Goal: Task Accomplishment & Management: Manage account settings

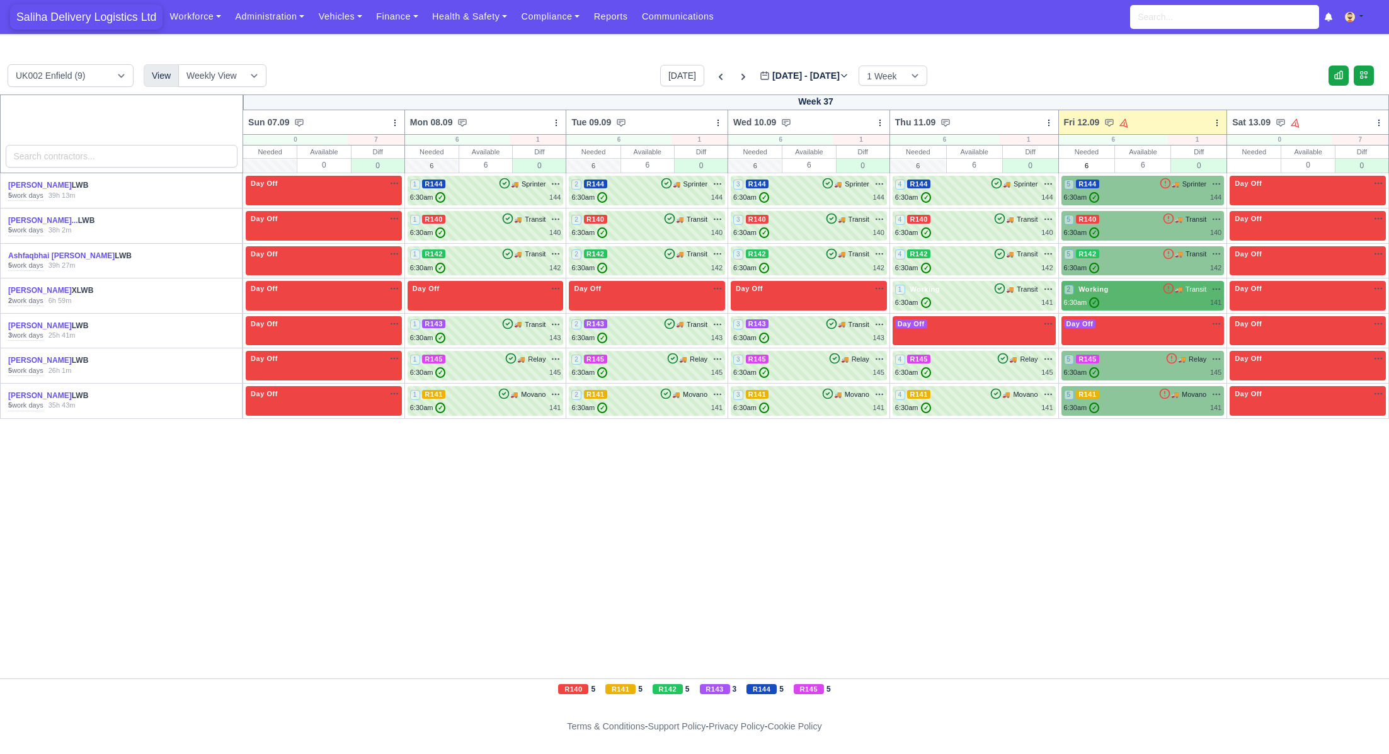
click at [89, 12] on span "Saliha Delivery Logistics Ltd" at bounding box center [86, 16] width 152 height 25
click at [387, 24] on link "Finance" at bounding box center [397, 16] width 56 height 25
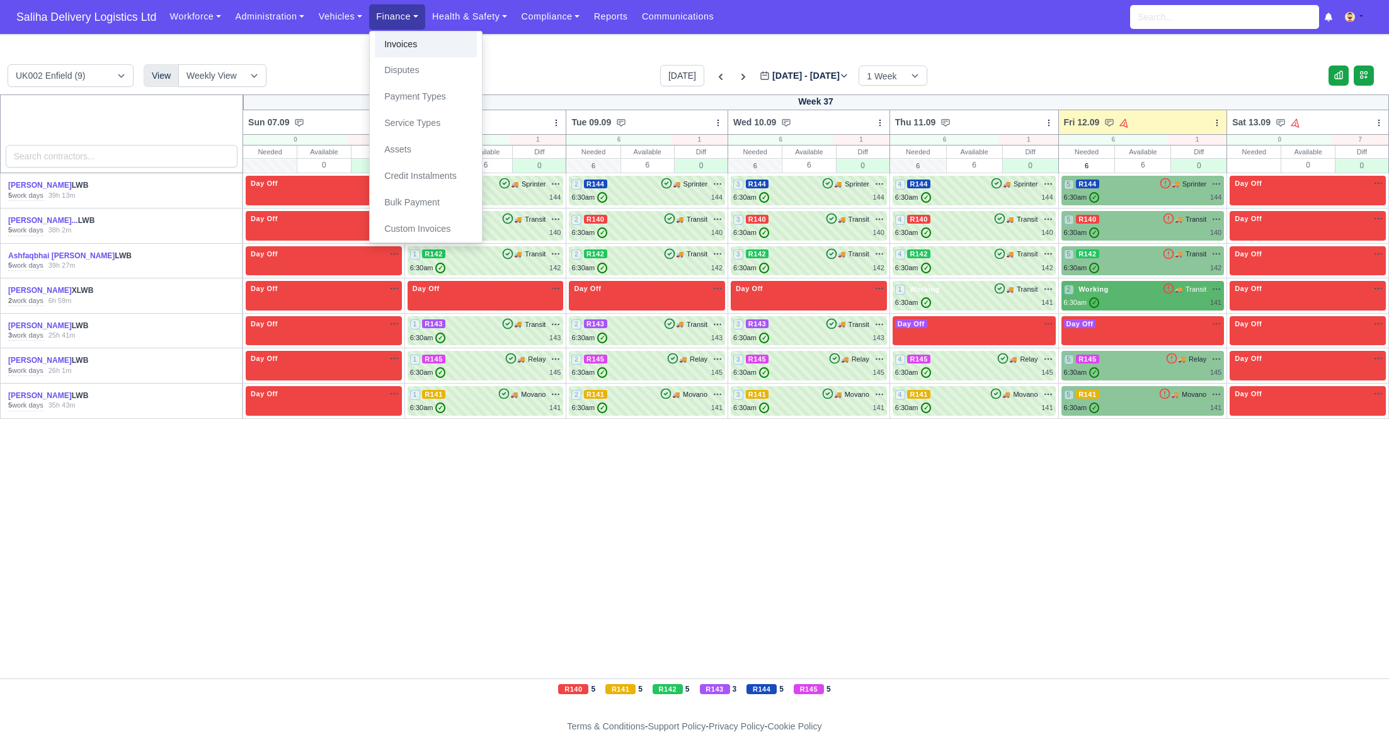
click at [416, 47] on link "Invoices" at bounding box center [426, 44] width 102 height 26
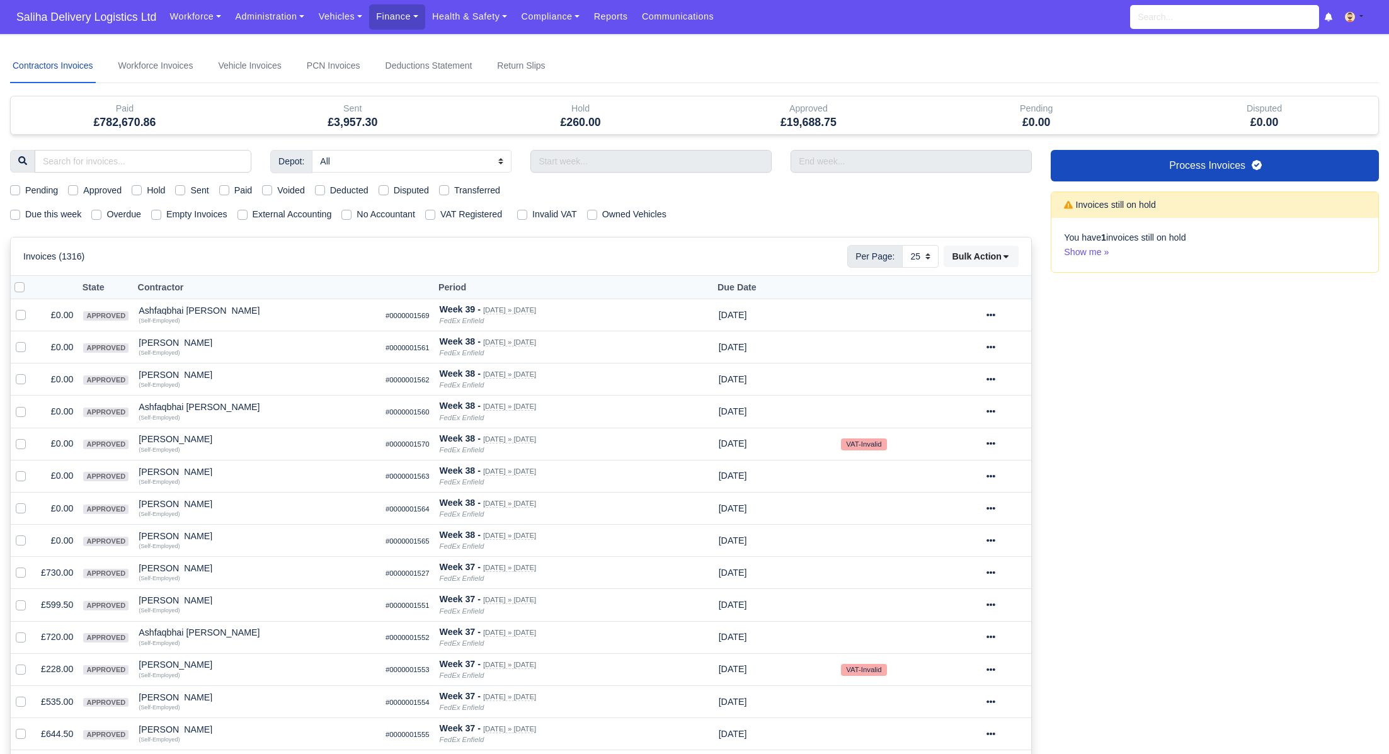
select select "25"
click at [25, 193] on label "Pending" at bounding box center [41, 190] width 33 height 14
click at [18, 193] on input "Pending" at bounding box center [15, 188] width 10 height 10
checkbox input "true"
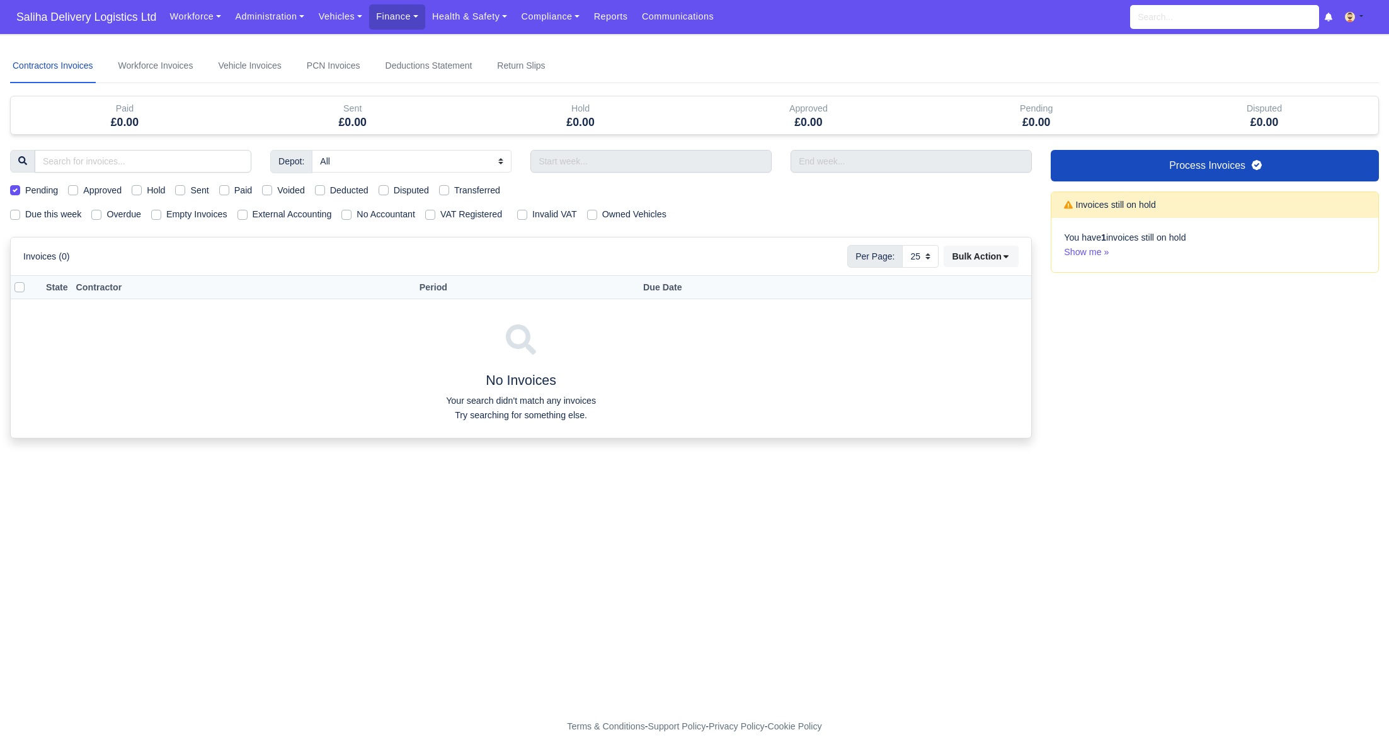
click at [25, 193] on label "Pending" at bounding box center [41, 190] width 33 height 14
click at [18, 193] on input "Pending" at bounding box center [15, 188] width 10 height 10
checkbox input "false"
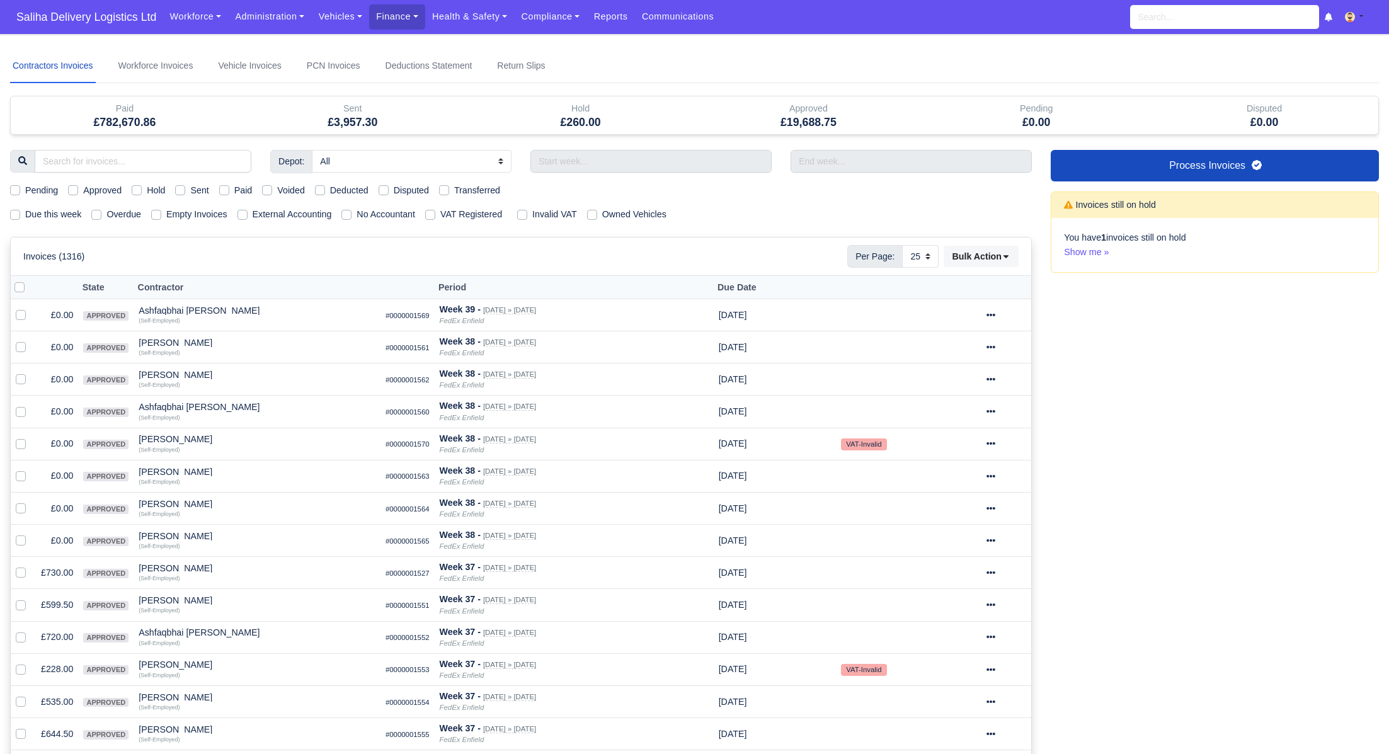
click at [25, 215] on label "Due this week" at bounding box center [53, 214] width 56 height 14
click at [11, 215] on input "Due this week" at bounding box center [15, 212] width 10 height 10
checkbox input "true"
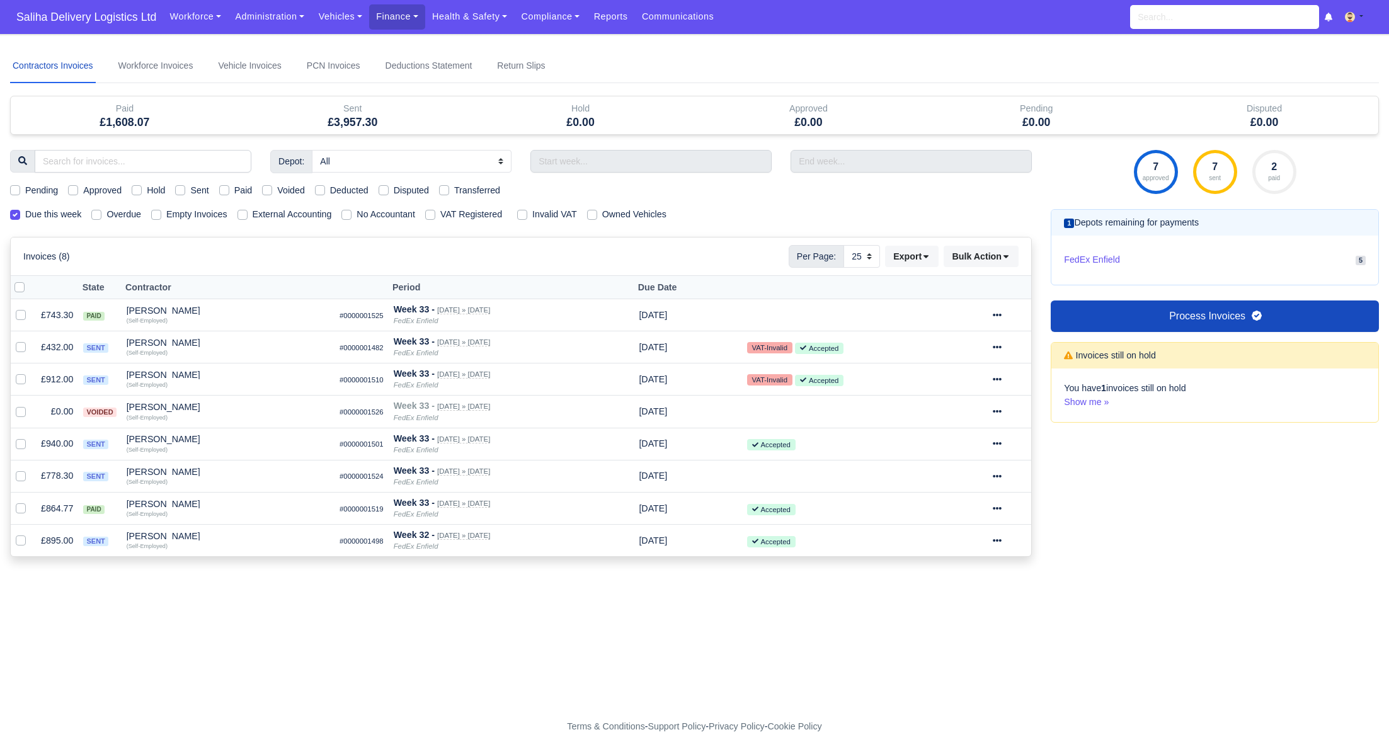
click at [190, 191] on label "Sent" at bounding box center [199, 190] width 18 height 14
click at [180, 191] on input "Sent" at bounding box center [180, 188] width 10 height 10
checkbox input "true"
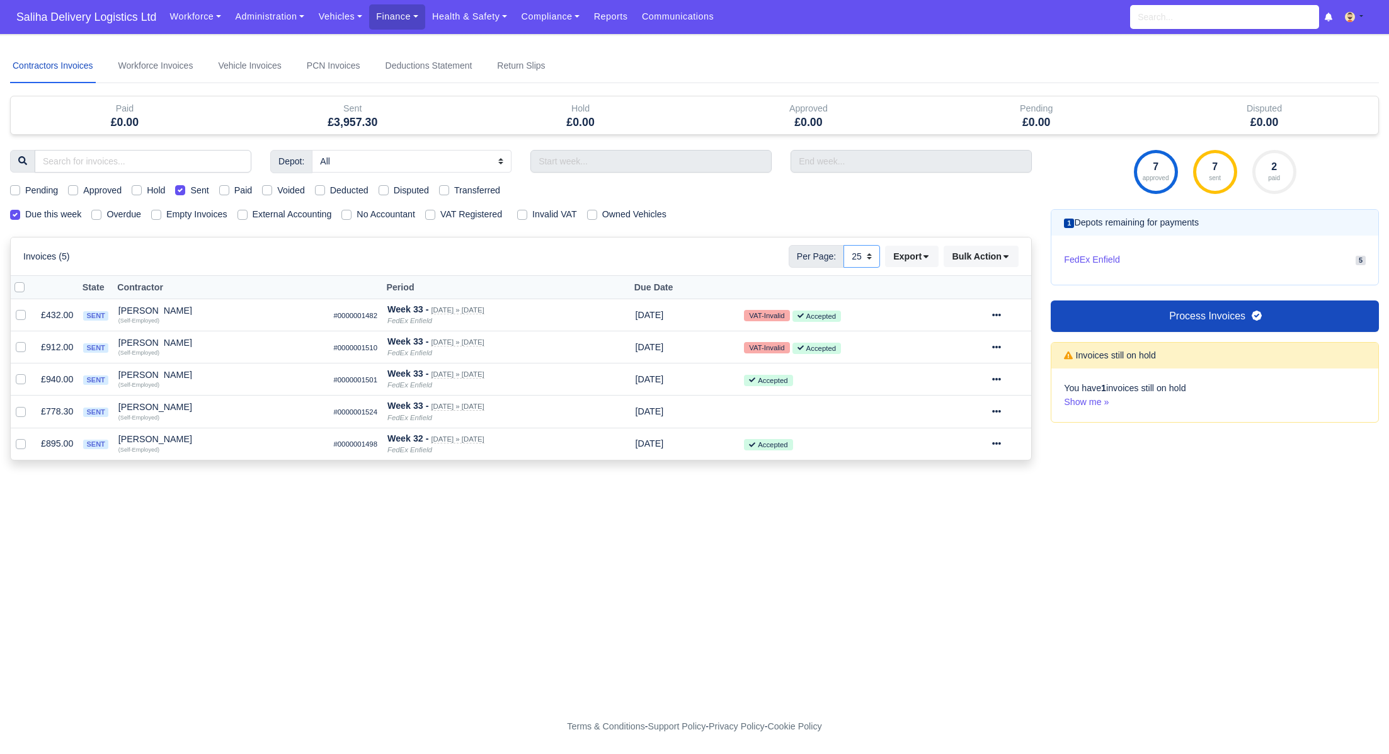
click at [870, 261] on select "10 25 50" at bounding box center [861, 256] width 37 height 23
select select "50"
click at [843, 245] on select "10 25 50" at bounding box center [861, 256] width 37 height 23
click at [1001, 316] on icon at bounding box center [996, 314] width 9 height 9
click at [976, 352] on link "Show Invoice" at bounding box center [962, 354] width 112 height 20
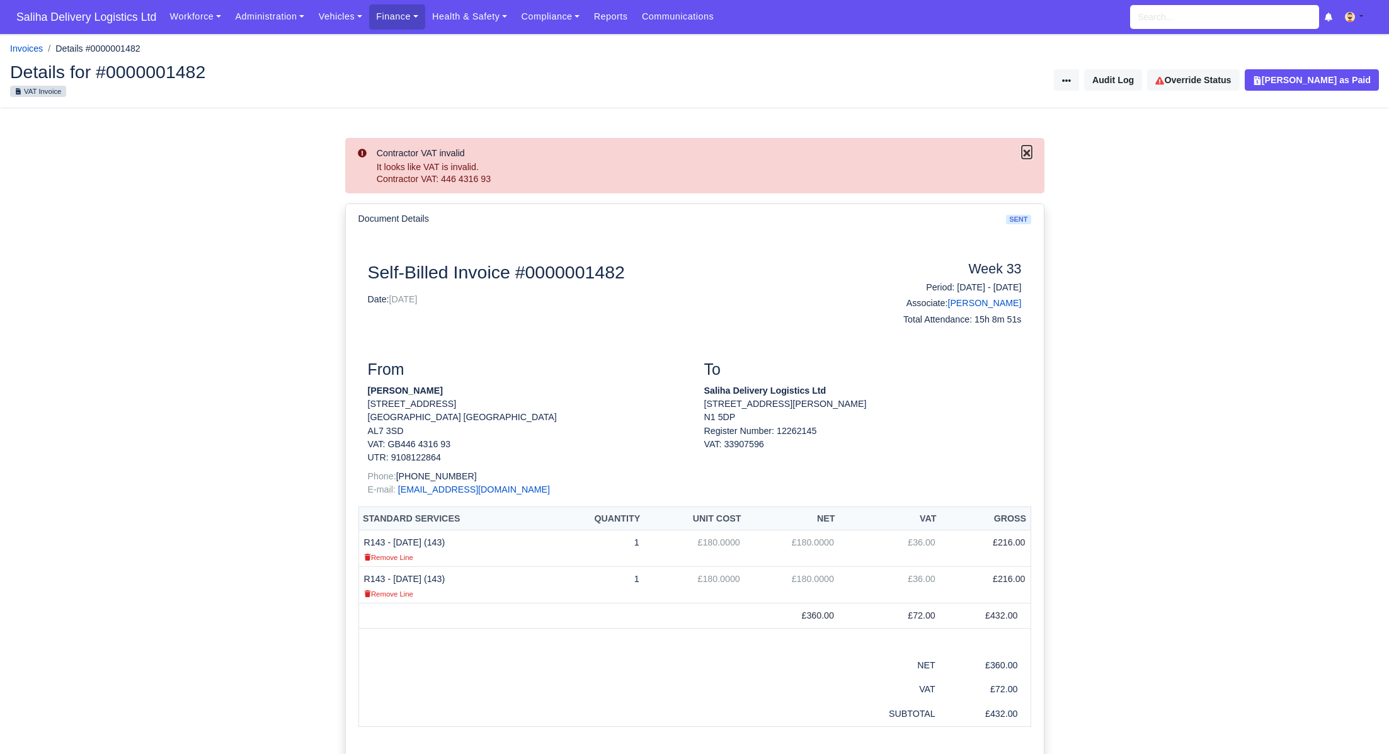
click at [1027, 154] on icon "Close" at bounding box center [1026, 152] width 7 height 7
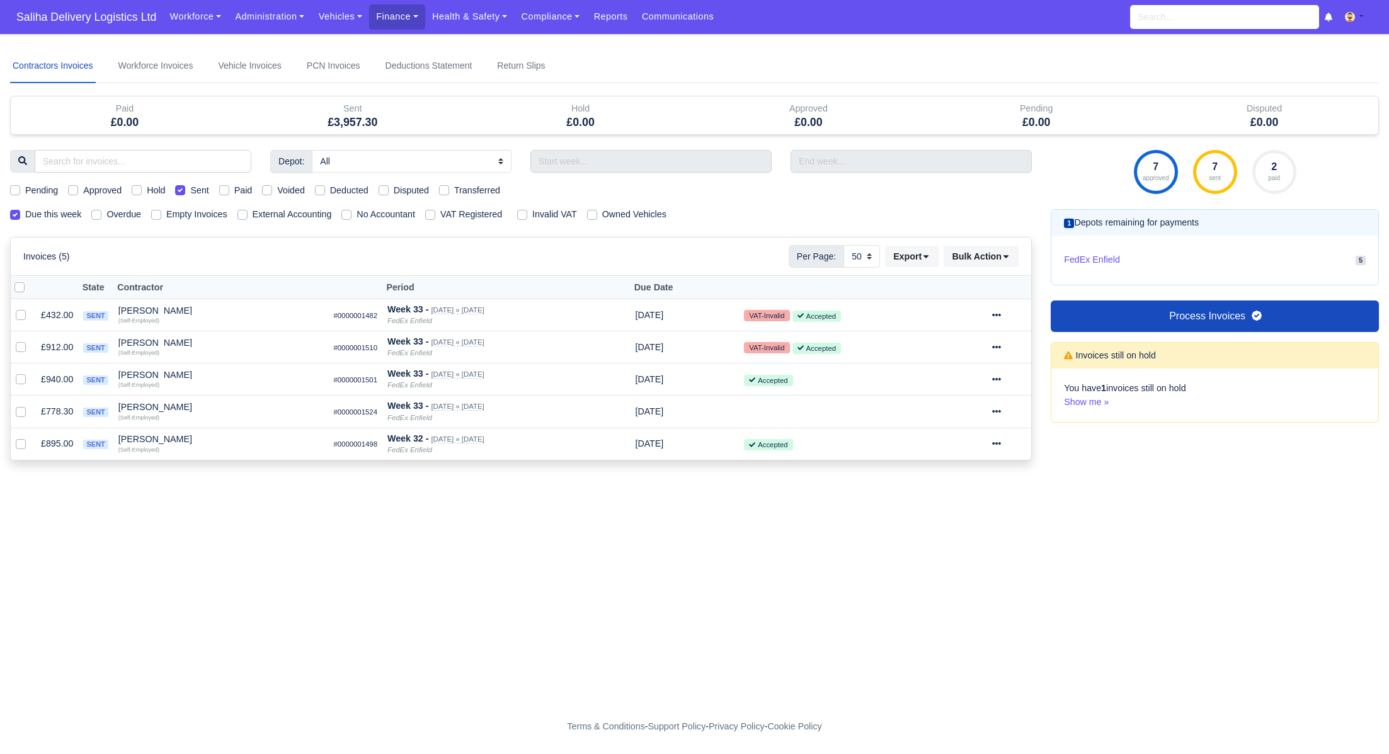
select select "50"
click at [1001, 348] on icon at bounding box center [996, 347] width 9 height 9
click at [961, 384] on link "Show Invoice" at bounding box center [962, 386] width 112 height 20
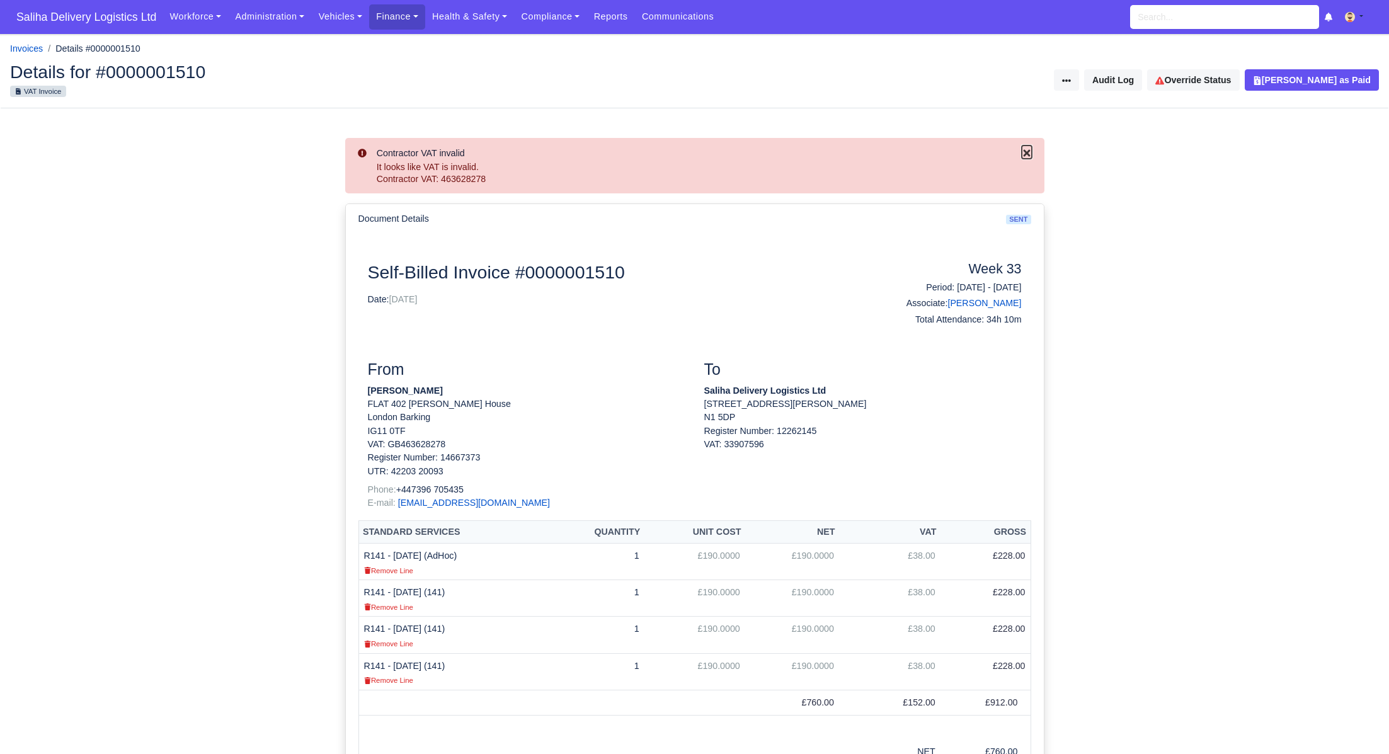
click at [1029, 150] on icon "Close" at bounding box center [1026, 153] width 10 height 10
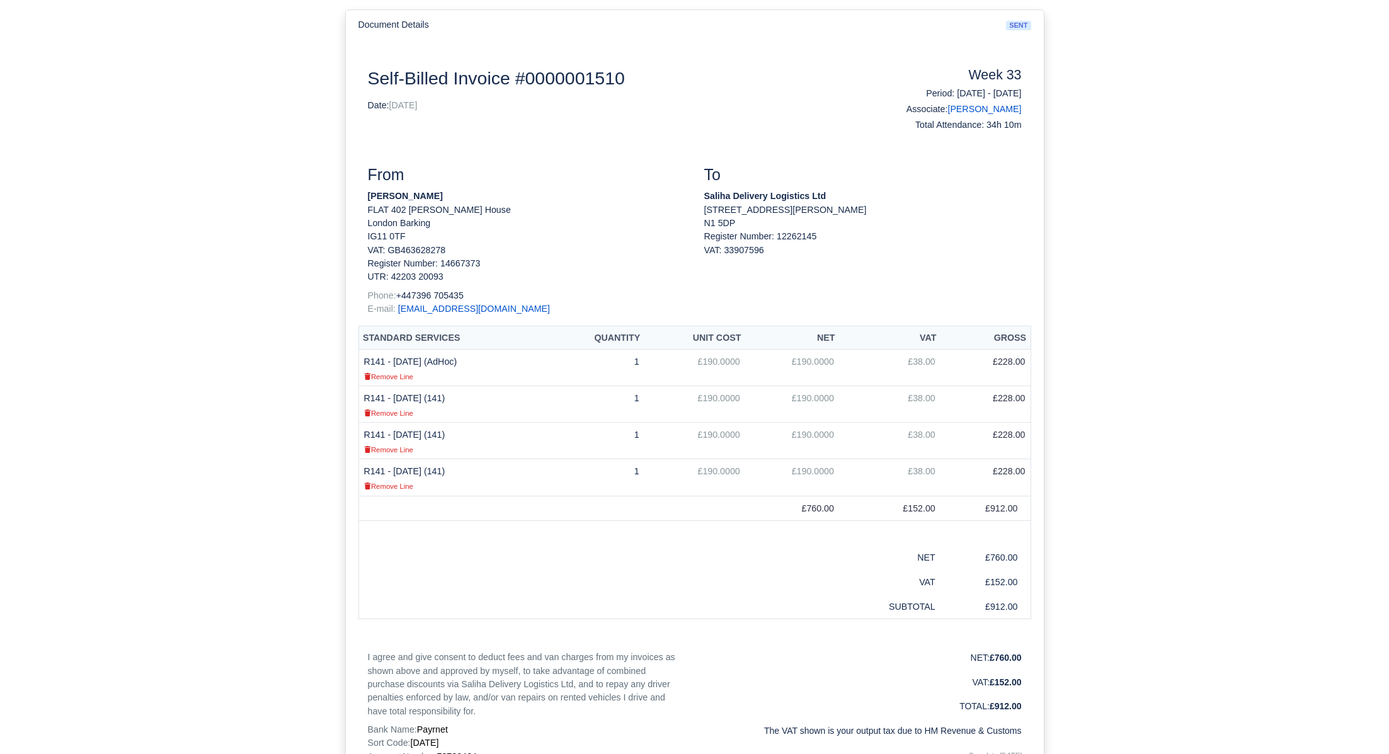
scroll to position [130, 0]
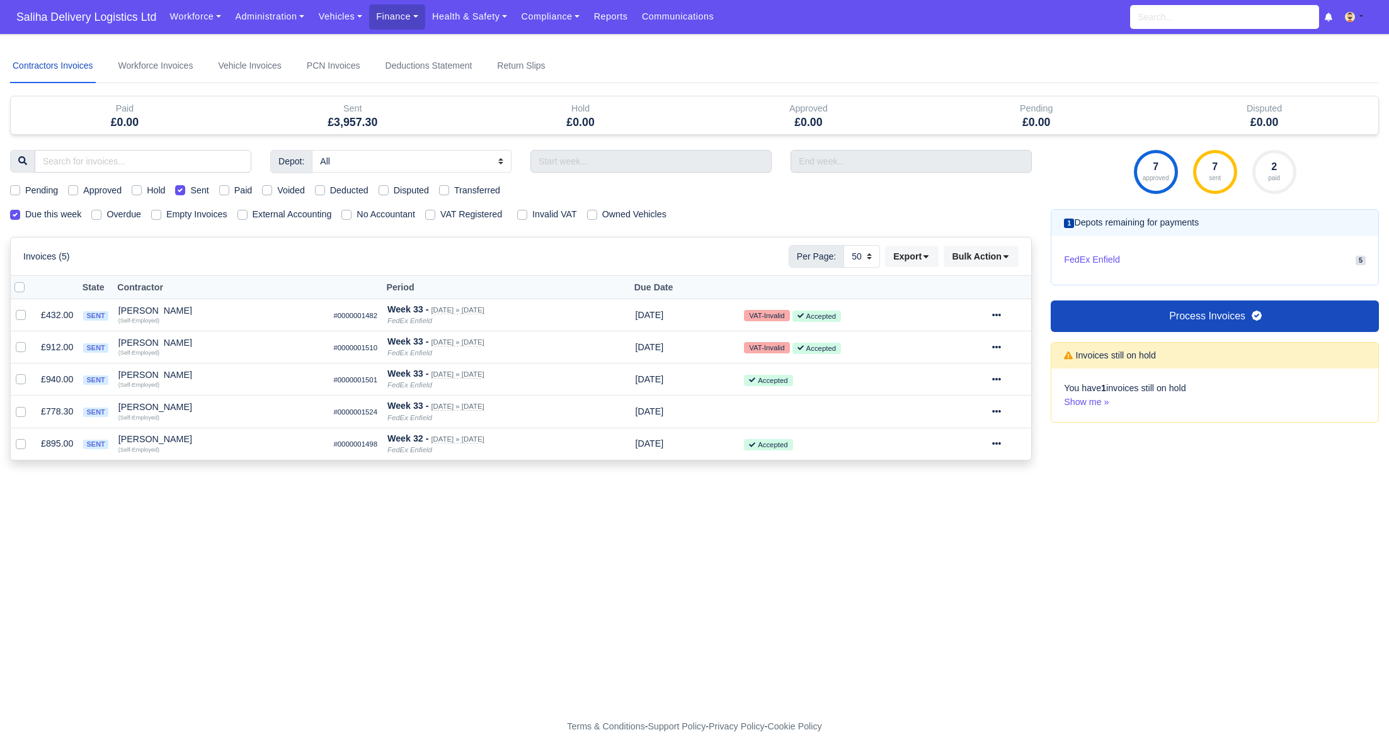
select select "50"
click at [1001, 375] on icon at bounding box center [996, 379] width 9 height 9
click at [970, 415] on link "Show Invoice" at bounding box center [962, 418] width 112 height 20
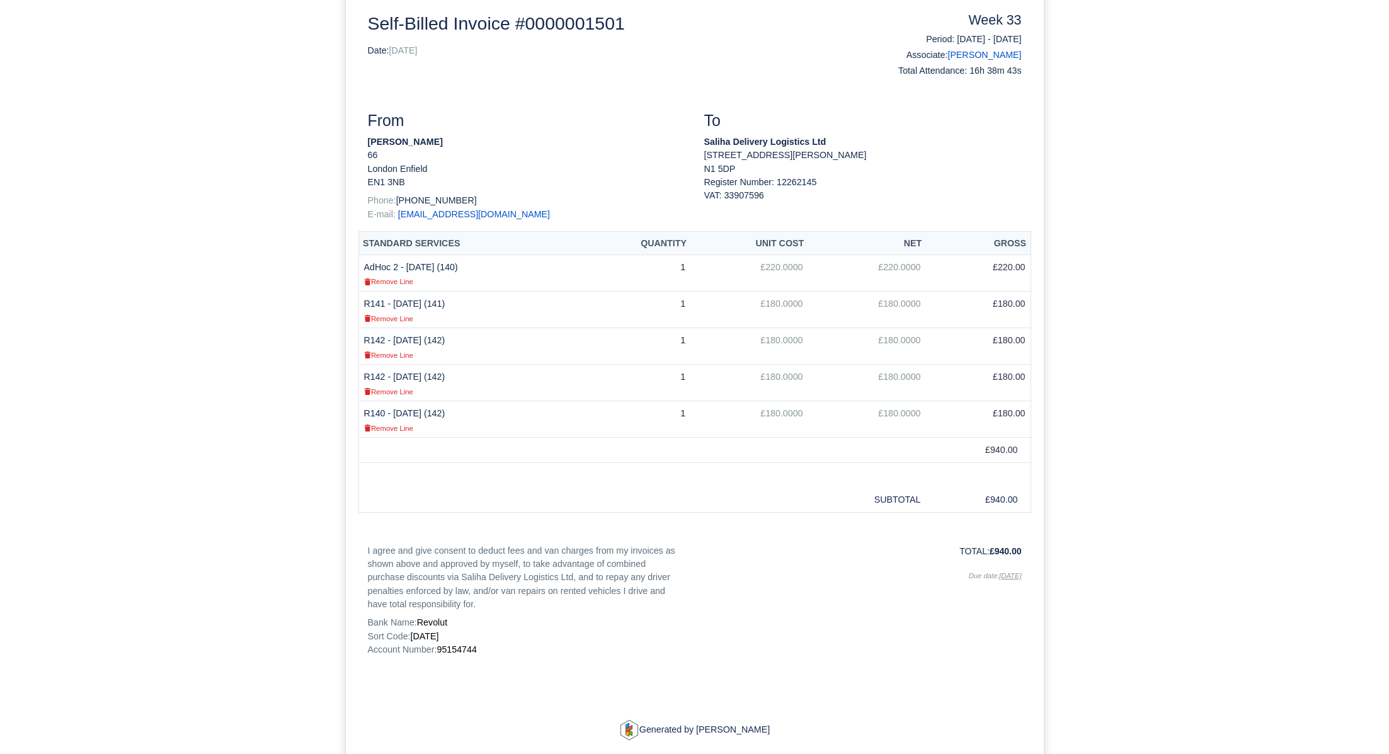
scroll to position [172, 0]
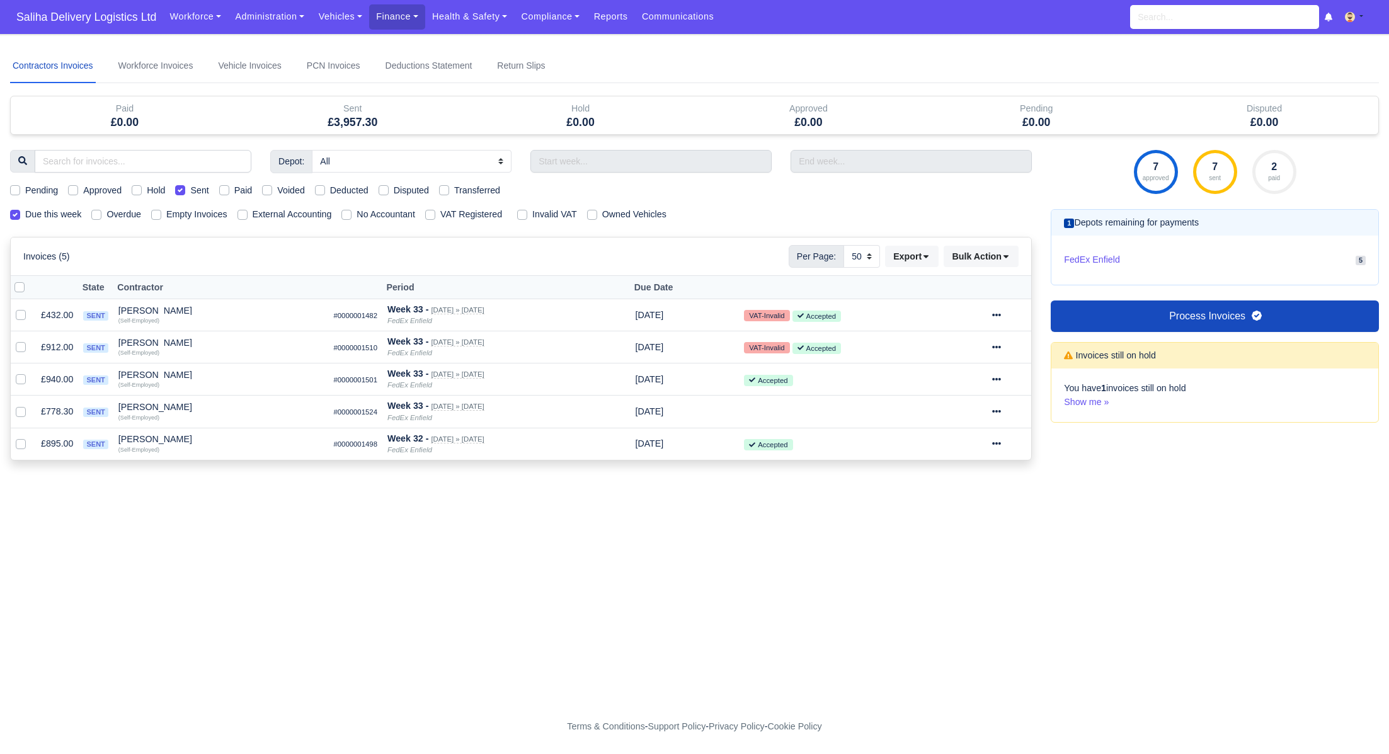
select select "50"
click at [1001, 442] on icon at bounding box center [996, 443] width 9 height 9
click at [958, 486] on link "Show Invoice" at bounding box center [962, 482] width 112 height 20
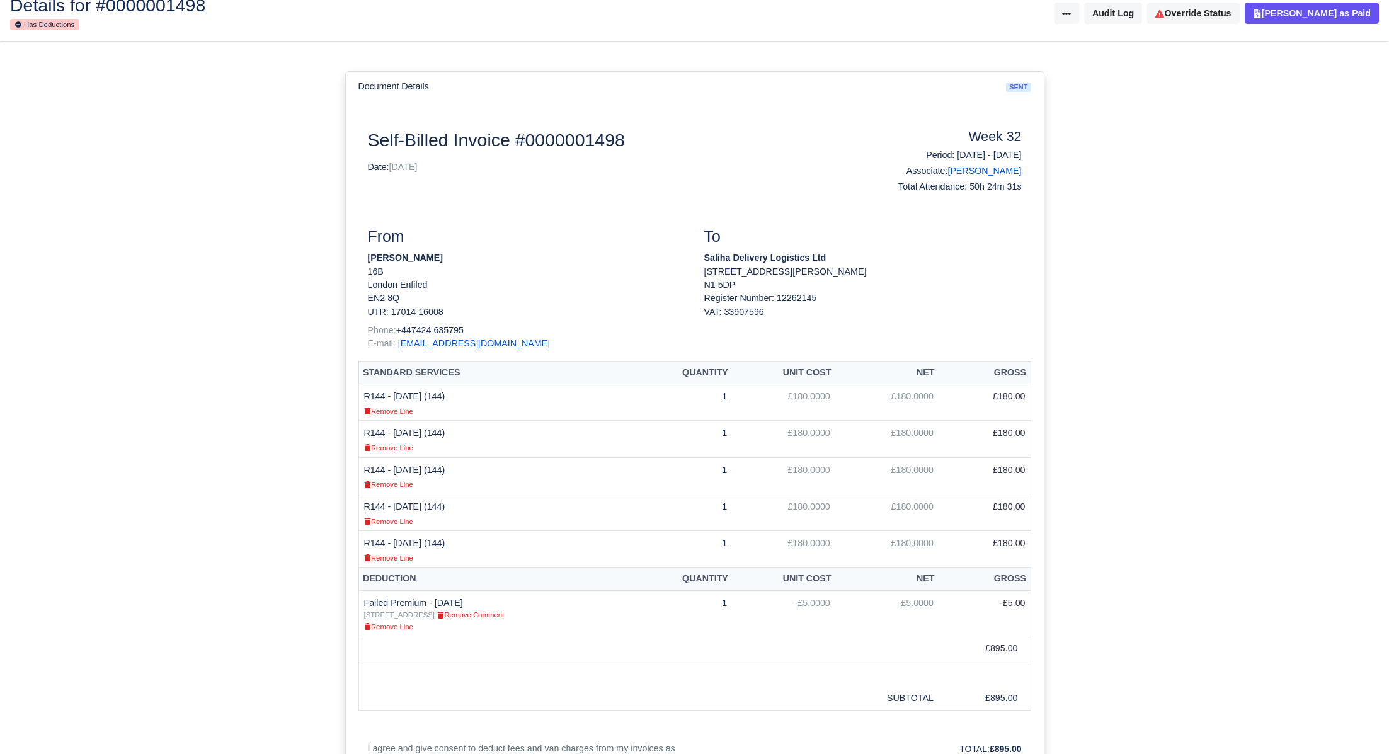
scroll to position [69, 0]
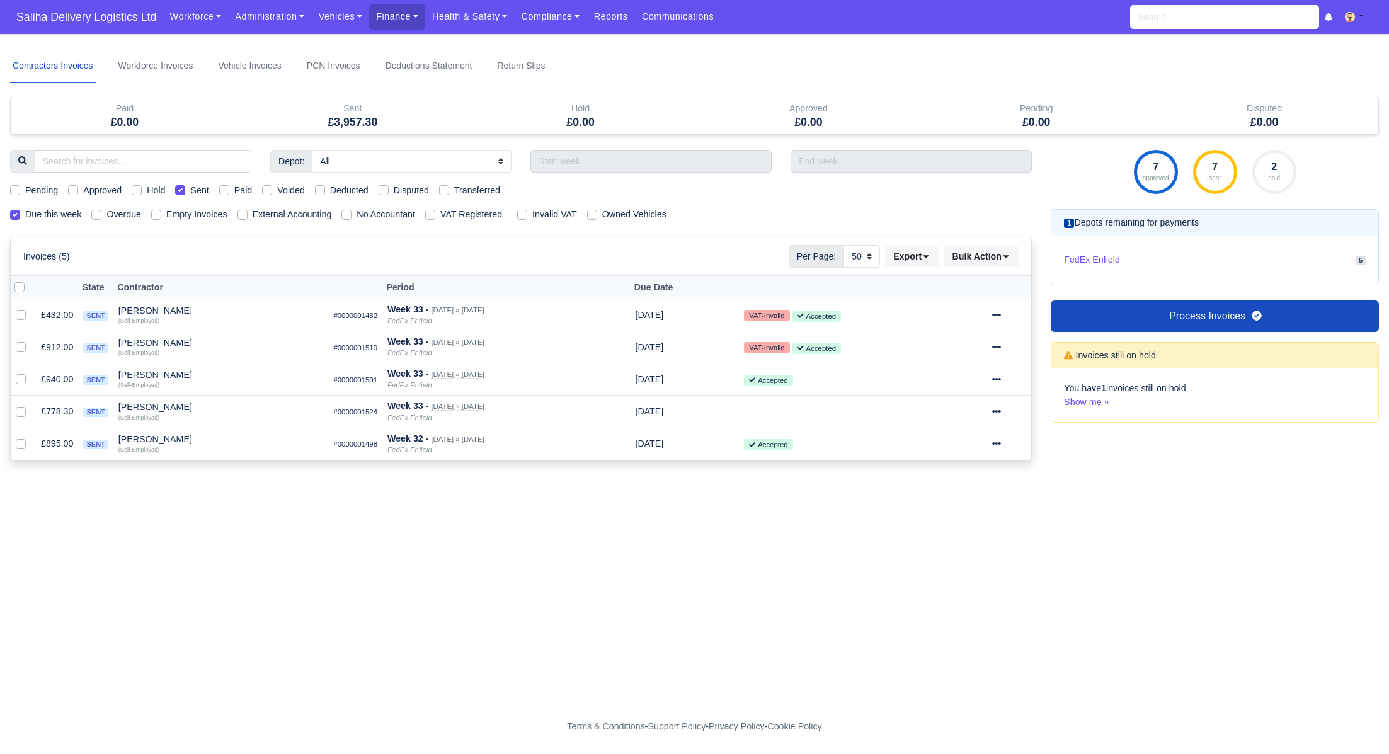
select select "50"
drag, startPoint x: 183, startPoint y: 188, endPoint x: 108, endPoint y: 207, distance: 77.4
click at [190, 188] on label "Sent" at bounding box center [199, 190] width 18 height 14
click at [182, 188] on input "Sent" at bounding box center [180, 188] width 10 height 10
checkbox input "false"
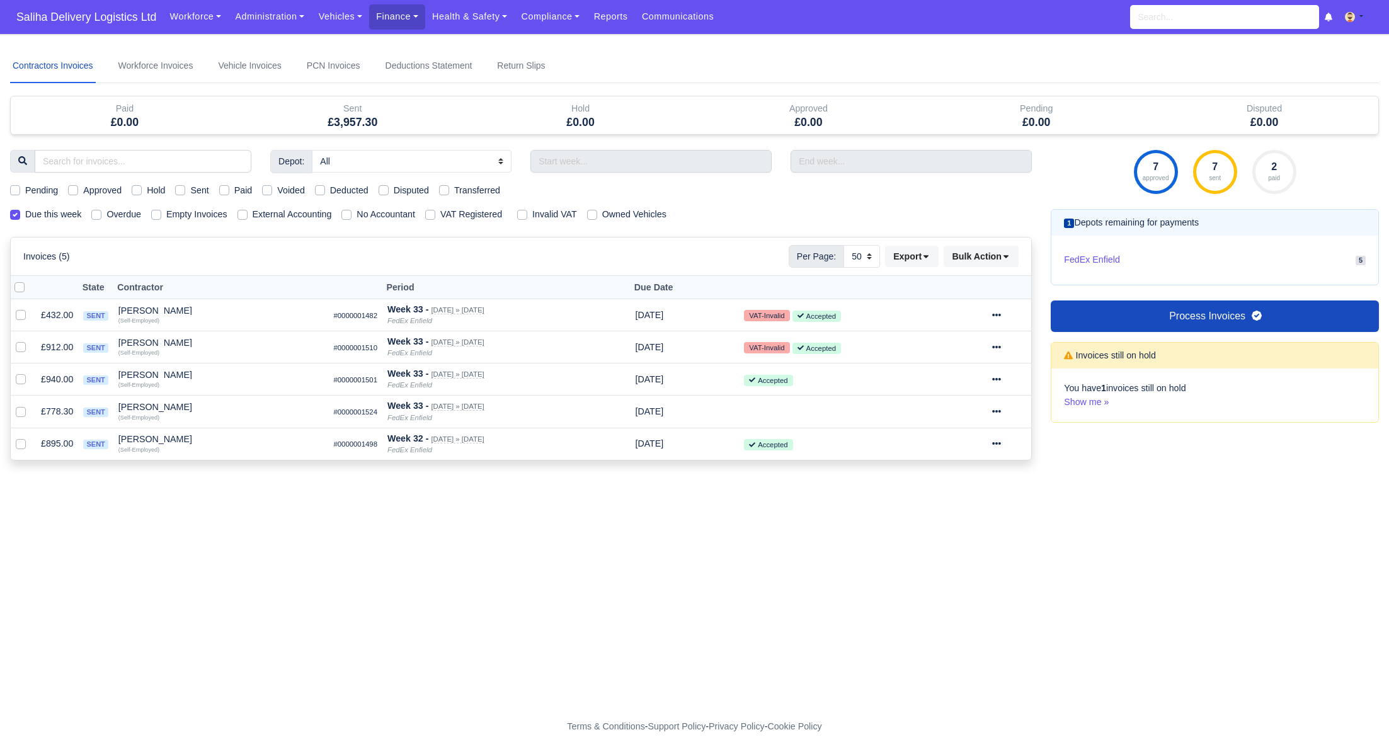
select select "25"
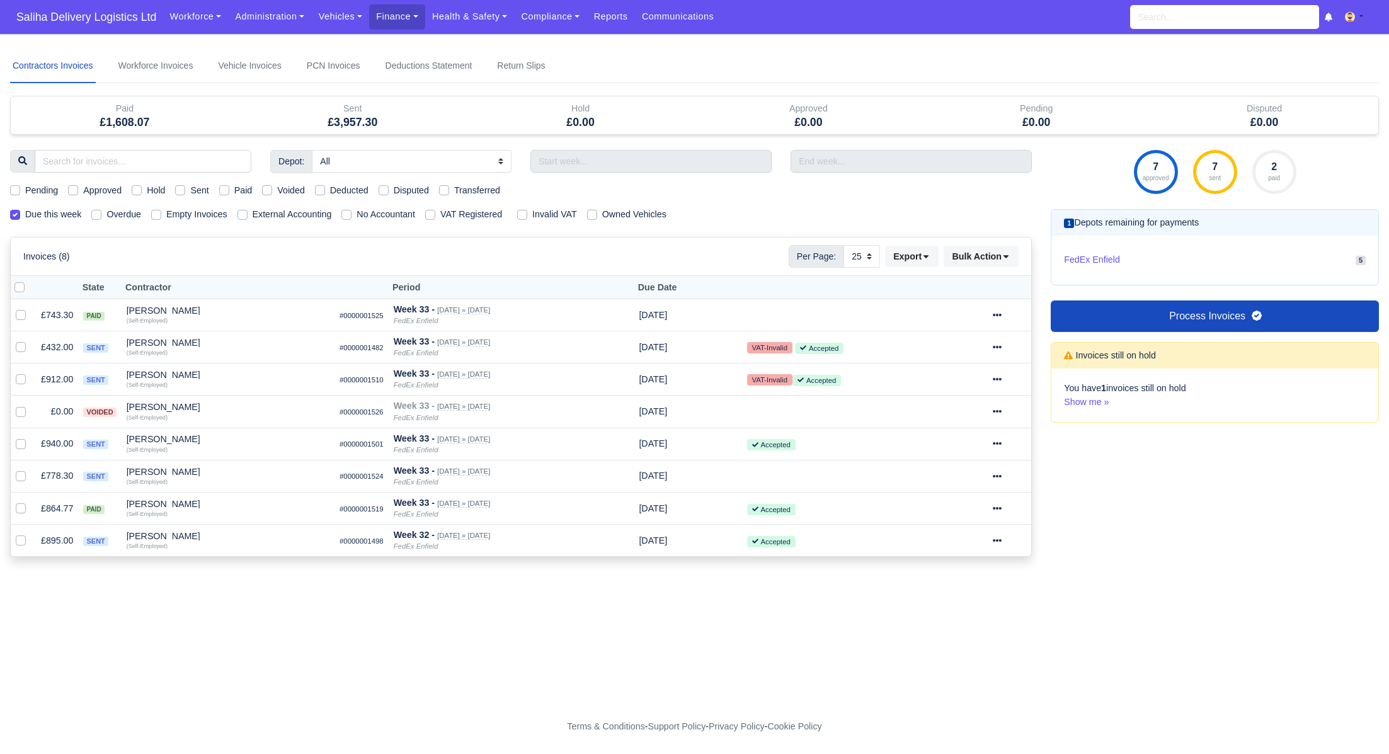
click at [25, 217] on label "Due this week" at bounding box center [53, 214] width 56 height 14
click at [15, 217] on input "Due this week" at bounding box center [15, 212] width 10 height 10
checkbox input "false"
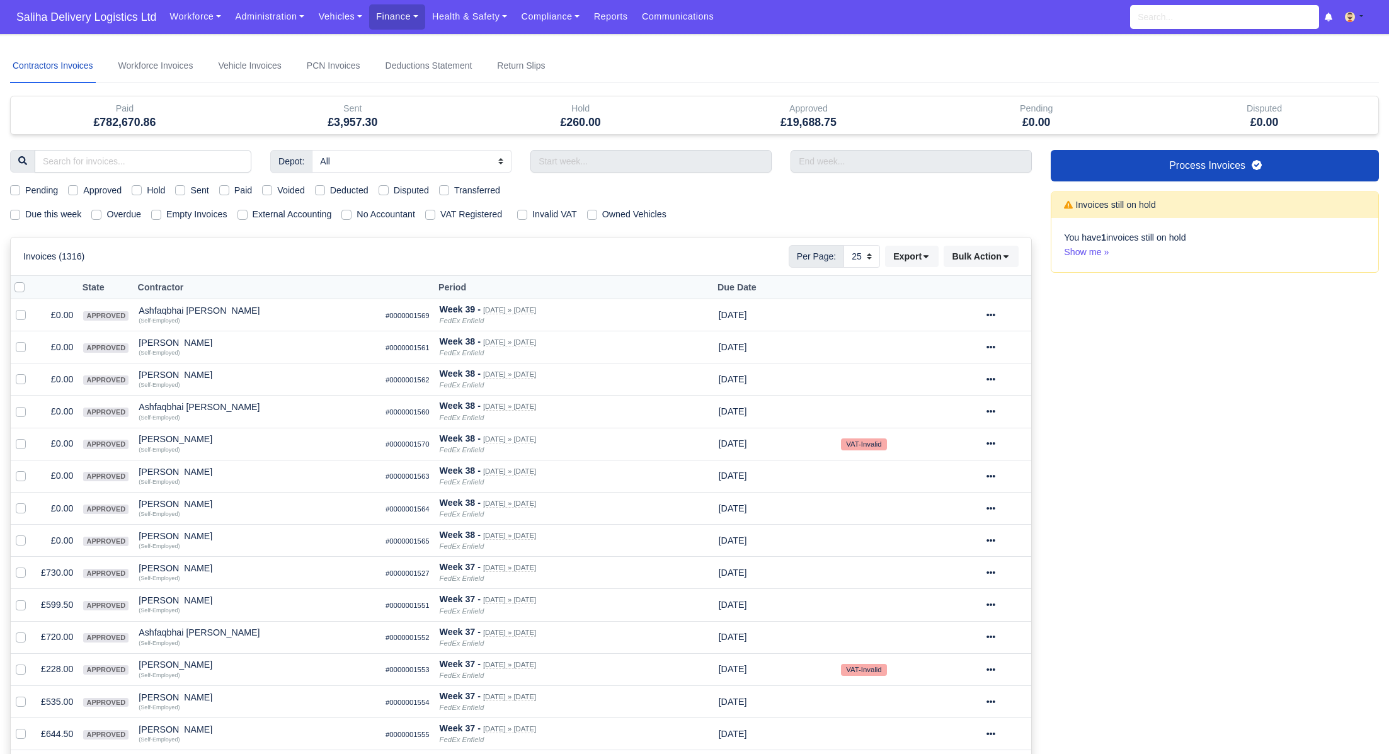
click at [83, 190] on label "Approved" at bounding box center [102, 190] width 38 height 14
click at [71, 190] on input "Approved" at bounding box center [73, 188] width 10 height 10
checkbox input "true"
click at [735, 164] on input "text" at bounding box center [650, 161] width 241 height 23
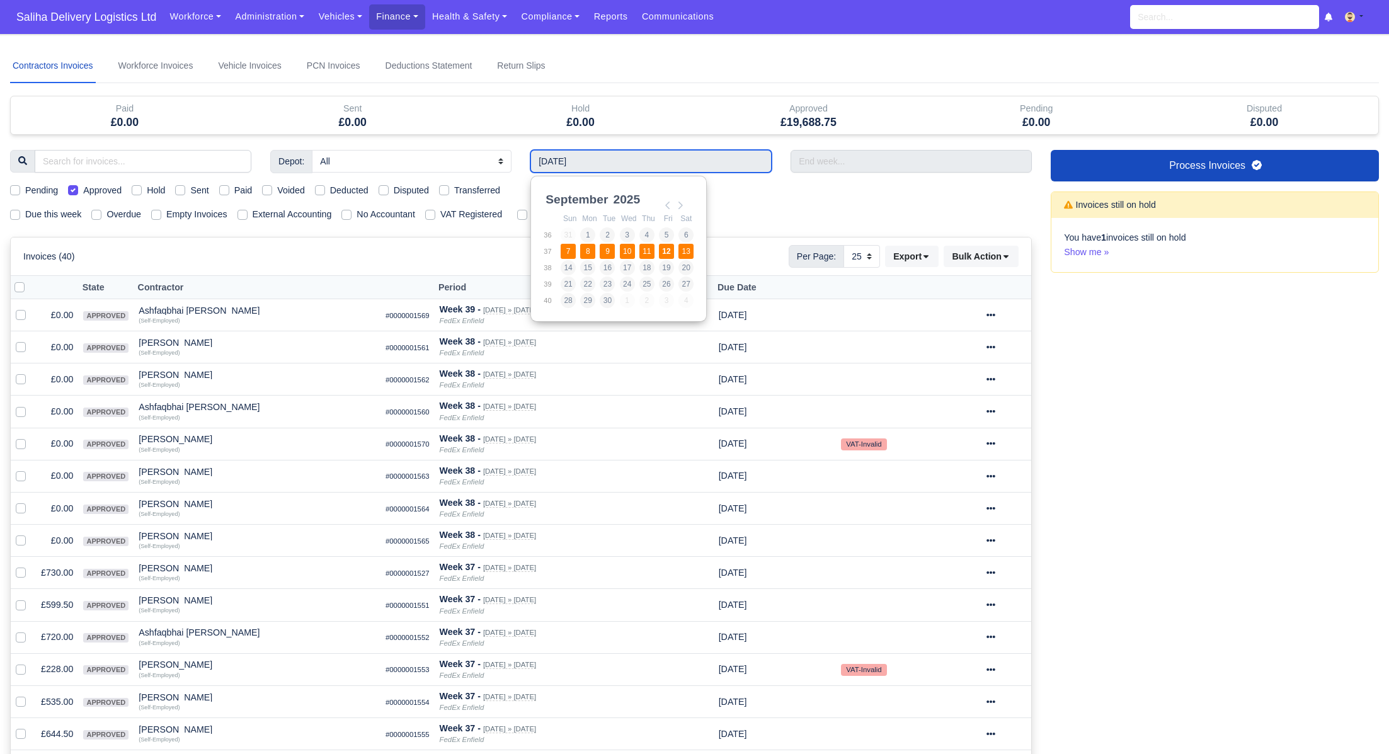
type input "07/09/2025 - 13/09/2025"
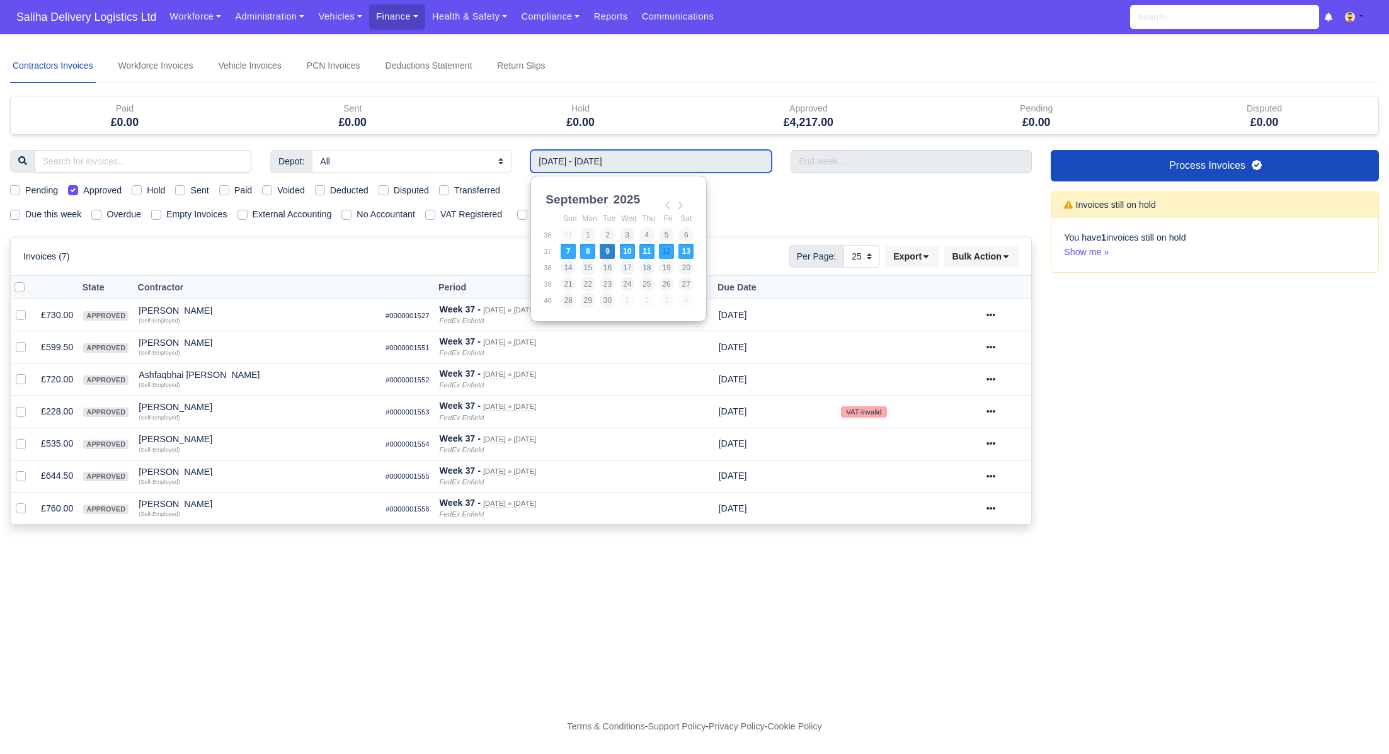
click at [620, 164] on input "07/09/2025 - 13/09/2025" at bounding box center [650, 161] width 241 height 23
drag, startPoint x: 669, startPoint y: 203, endPoint x: 664, endPoint y: 219, distance: 17.1
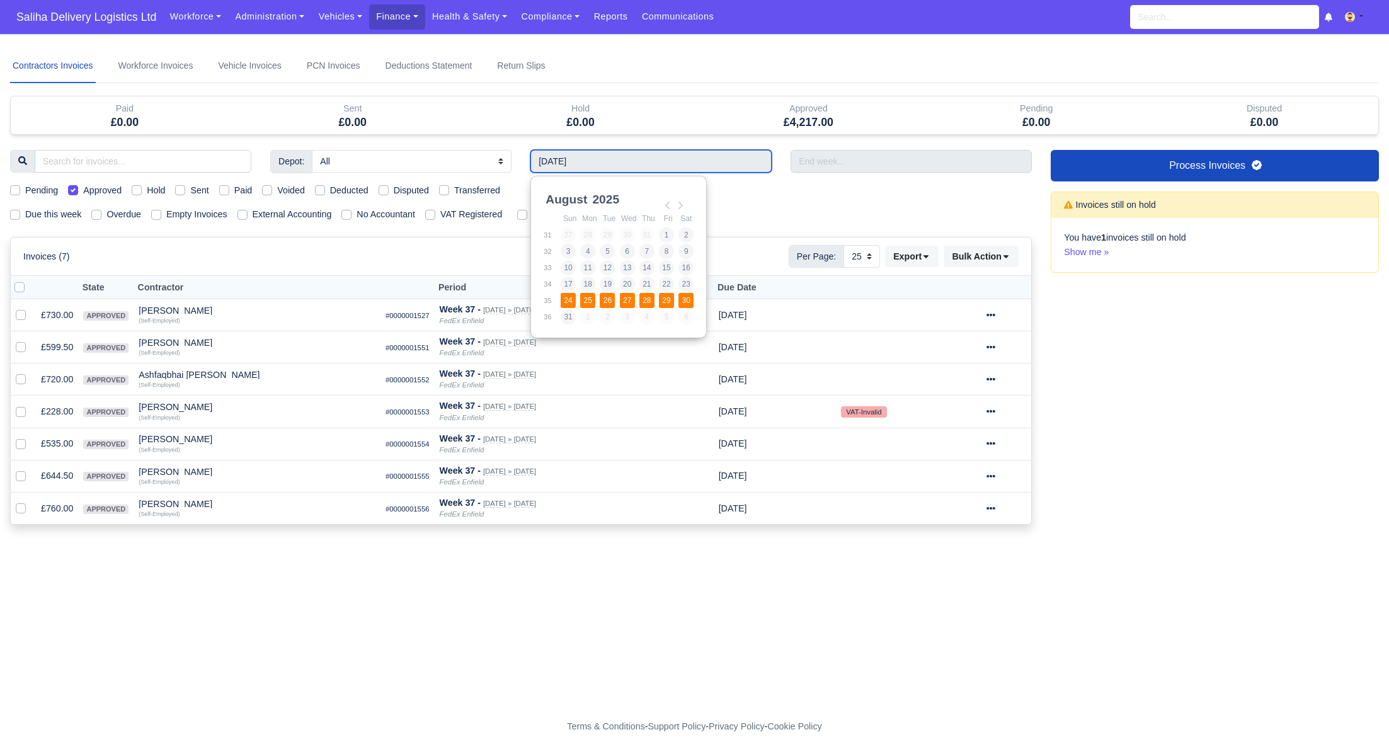
type input "24/08/2025 - 30/08/2025"
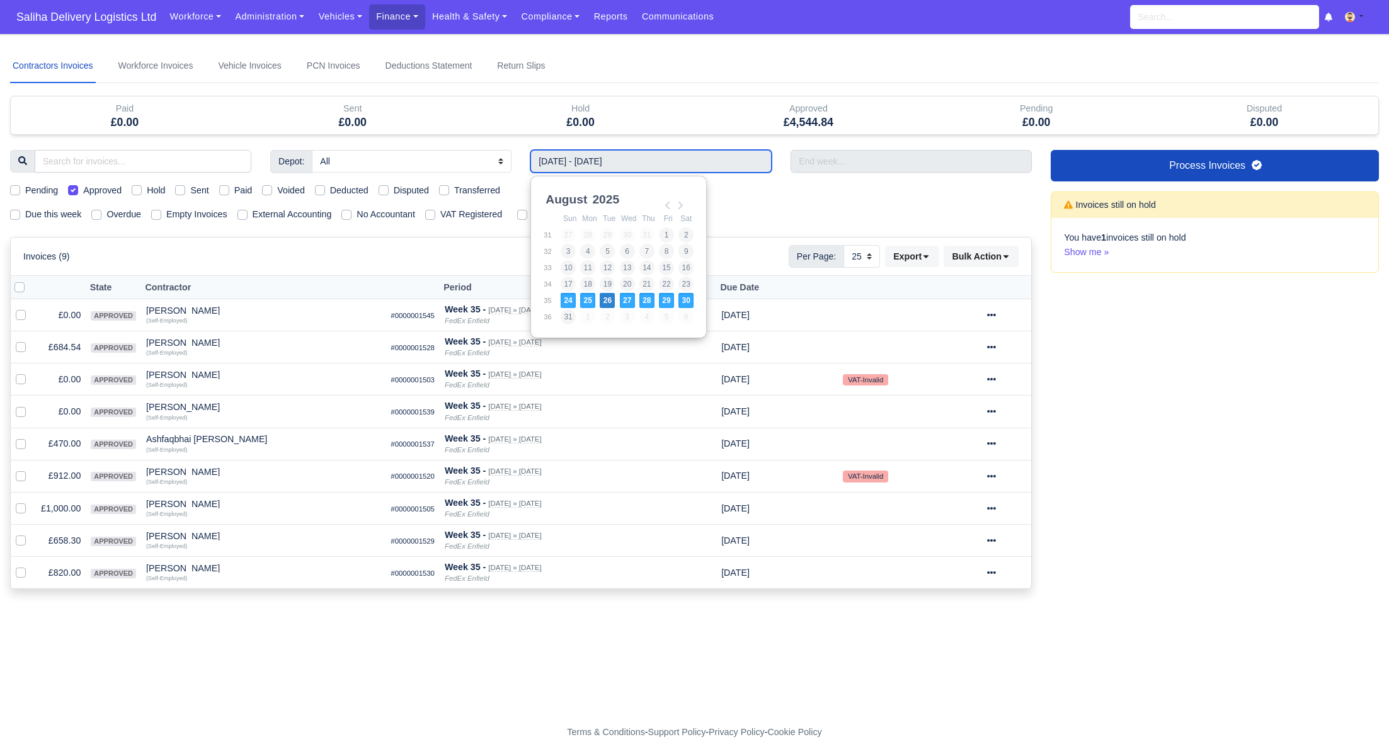
click at [636, 159] on input "24/08/2025 - 30/08/2025" at bounding box center [650, 161] width 241 height 23
type input "17/08/2025 - 23/08/2025"
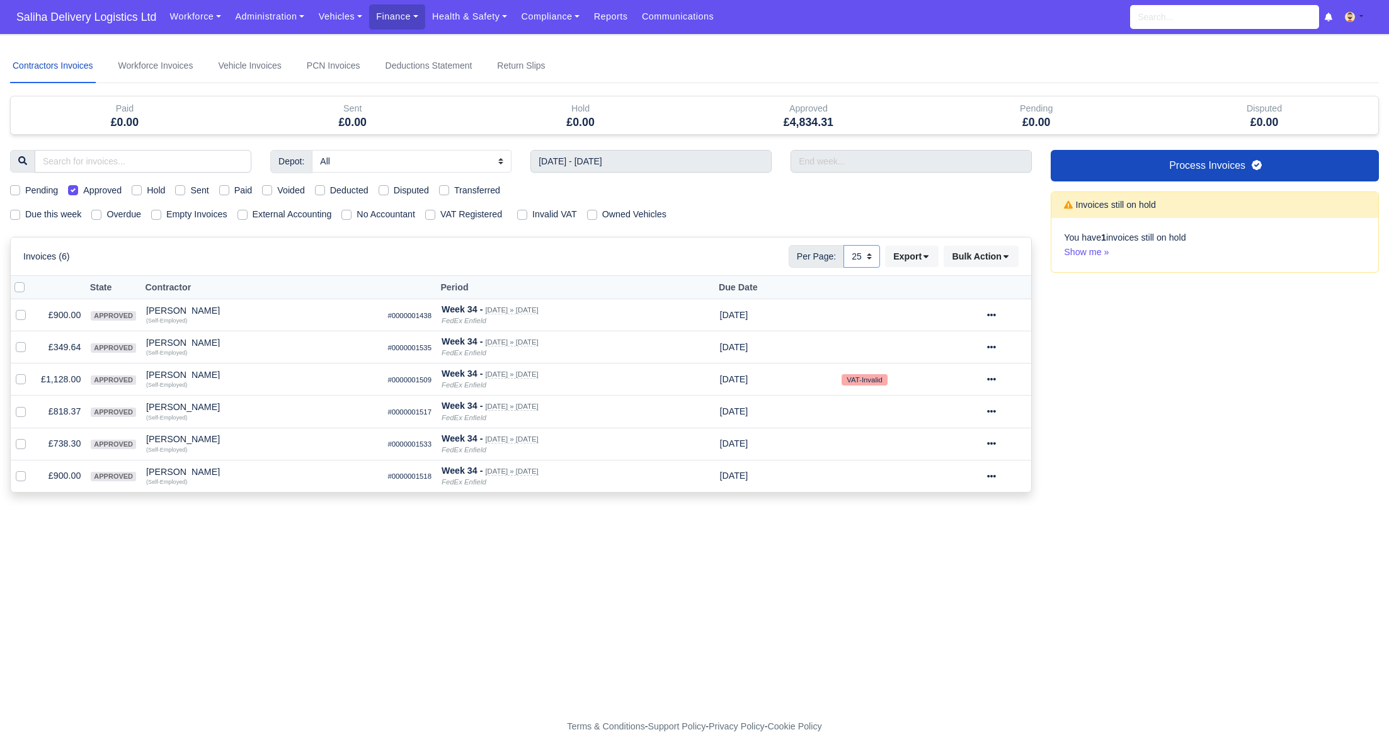
click at [867, 249] on select "10 25 50" at bounding box center [861, 256] width 37 height 23
select select "50"
click at [843, 245] on select "10 25 50" at bounding box center [861, 256] width 37 height 23
click at [574, 166] on input "17/08/2025 - 23/08/2025" at bounding box center [650, 161] width 241 height 23
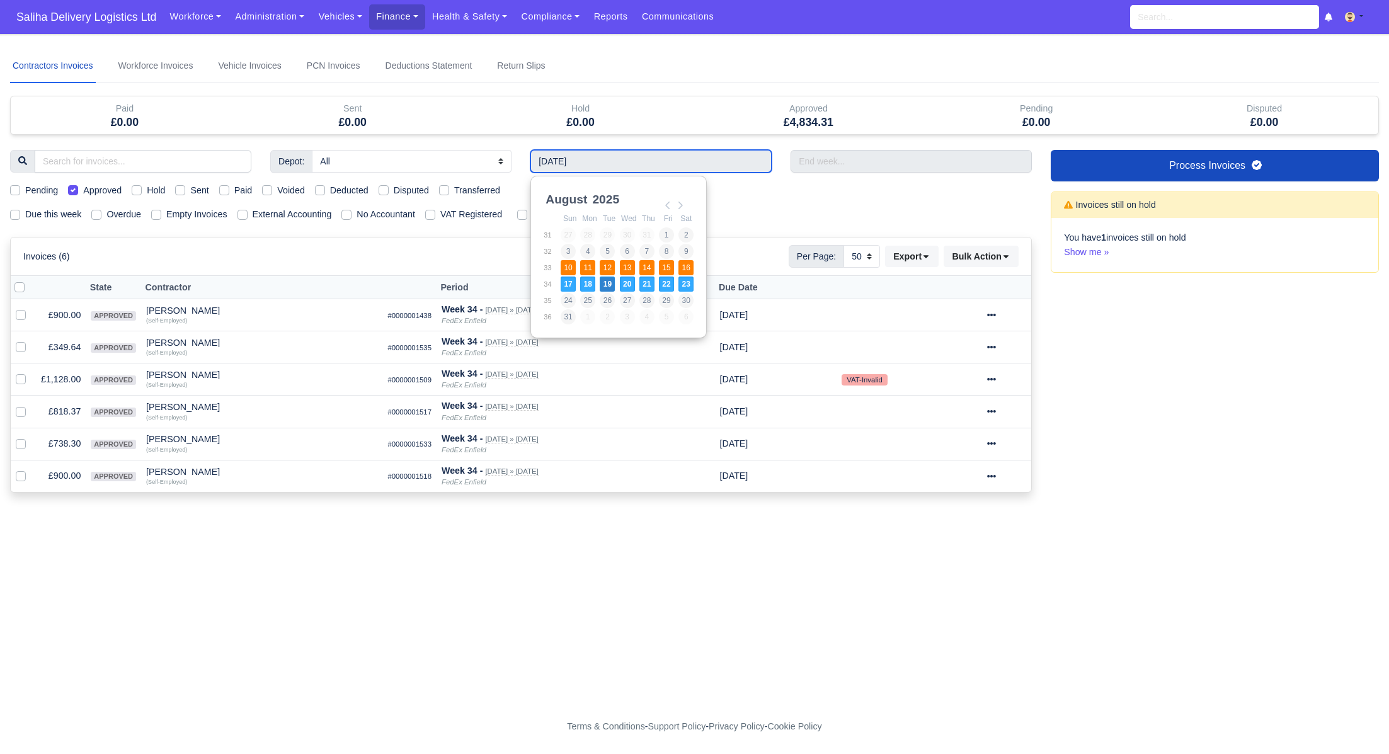
type input "10/08/2025 - 16/08/2025"
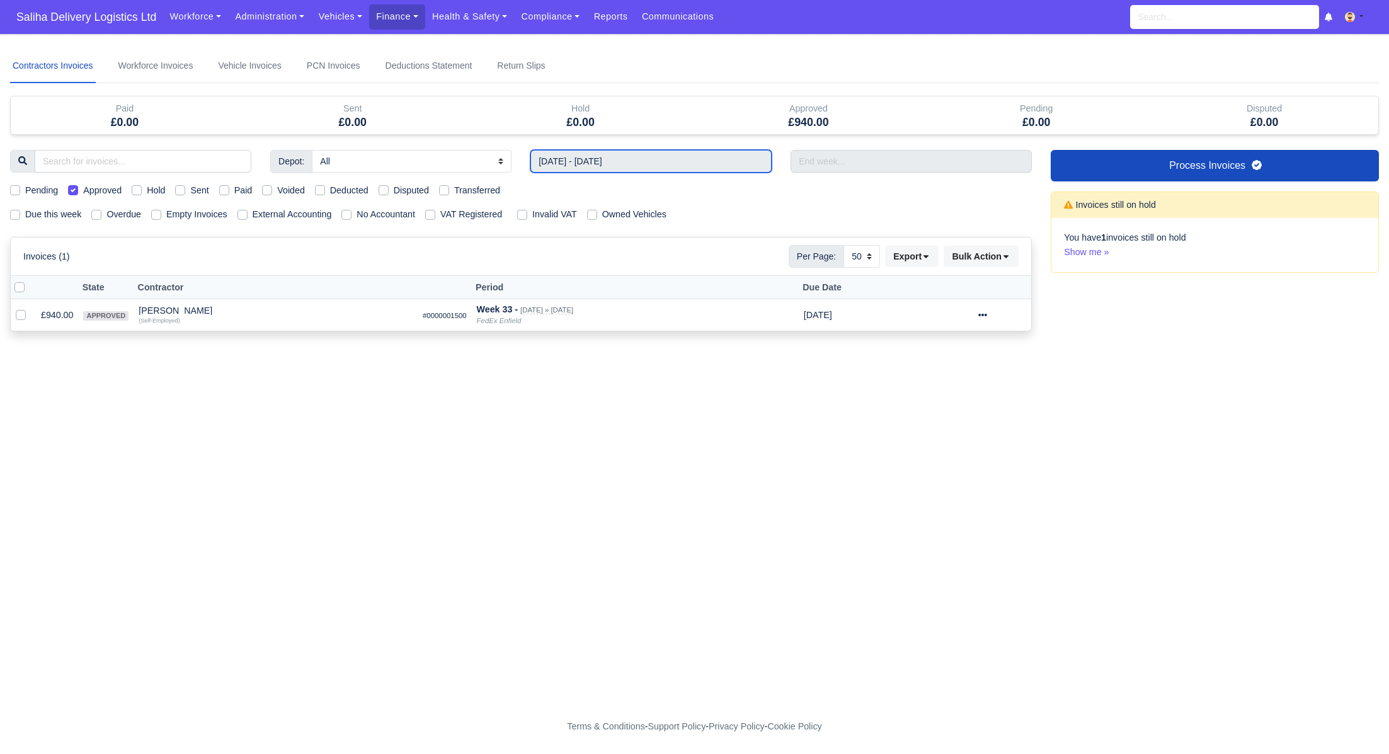
click at [593, 168] on input "10/08/2025 - 16/08/2025" at bounding box center [650, 161] width 241 height 23
type input "17/08/2025 - 23/08/2025"
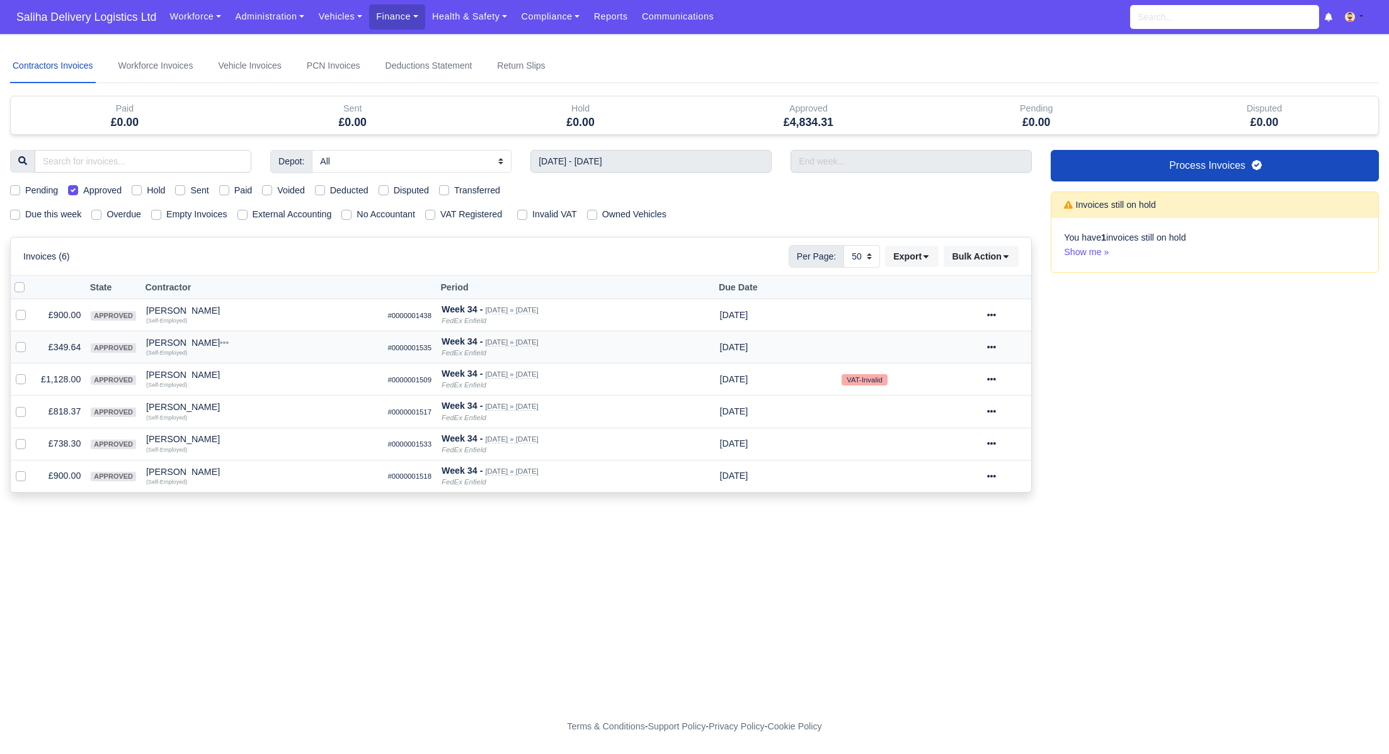
click at [996, 346] on icon at bounding box center [991, 347] width 9 height 3
click at [983, 377] on link "Show Invoice" at bounding box center [960, 386] width 112 height 20
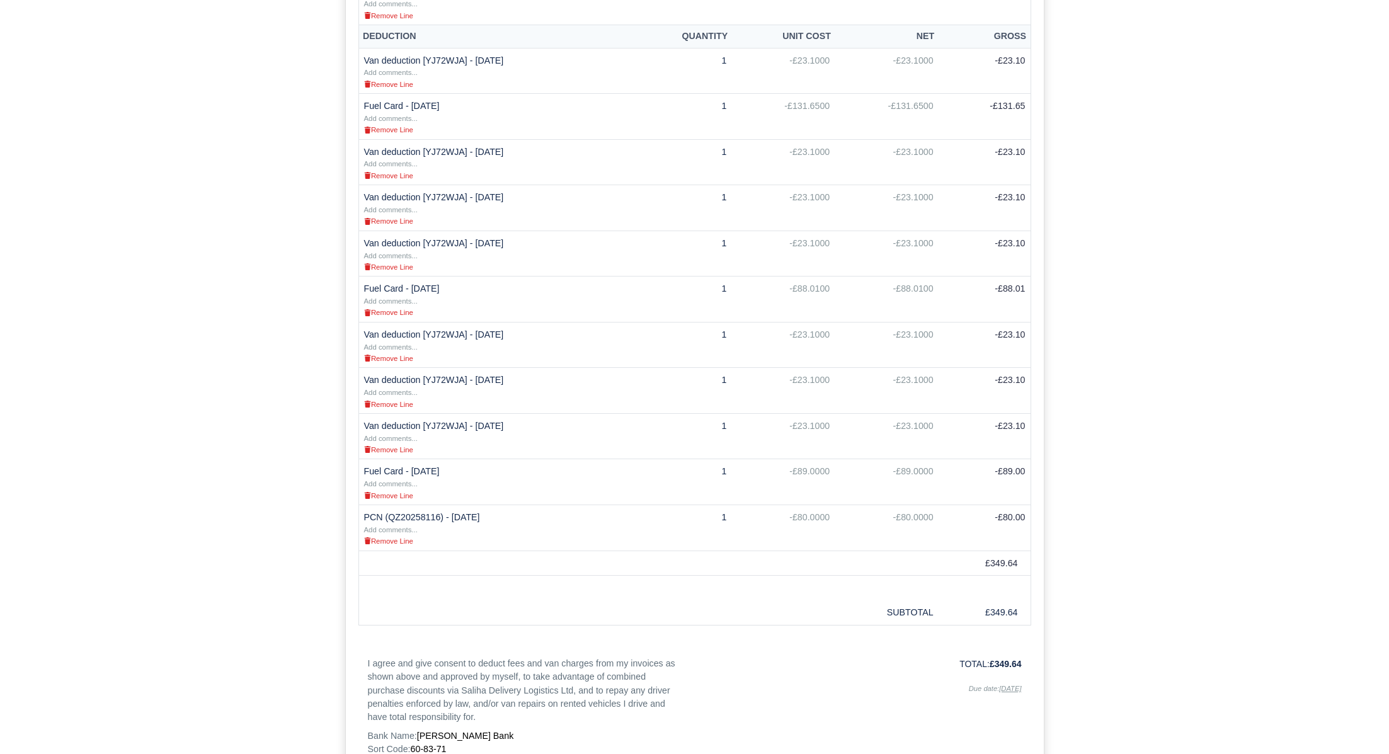
scroll to position [654, 0]
drag, startPoint x: 458, startPoint y: 477, endPoint x: 412, endPoint y: 475, distance: 46.0
click at [412, 475] on td "Fuel Card - 21/08/2025 Add comments... Remove Line" at bounding box center [495, 483] width 275 height 46
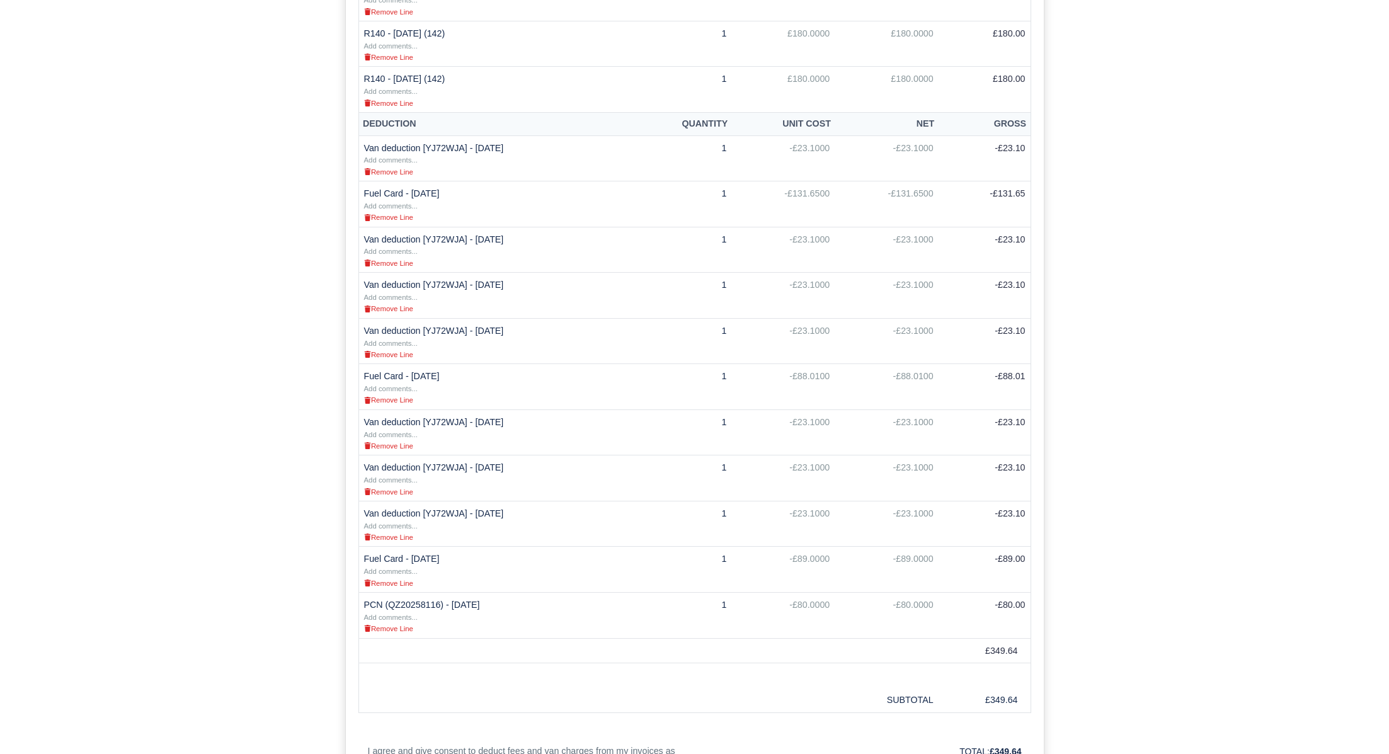
scroll to position [569, 0]
click at [391, 584] on small "Remove Line" at bounding box center [388, 581] width 49 height 8
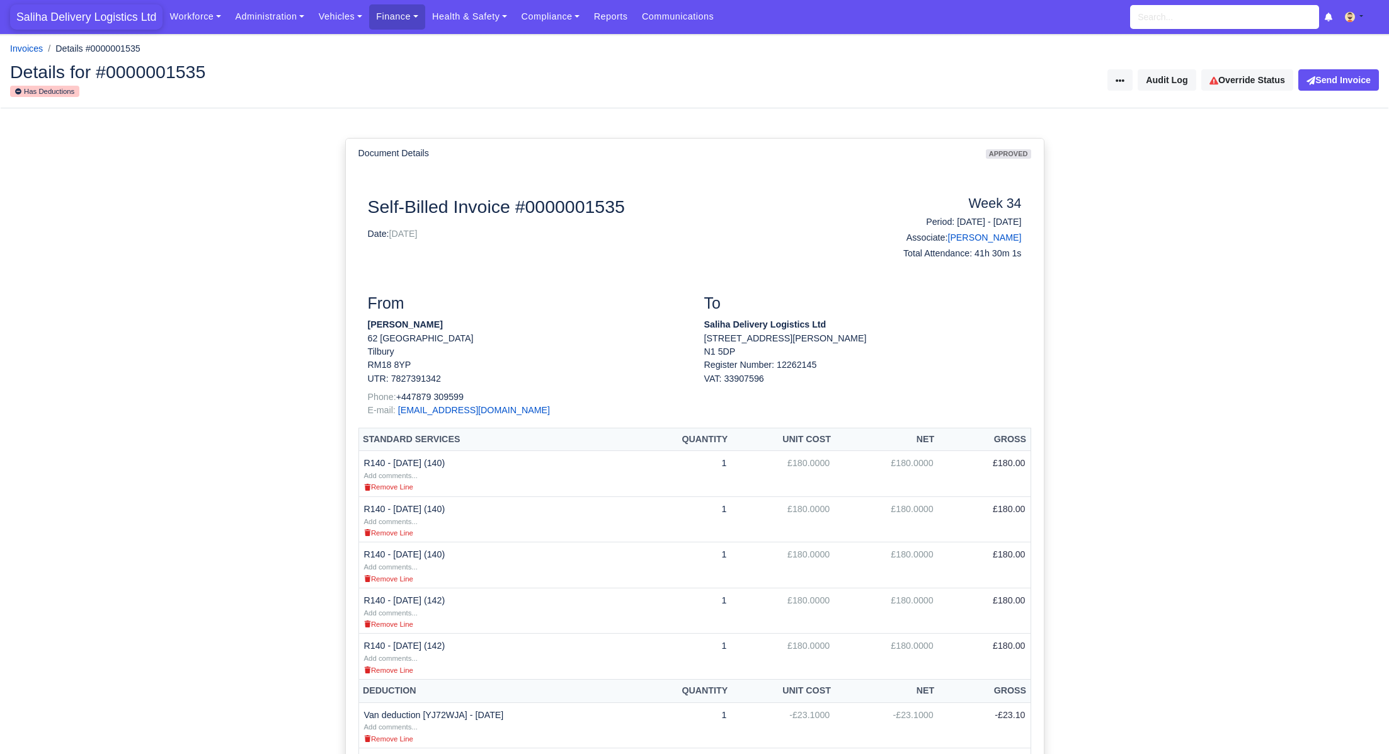
click at [112, 9] on span "Saliha Delivery Logistics Ltd" at bounding box center [86, 16] width 152 height 25
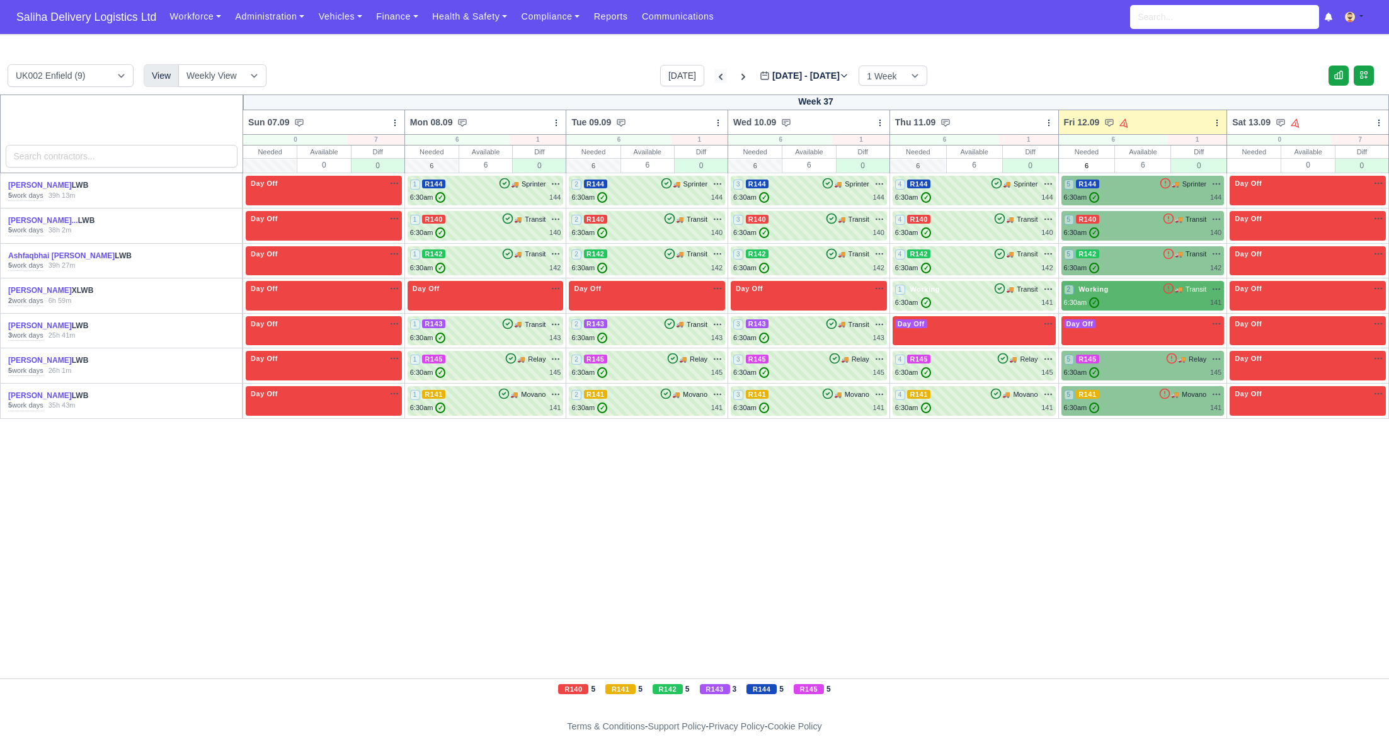
click at [714, 71] on icon at bounding box center [720, 77] width 13 height 13
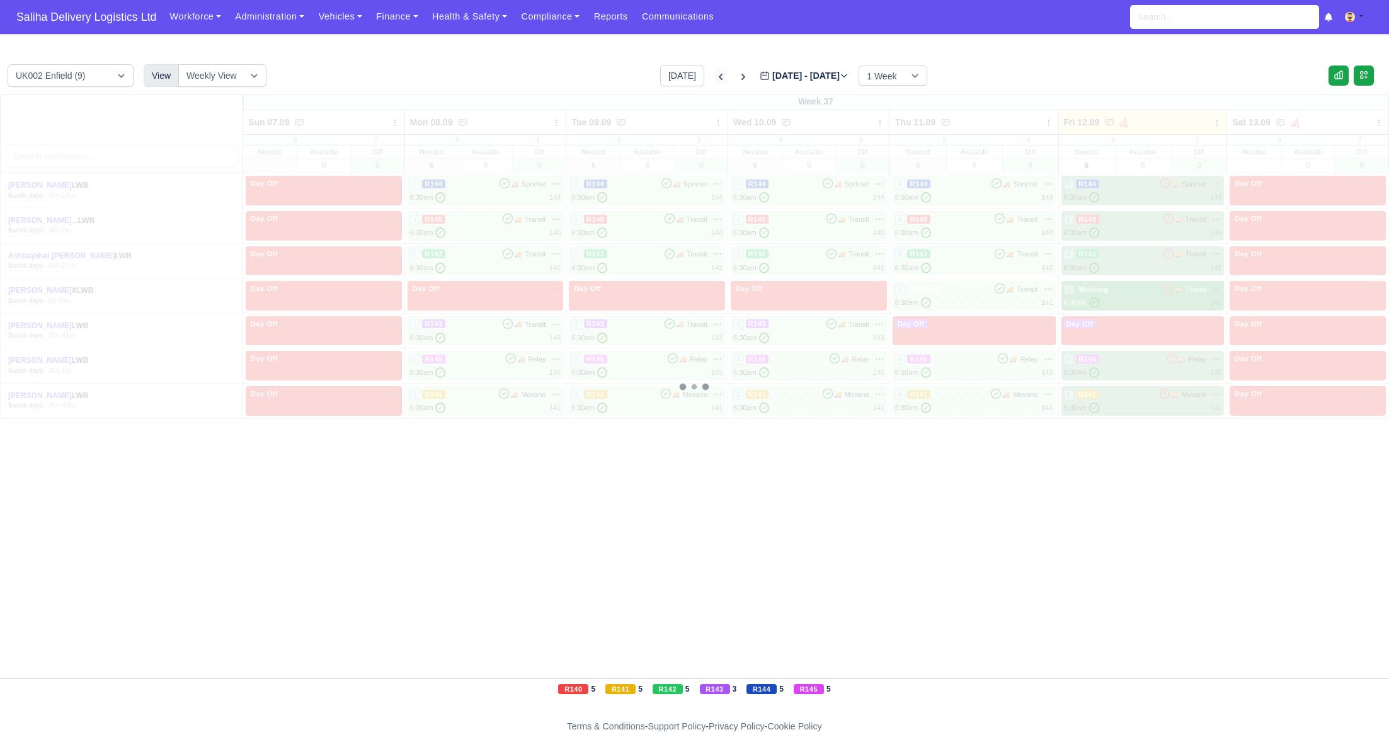
type input "[DATE]"
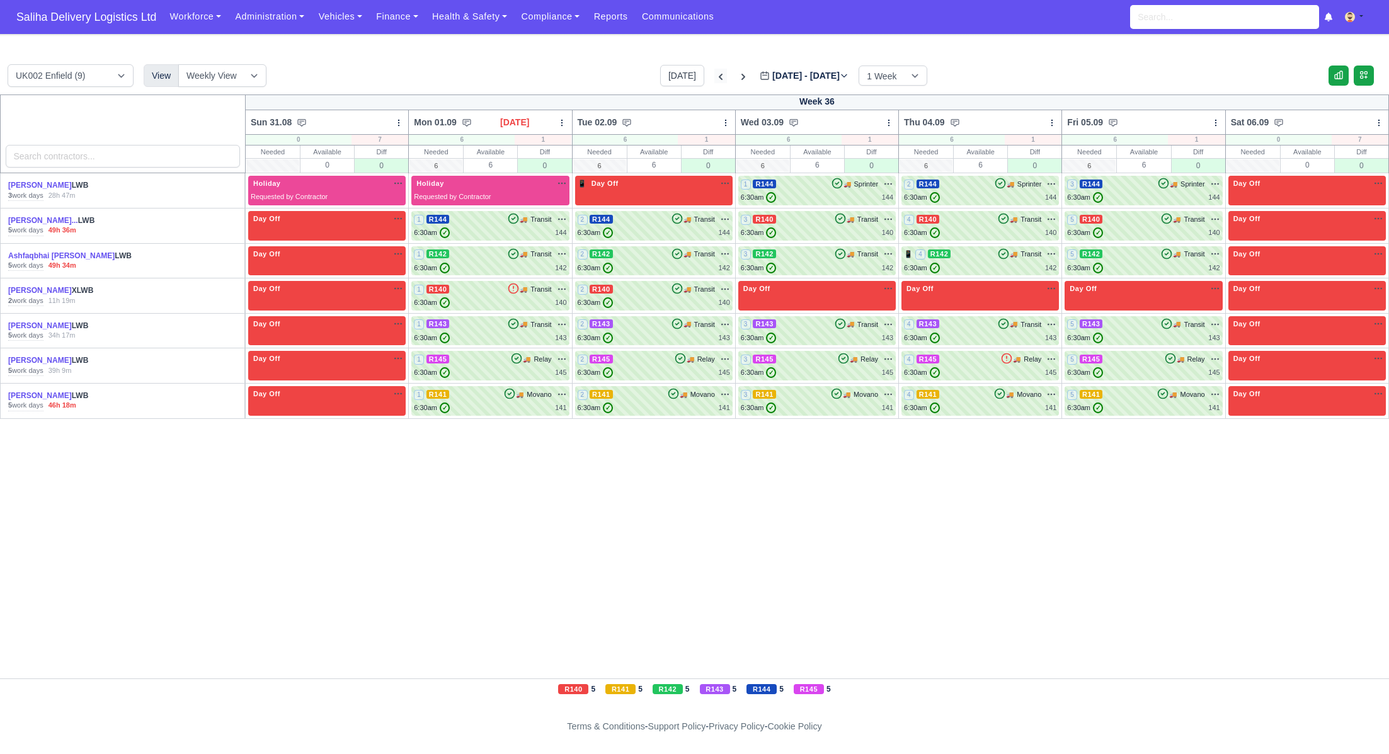
click at [714, 71] on icon at bounding box center [720, 77] width 13 height 13
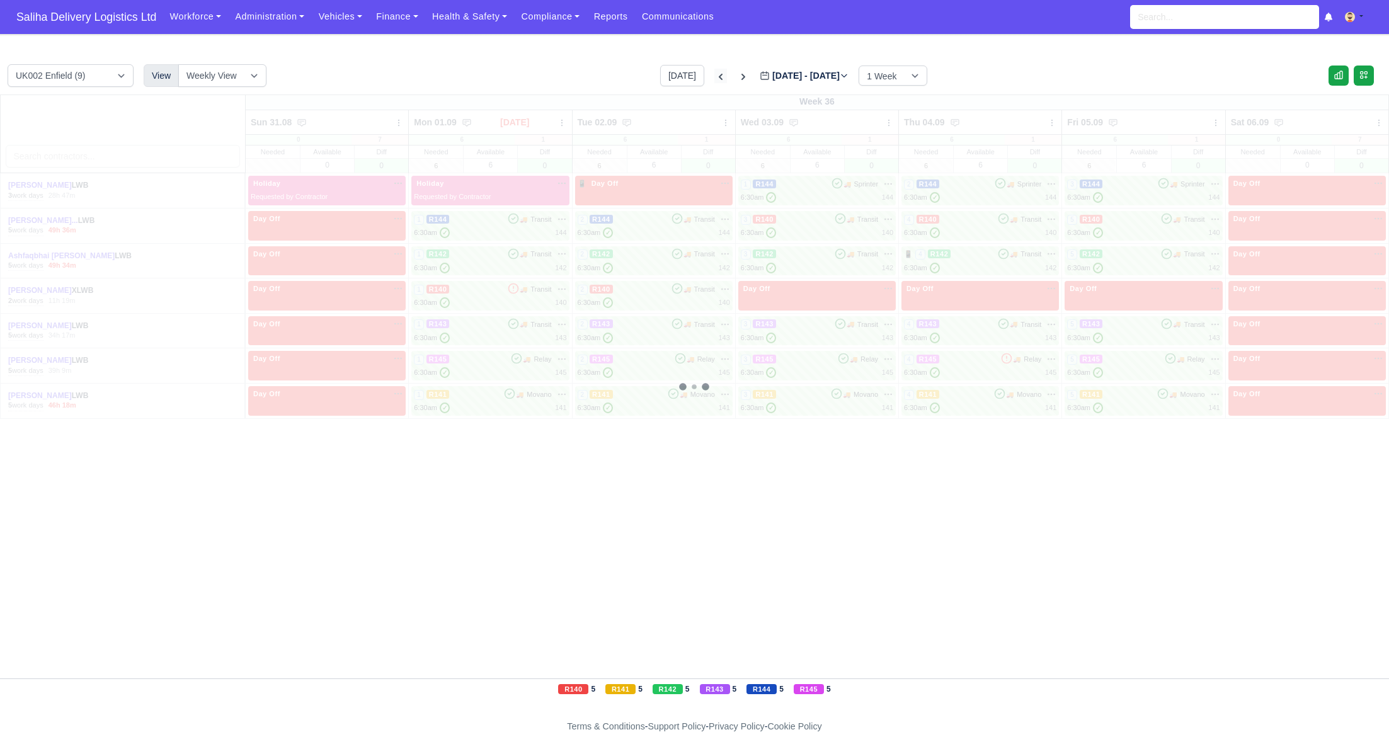
type input "[DATE]"
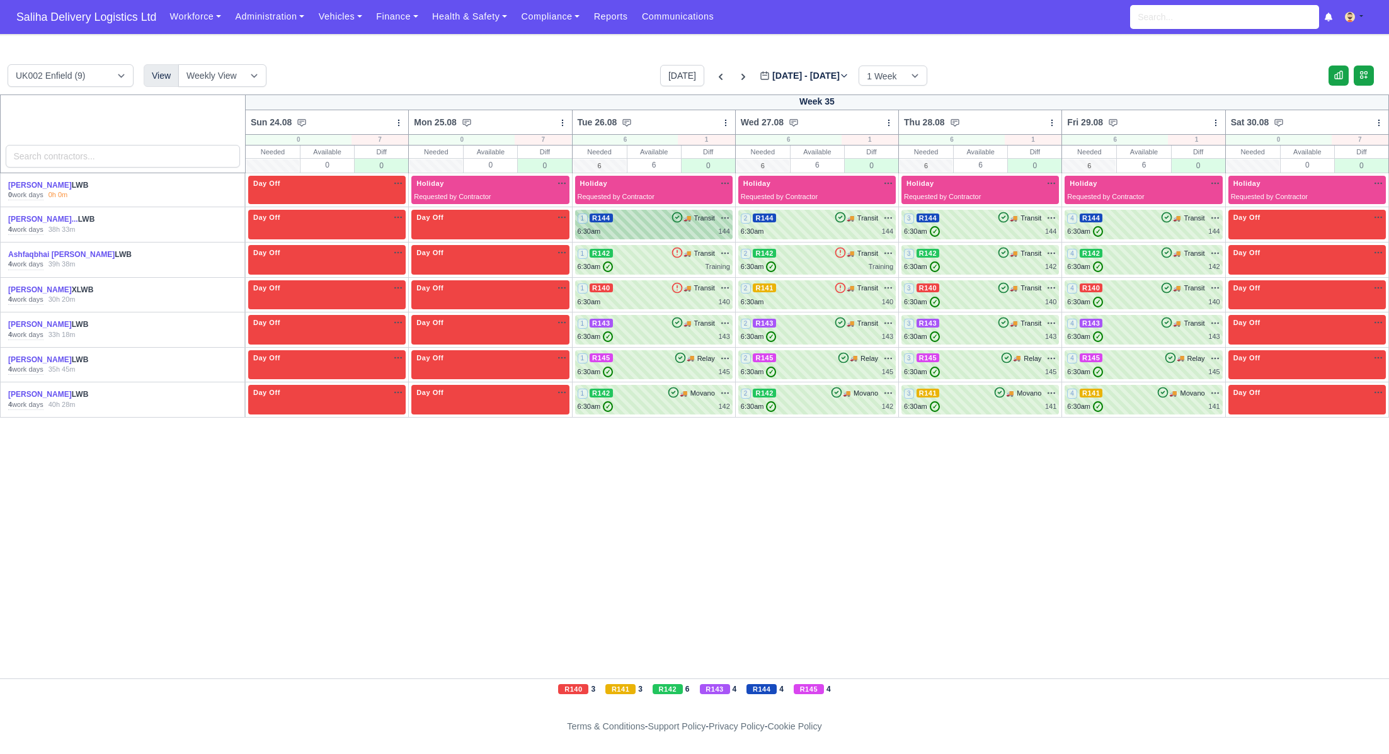
click at [664, 223] on div "1 R144 🚚 Transit" at bounding box center [653, 217] width 152 height 11
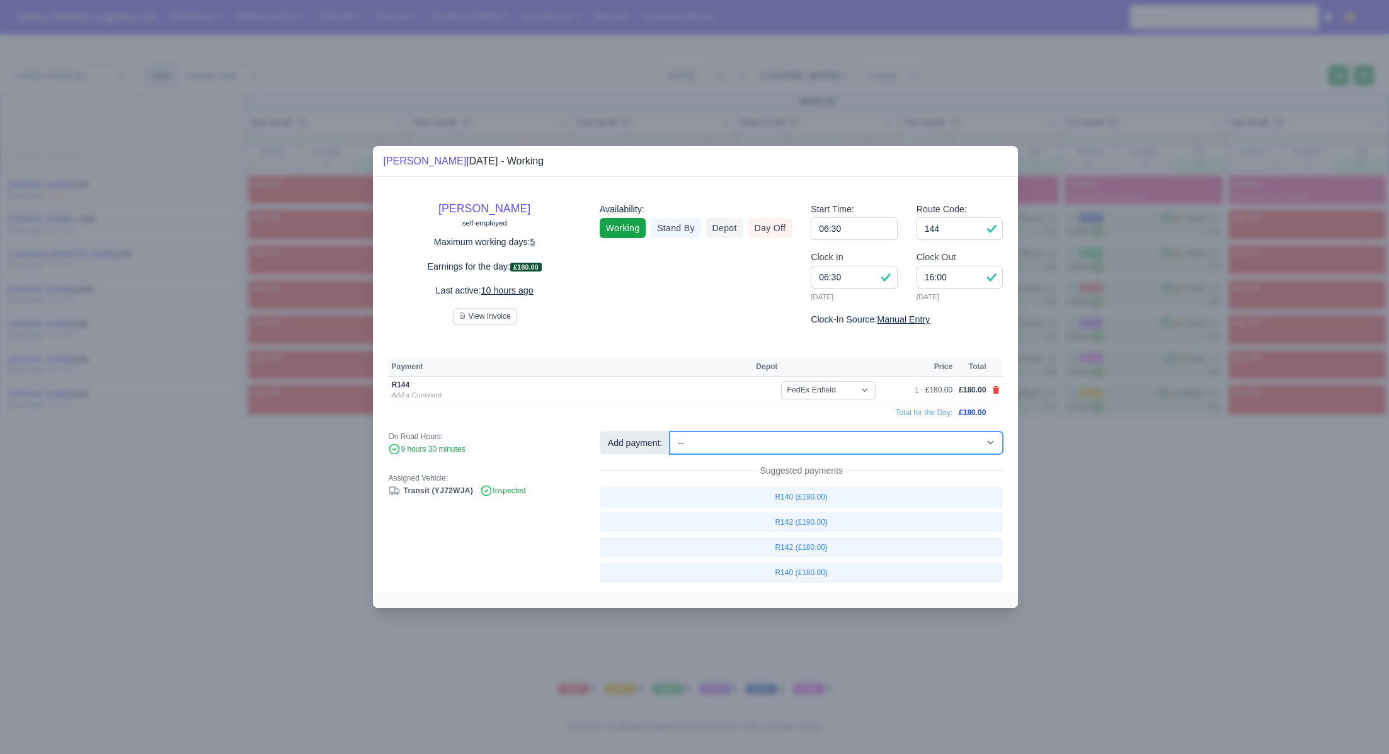
click at [981, 453] on select "-- Ad-Hoc 1 (AD-HO) Ad-Hoc 2 (AD-HO) Ad-Hoc 3 (AD-HO) Ad-Hoc 4 (AD-HO) Ad-Hoc 5…" at bounding box center [835, 442] width 333 height 23
click at [1060, 466] on div at bounding box center [694, 377] width 1389 height 754
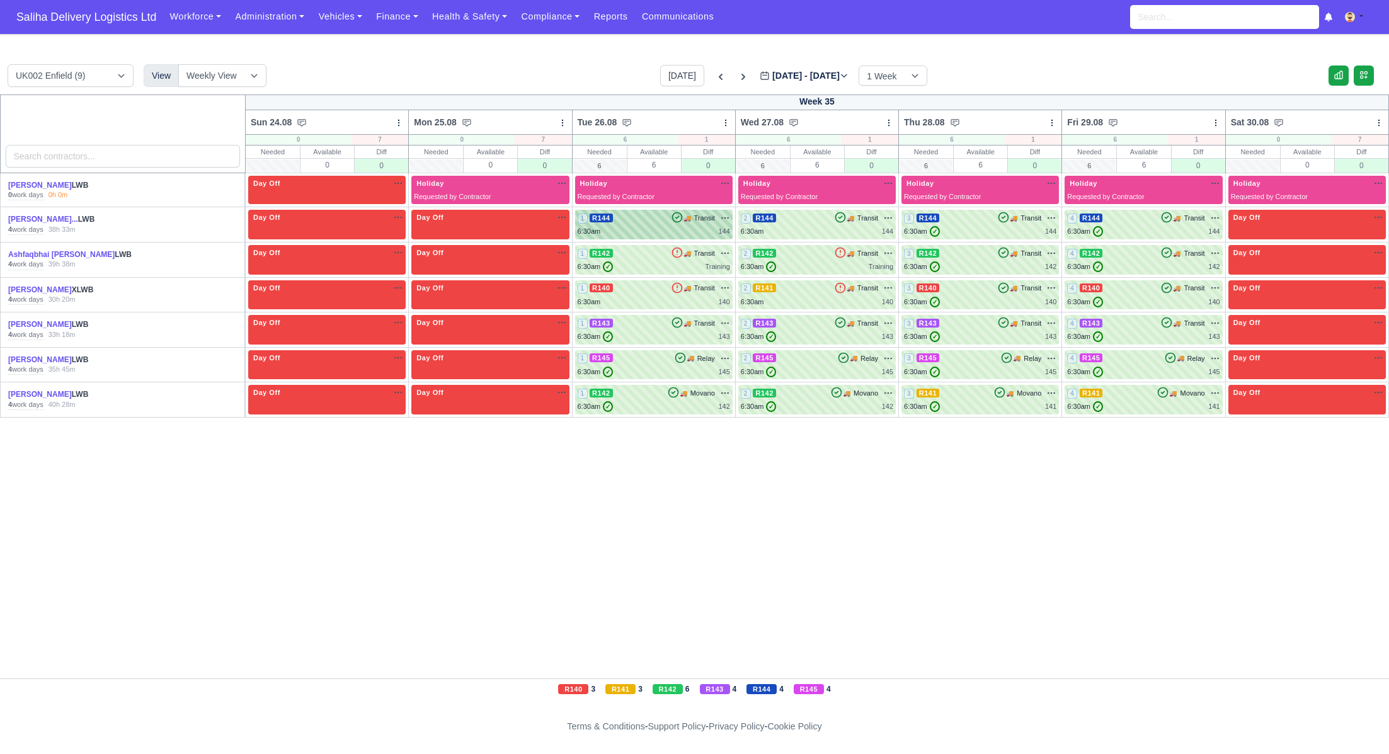
click at [637, 227] on div "6:30am 144" at bounding box center [653, 231] width 152 height 11
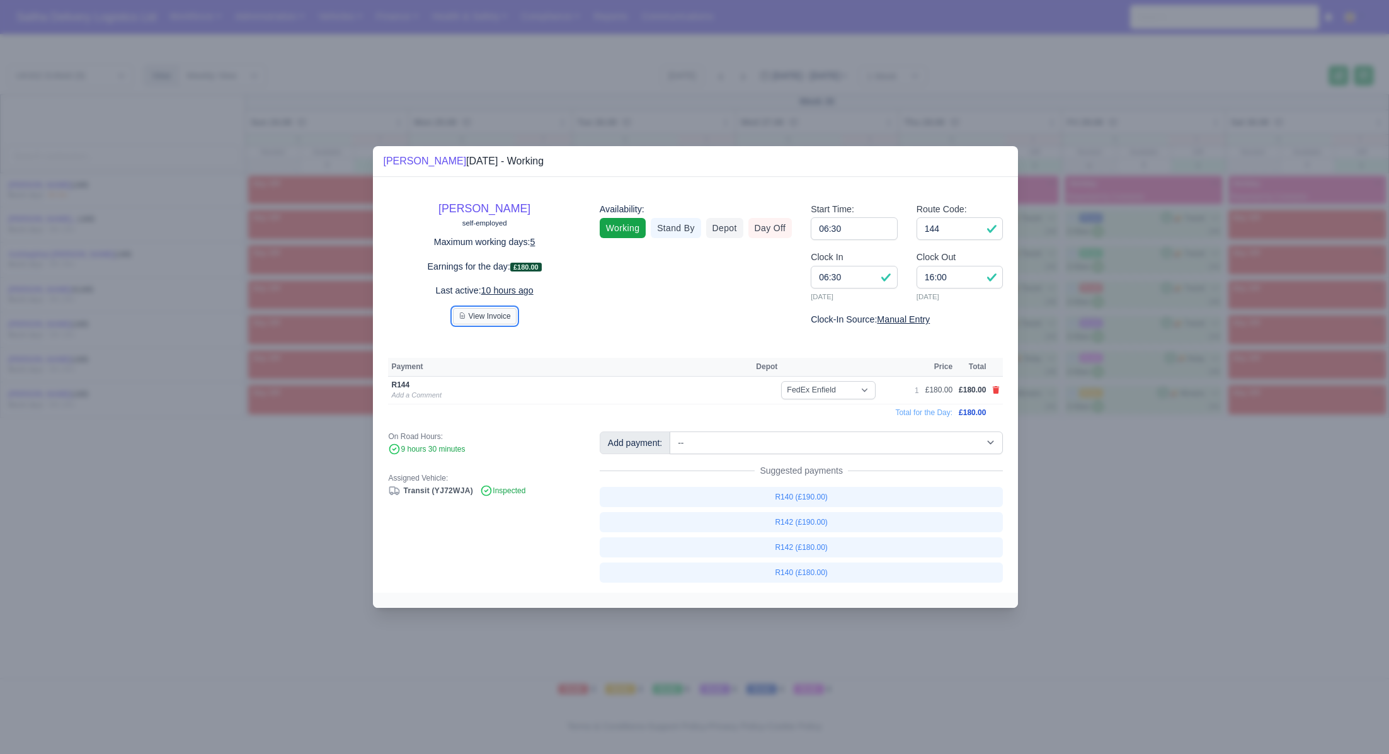
click at [492, 316] on button "View Invoice" at bounding box center [485, 316] width 64 height 16
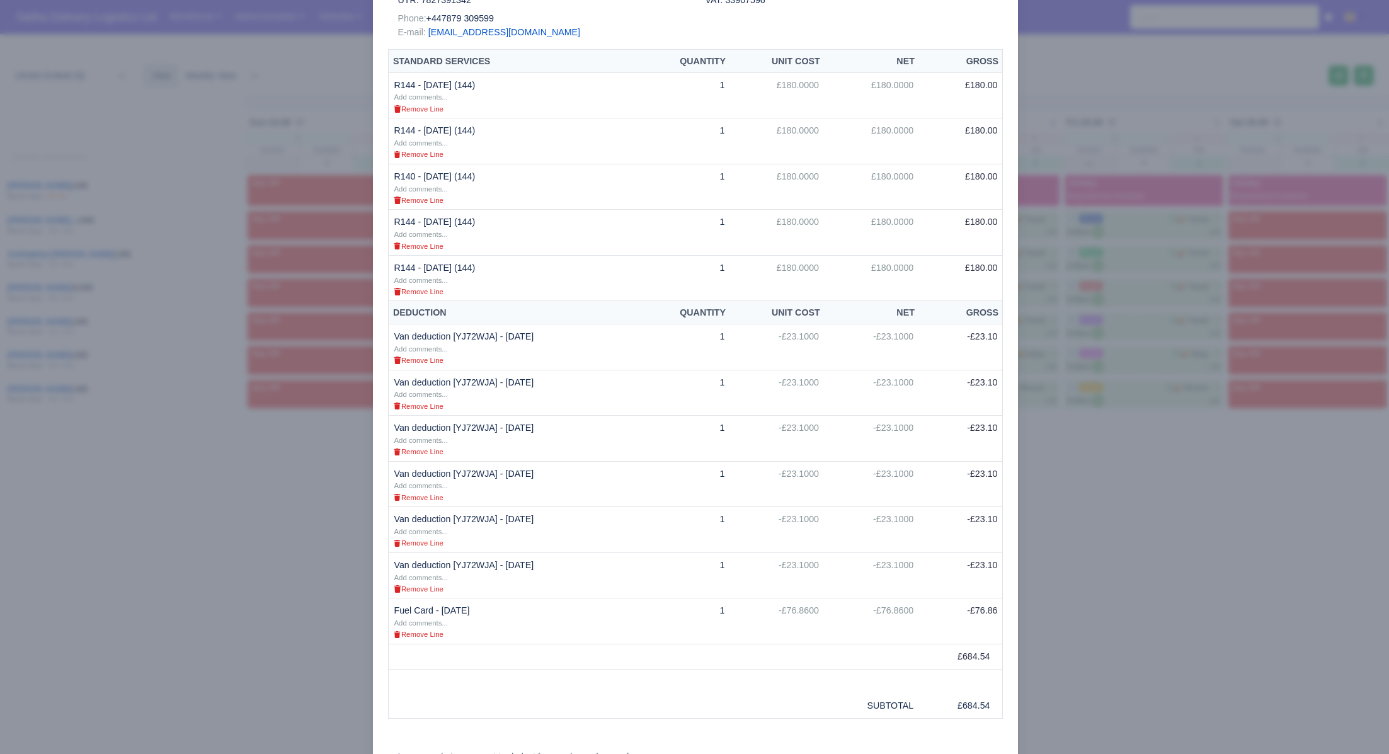
scroll to position [265, 0]
click at [1131, 501] on div at bounding box center [694, 377] width 1389 height 754
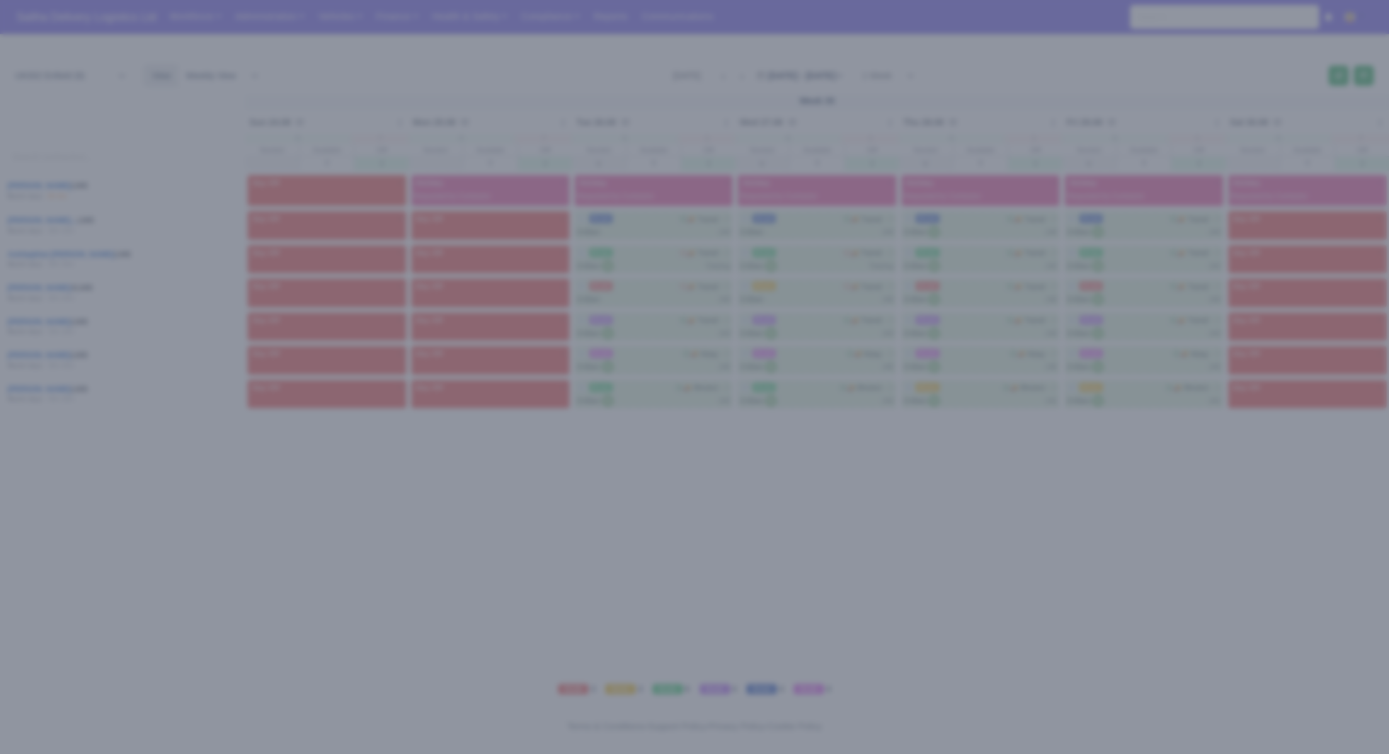
scroll to position [0, 0]
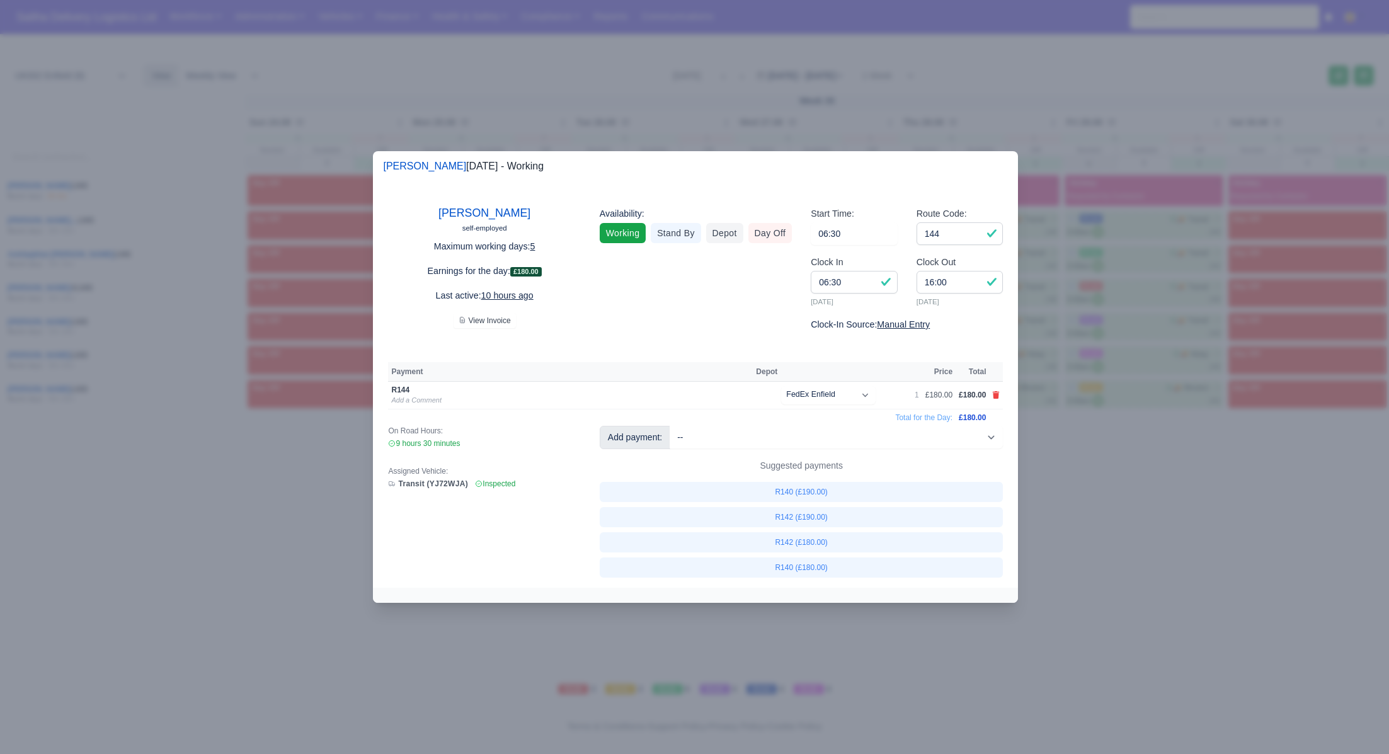
click at [1129, 499] on div at bounding box center [694, 377] width 1389 height 754
click at [1096, 444] on div at bounding box center [694, 377] width 1389 height 754
click at [188, 473] on div at bounding box center [694, 377] width 1389 height 754
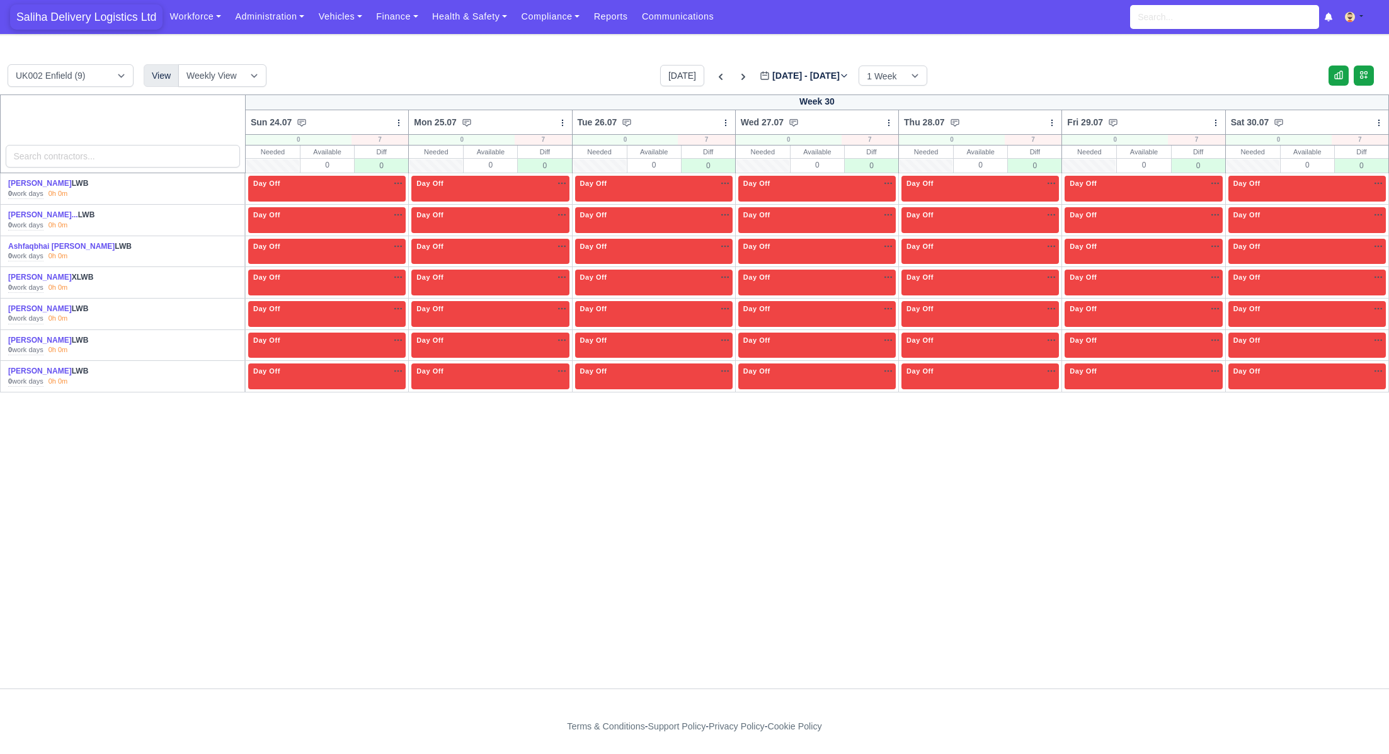
click at [109, 7] on span "Saliha Delivery Logistics Ltd" at bounding box center [86, 16] width 152 height 25
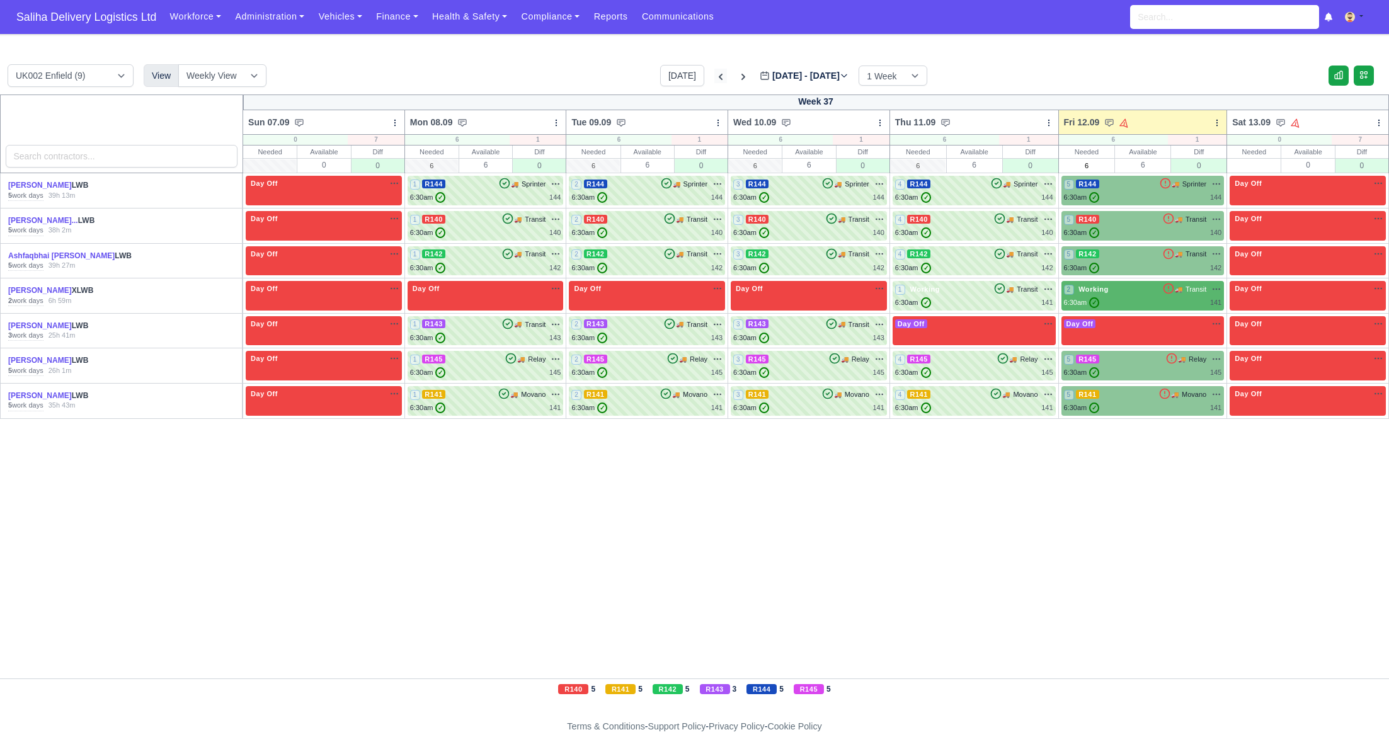
click at [714, 75] on icon at bounding box center [720, 77] width 13 height 13
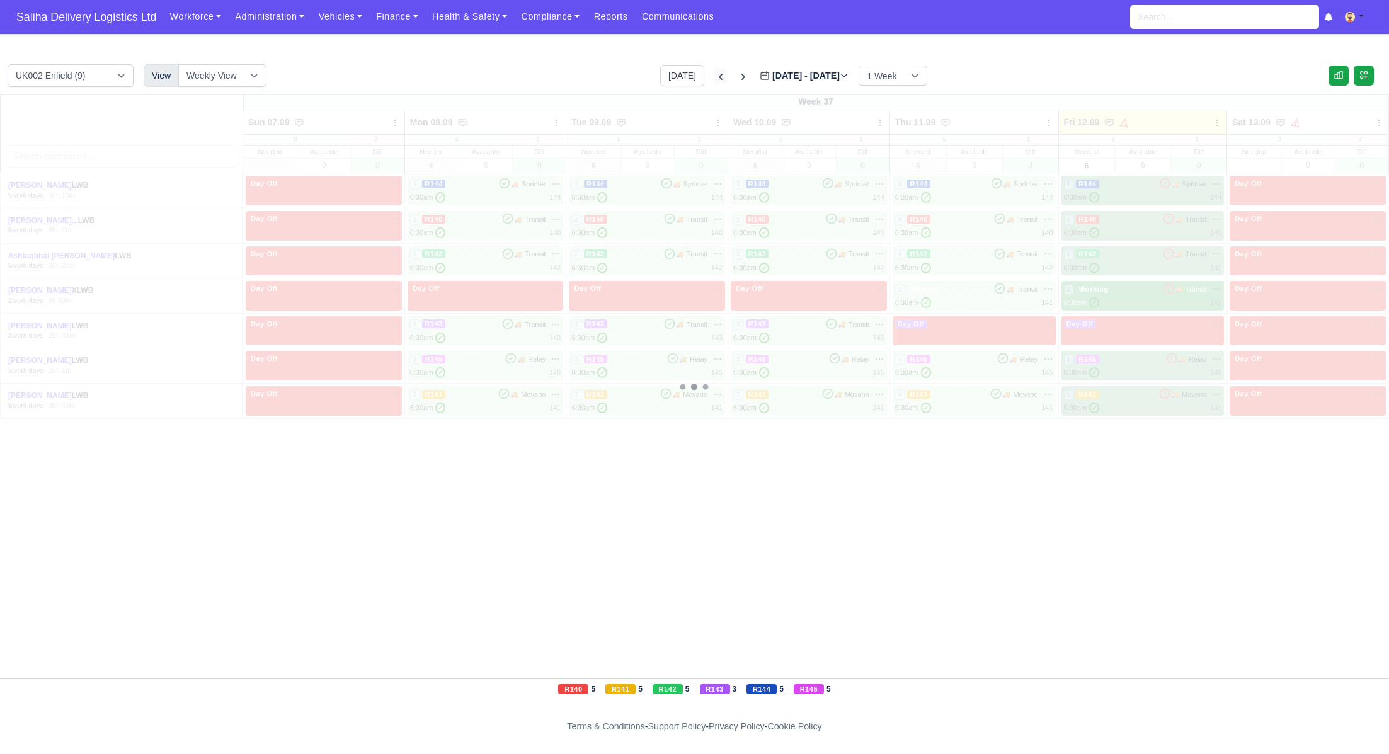
type input "2025-09-05"
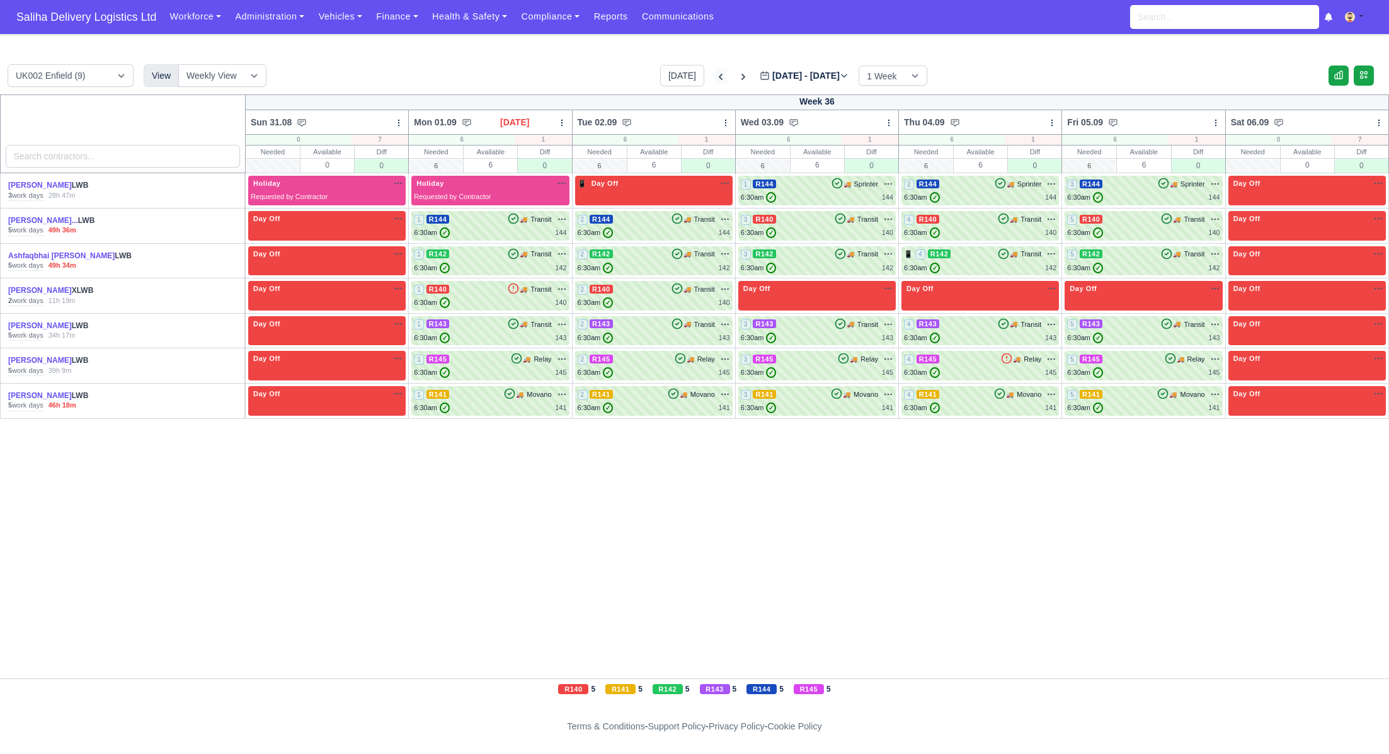
click at [714, 74] on icon at bounding box center [720, 77] width 13 height 13
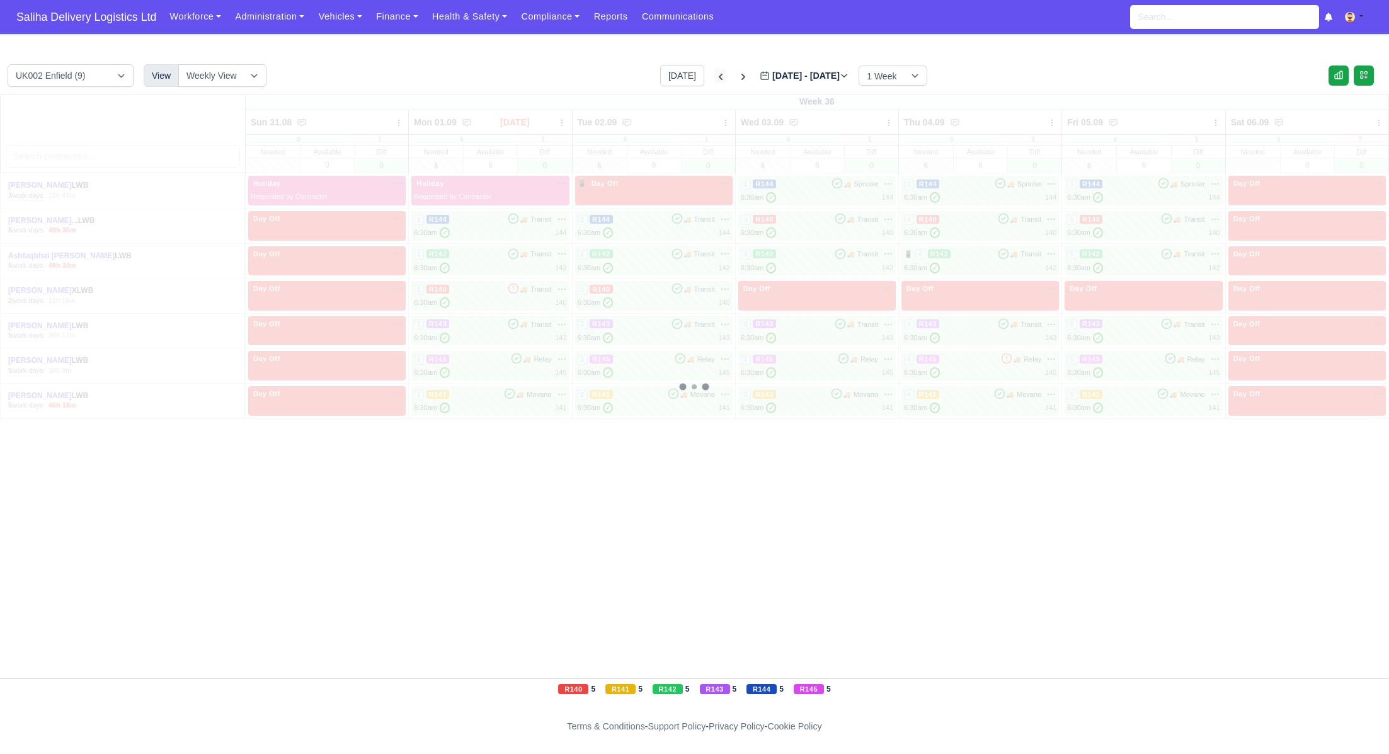
type input "2025-08-29"
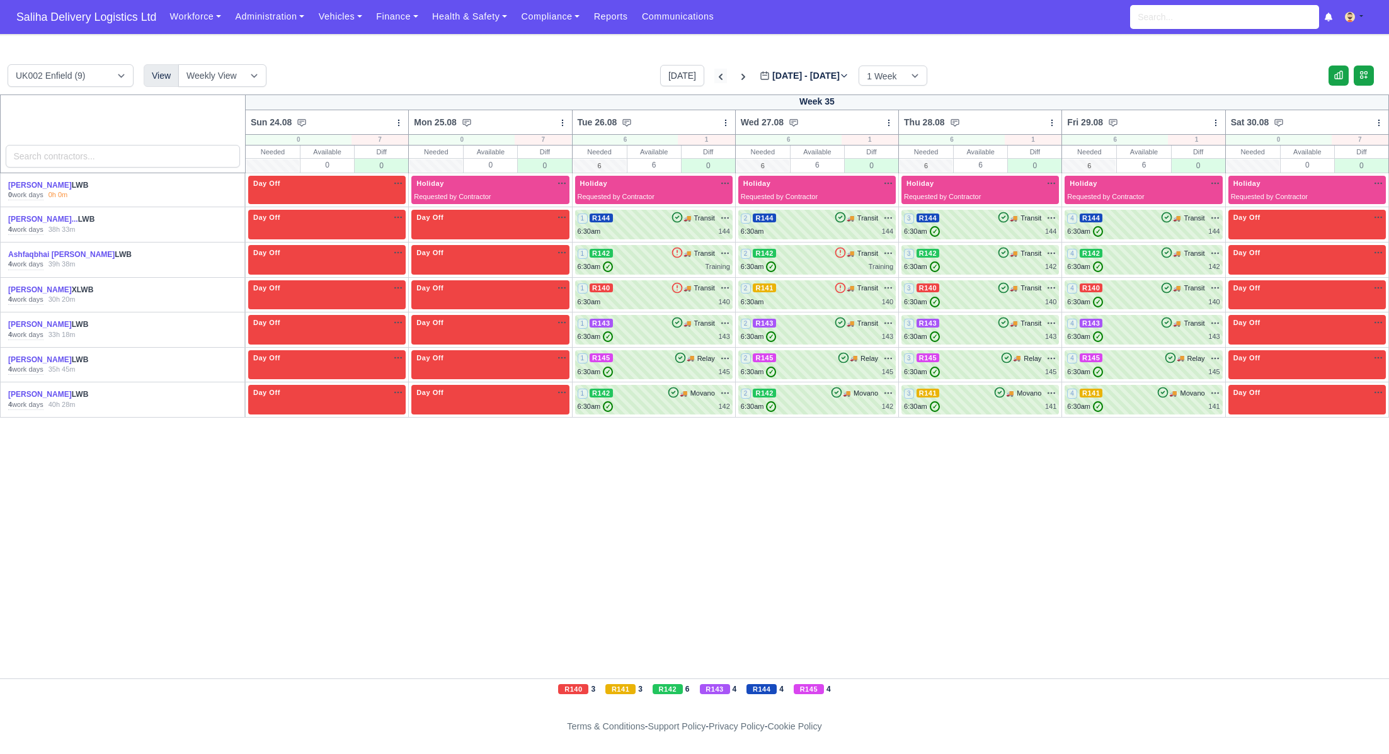
click at [719, 74] on icon at bounding box center [721, 77] width 4 height 6
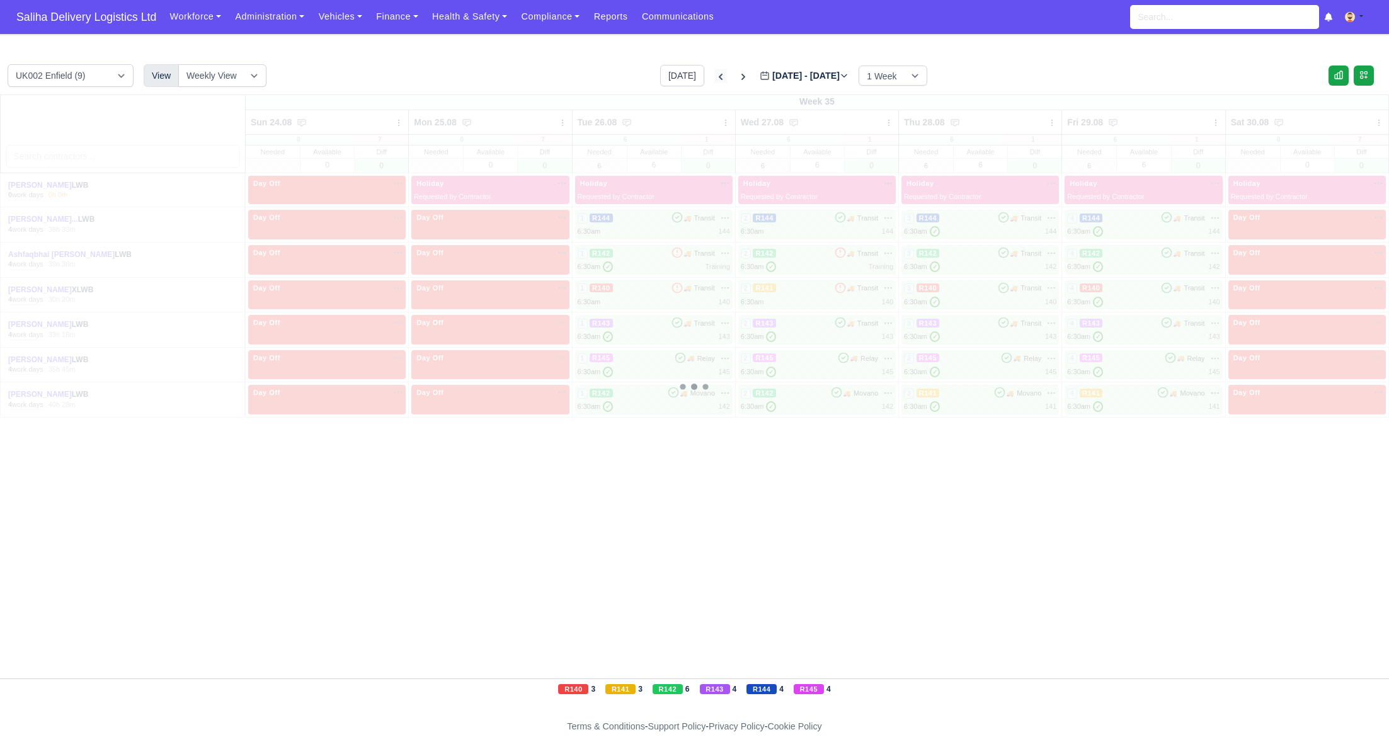
type input "2025-08-22"
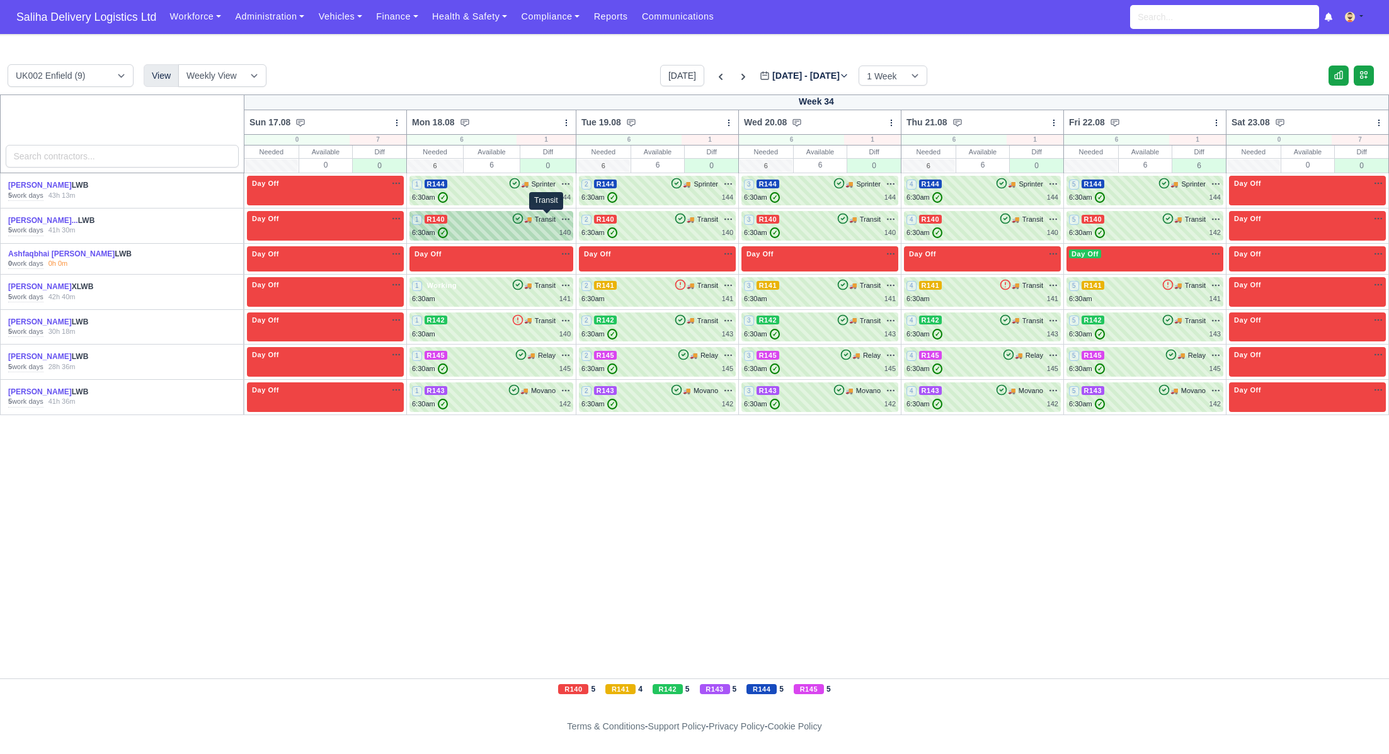
click at [548, 222] on span "Transit" at bounding box center [545, 219] width 21 height 11
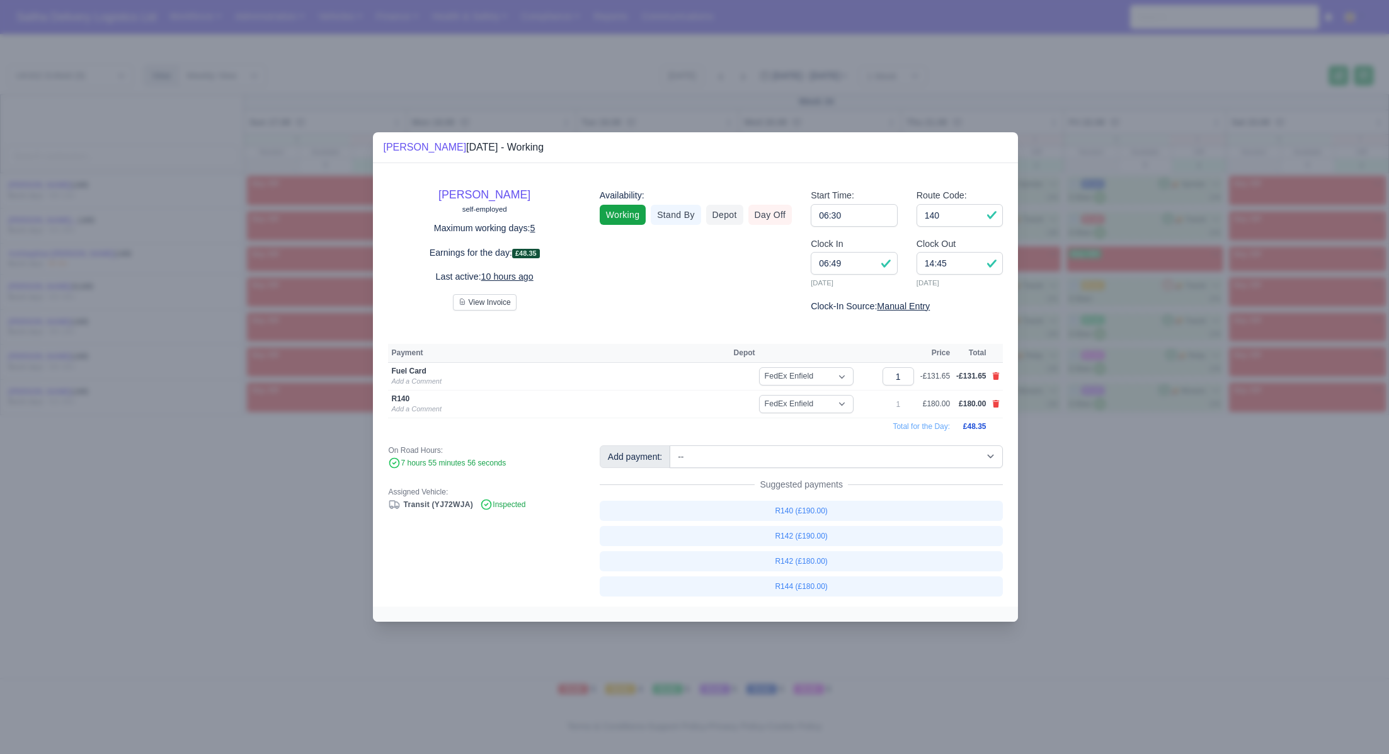
click at [1149, 572] on div at bounding box center [694, 377] width 1389 height 754
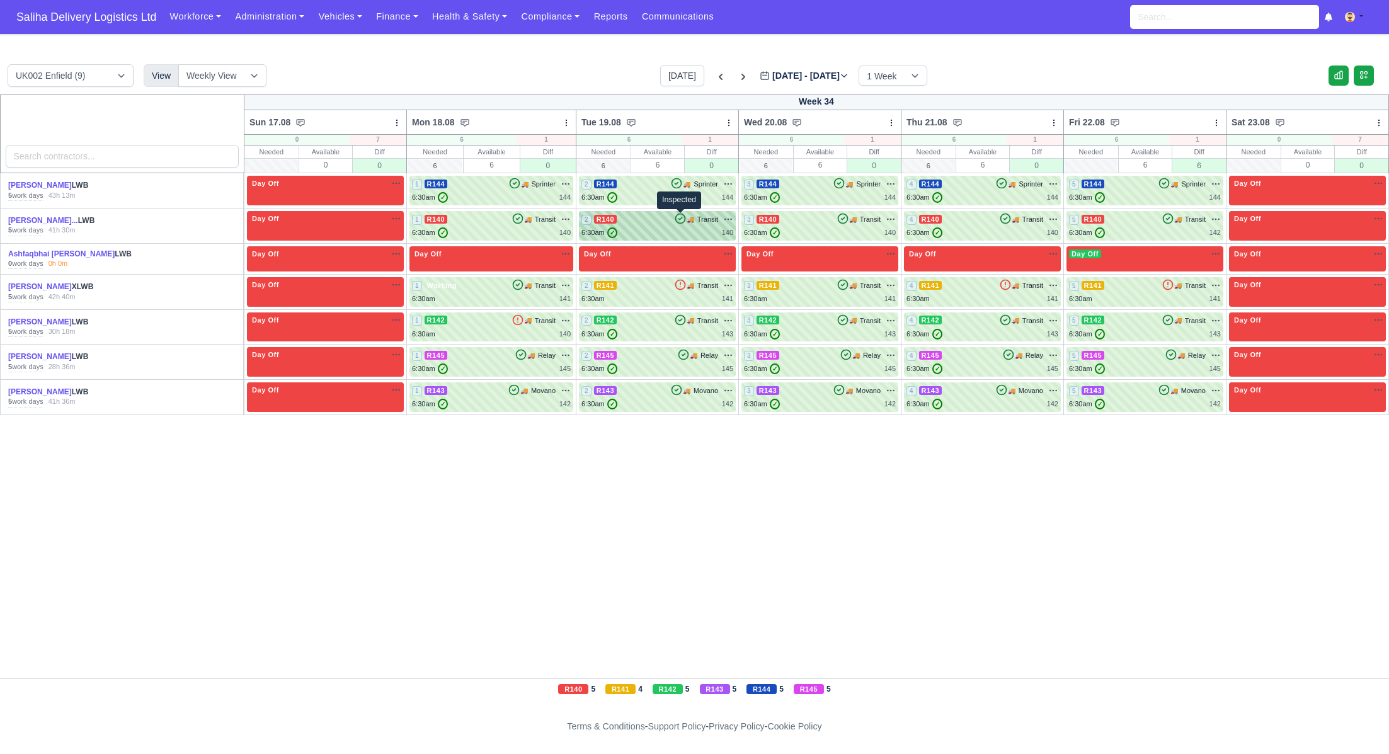
click at [676, 224] on icon at bounding box center [680, 218] width 13 height 13
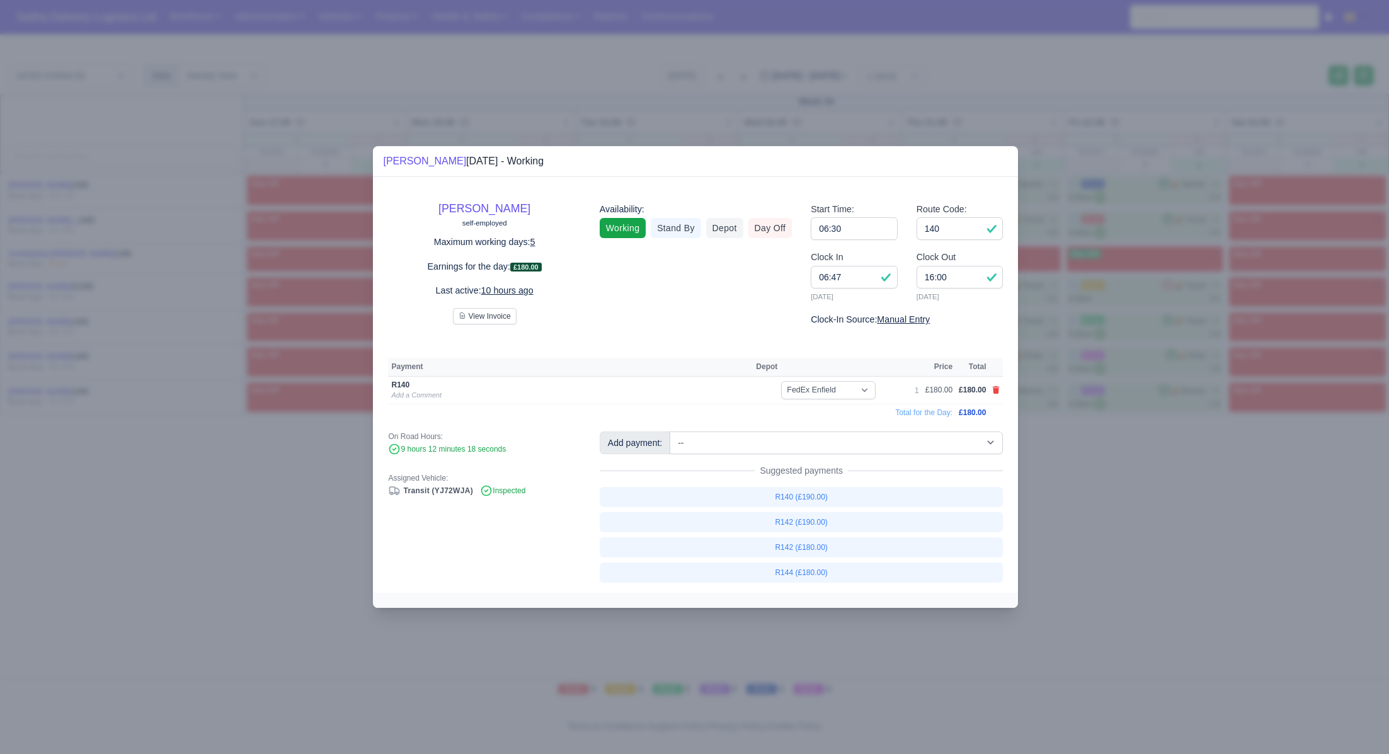
click at [1089, 541] on div at bounding box center [694, 377] width 1389 height 754
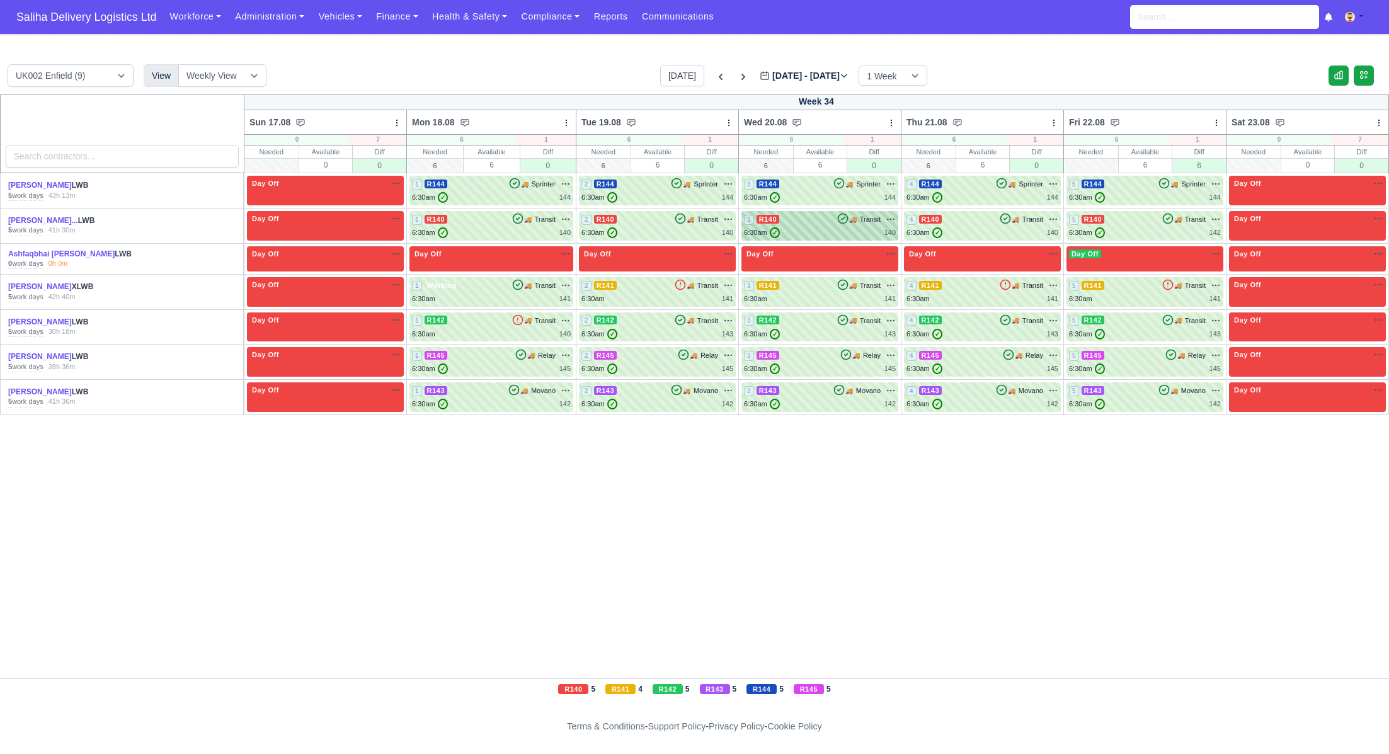
click at [783, 226] on div "3 R140 🚚 Transit" at bounding box center [820, 225] width 152 height 25
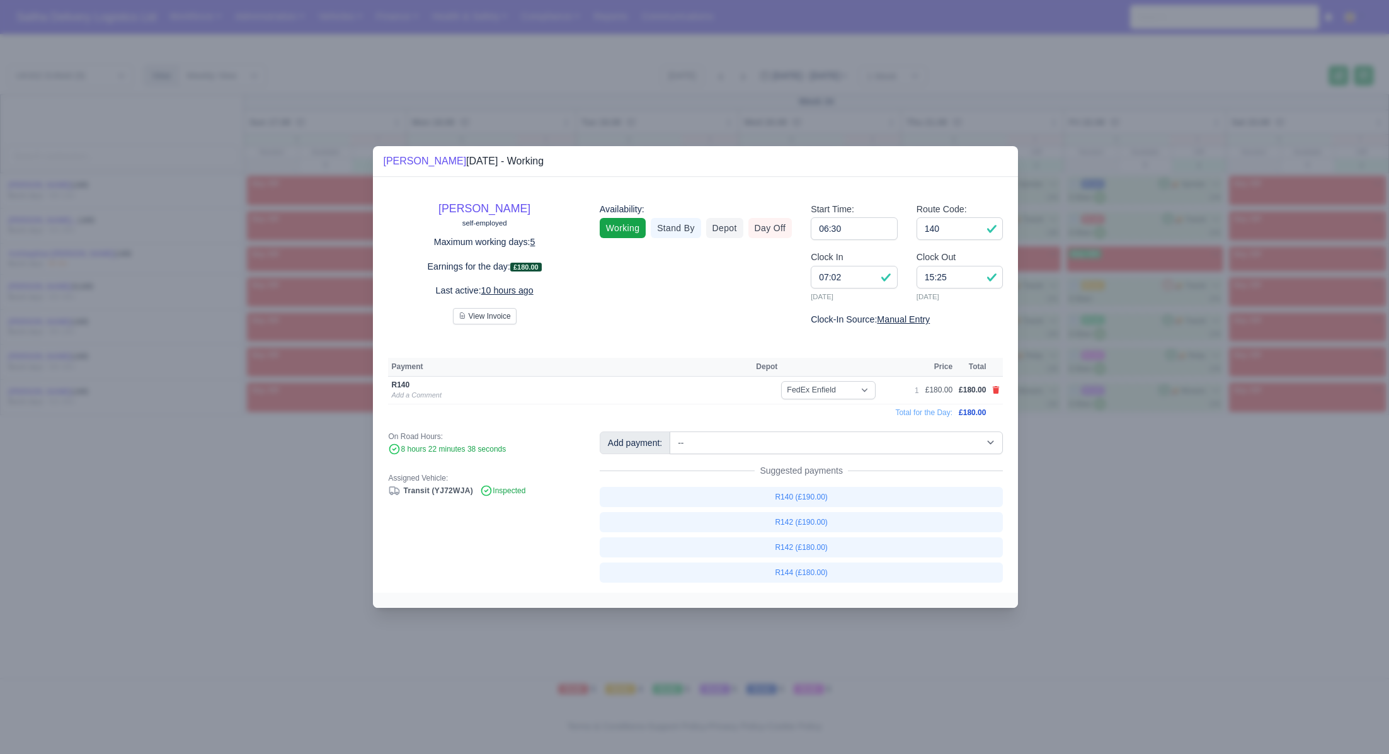
click at [1122, 554] on div at bounding box center [694, 377] width 1389 height 754
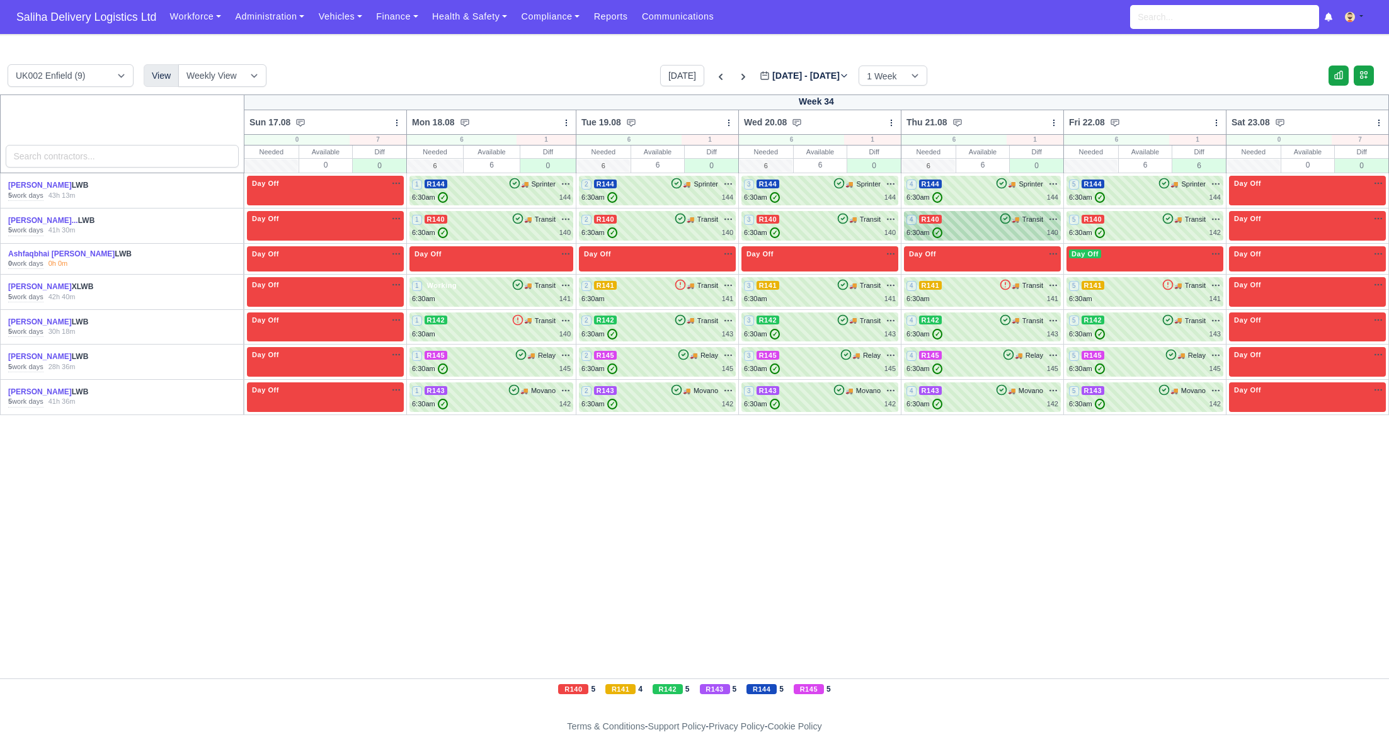
click at [930, 222] on span "R140" at bounding box center [930, 219] width 23 height 9
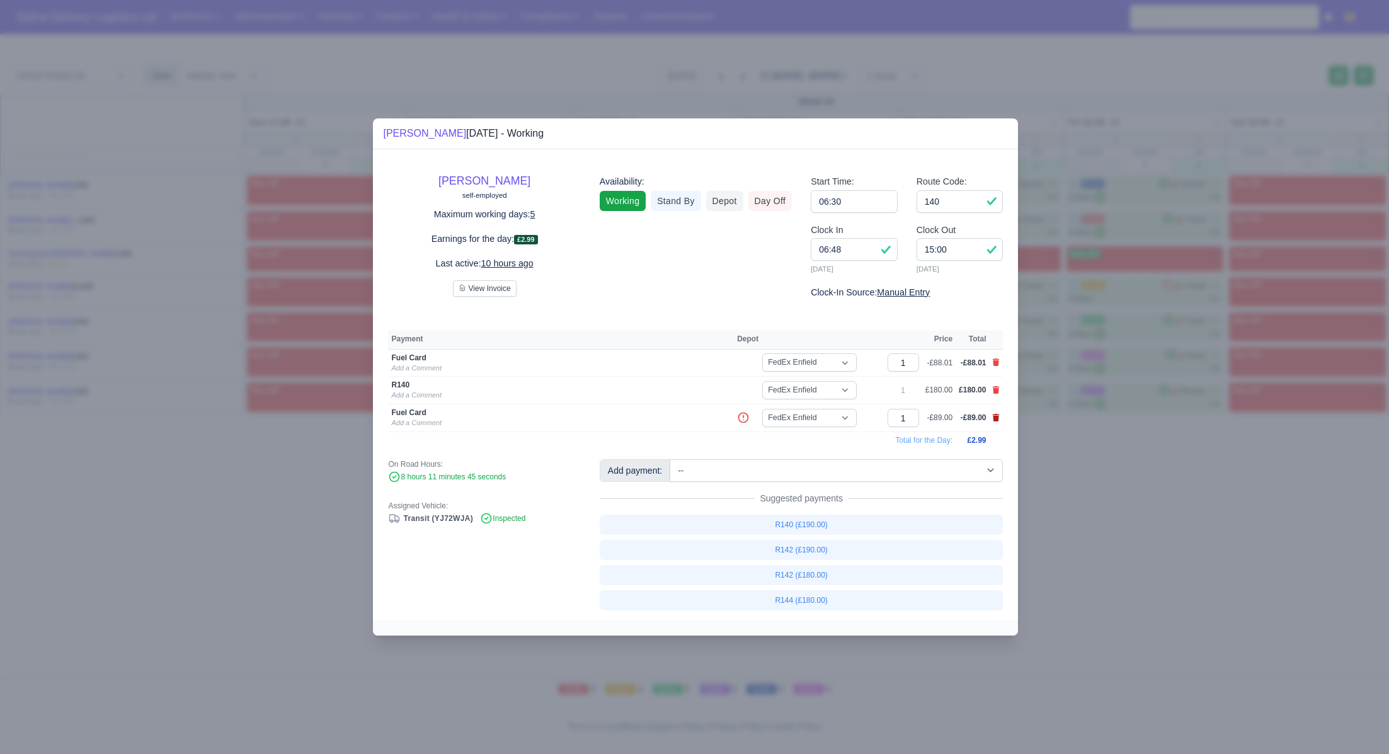
click at [996, 418] on icon at bounding box center [995, 418] width 7 height 8
select select
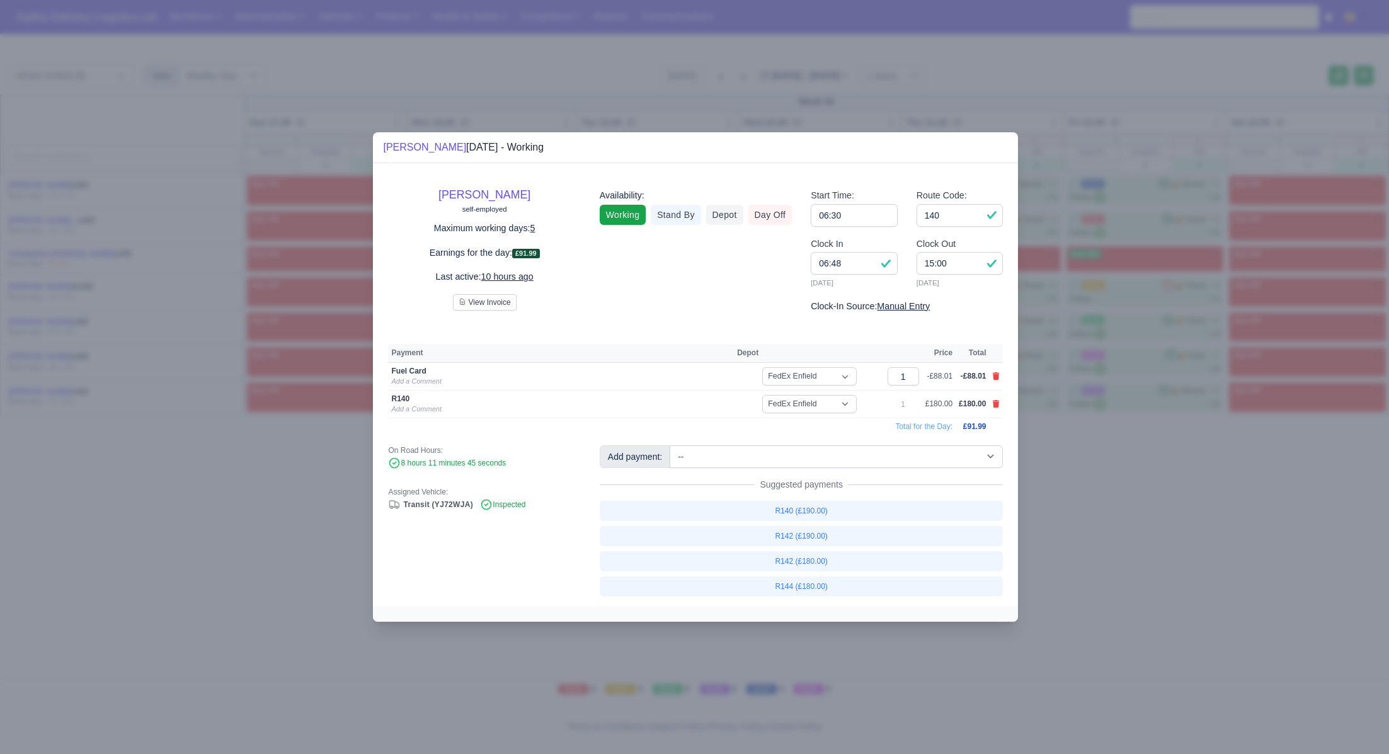
click at [1095, 501] on div at bounding box center [694, 377] width 1389 height 754
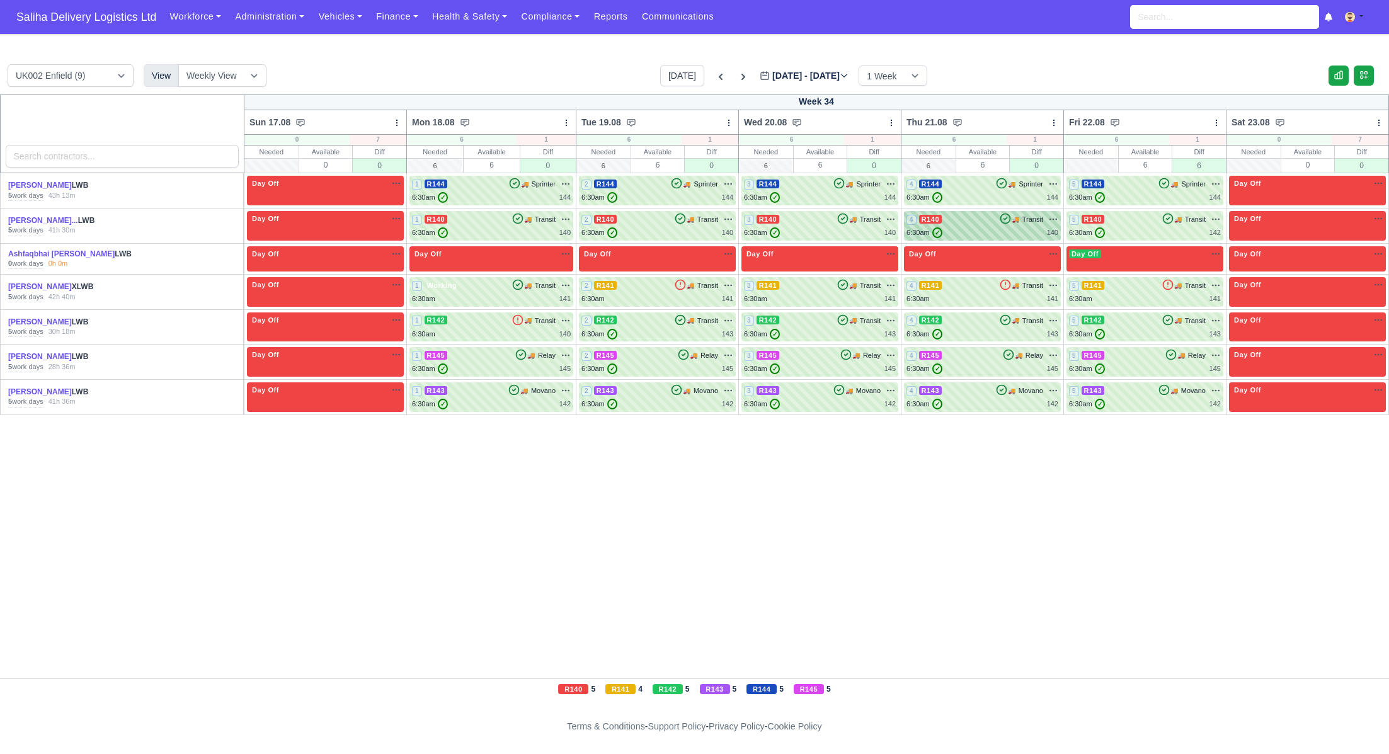
click at [1008, 229] on div "6:30am ✓ 140" at bounding box center [982, 232] width 152 height 11
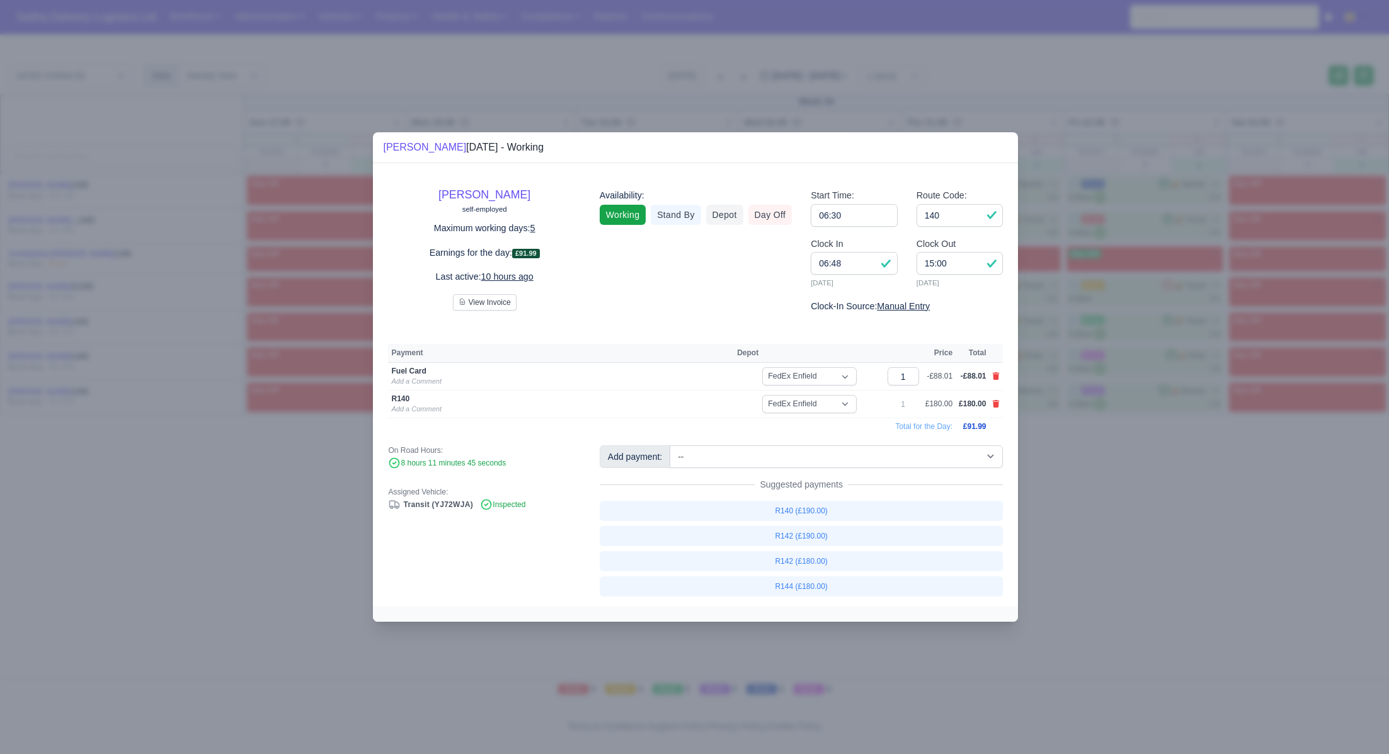
click at [1084, 494] on div at bounding box center [694, 377] width 1389 height 754
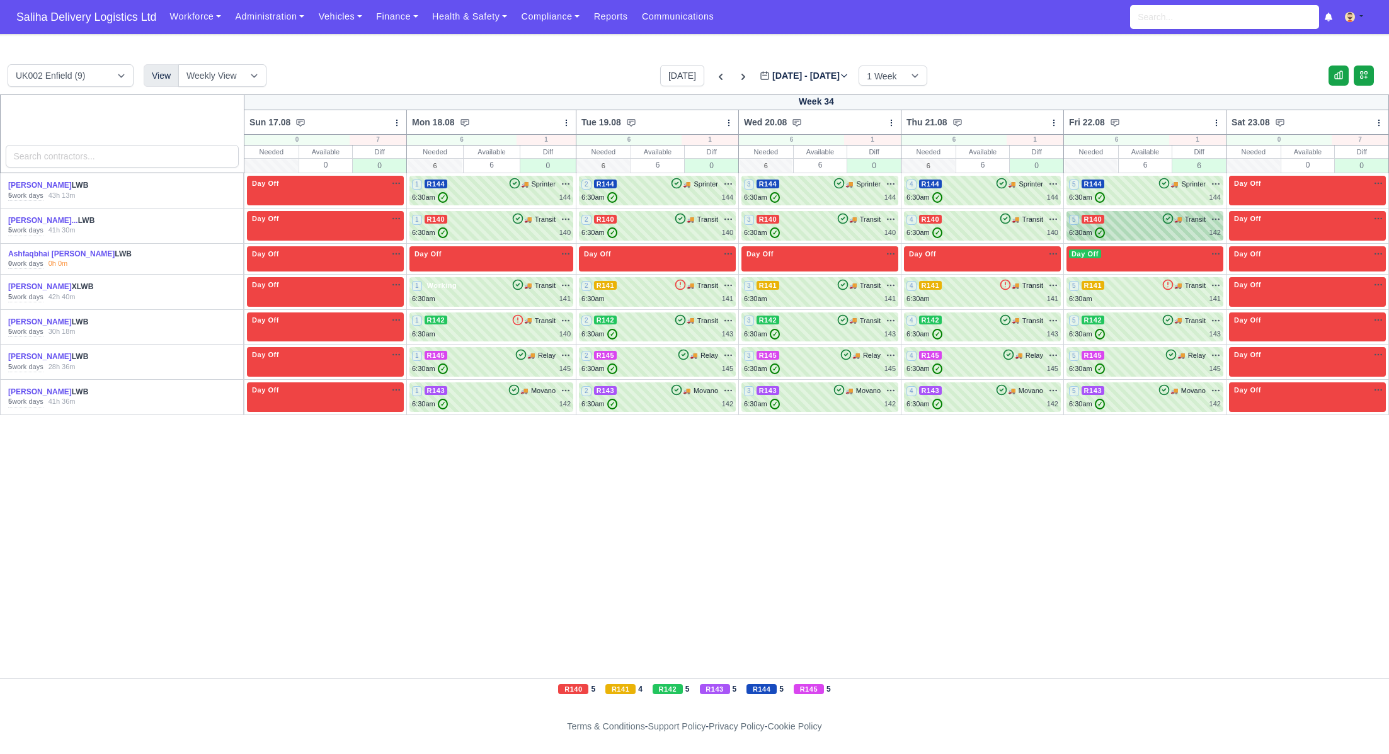
click at [1118, 234] on div "6:30am ✓ 142" at bounding box center [1145, 232] width 152 height 11
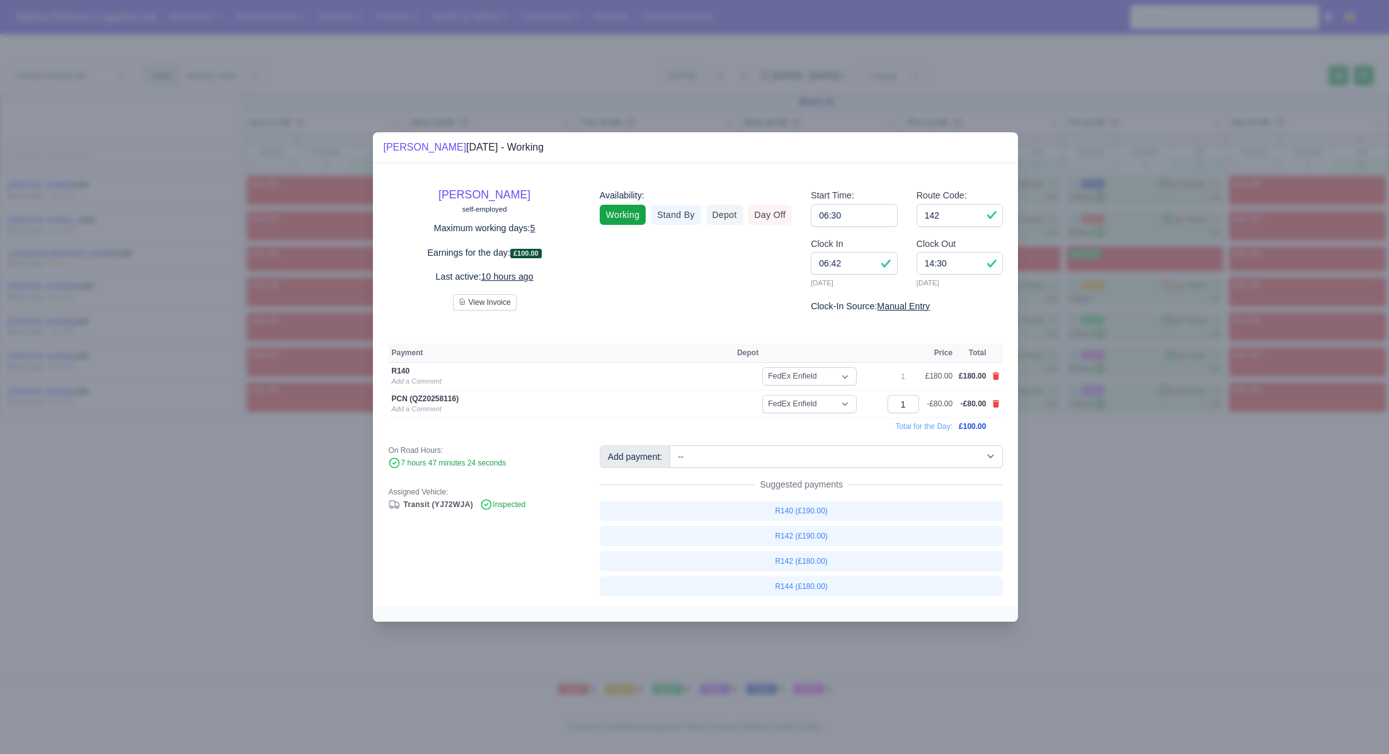
click at [1142, 509] on div at bounding box center [694, 377] width 1389 height 754
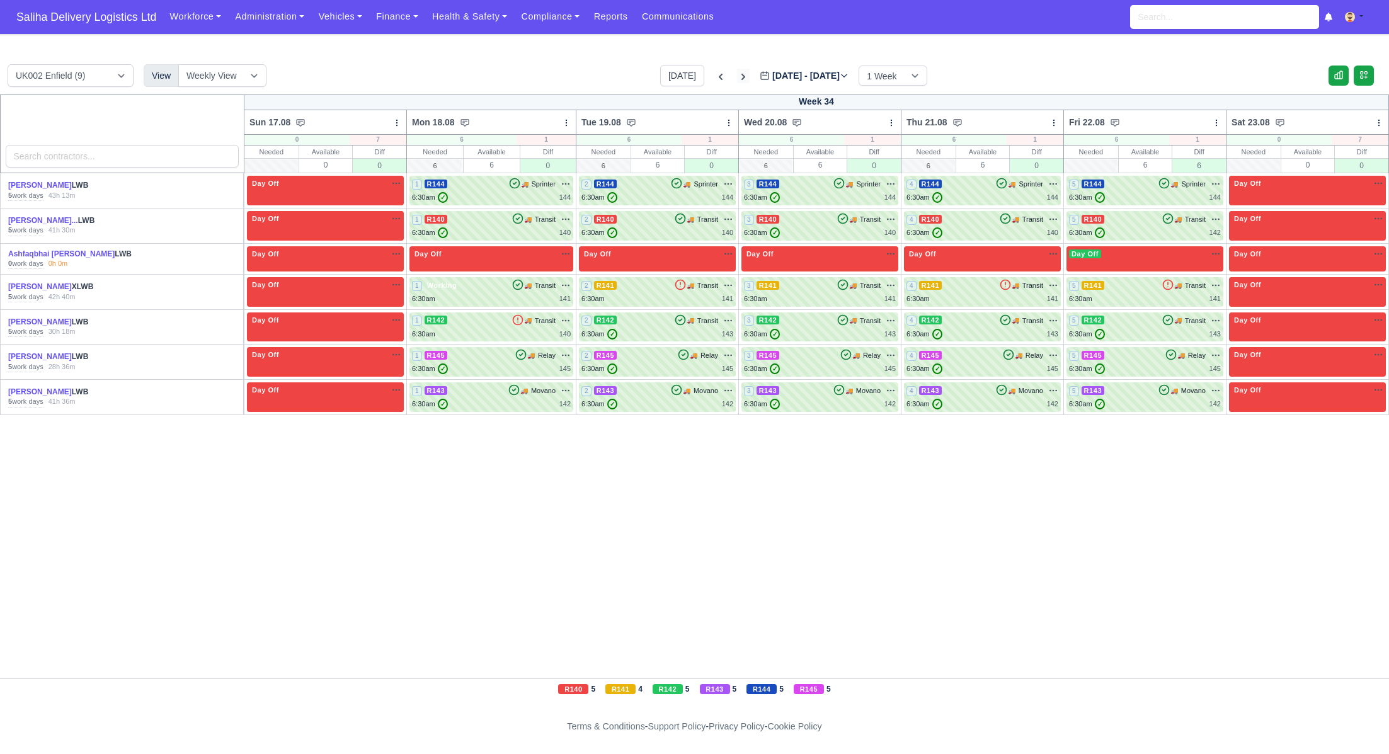
click at [741, 74] on icon at bounding box center [743, 77] width 4 height 6
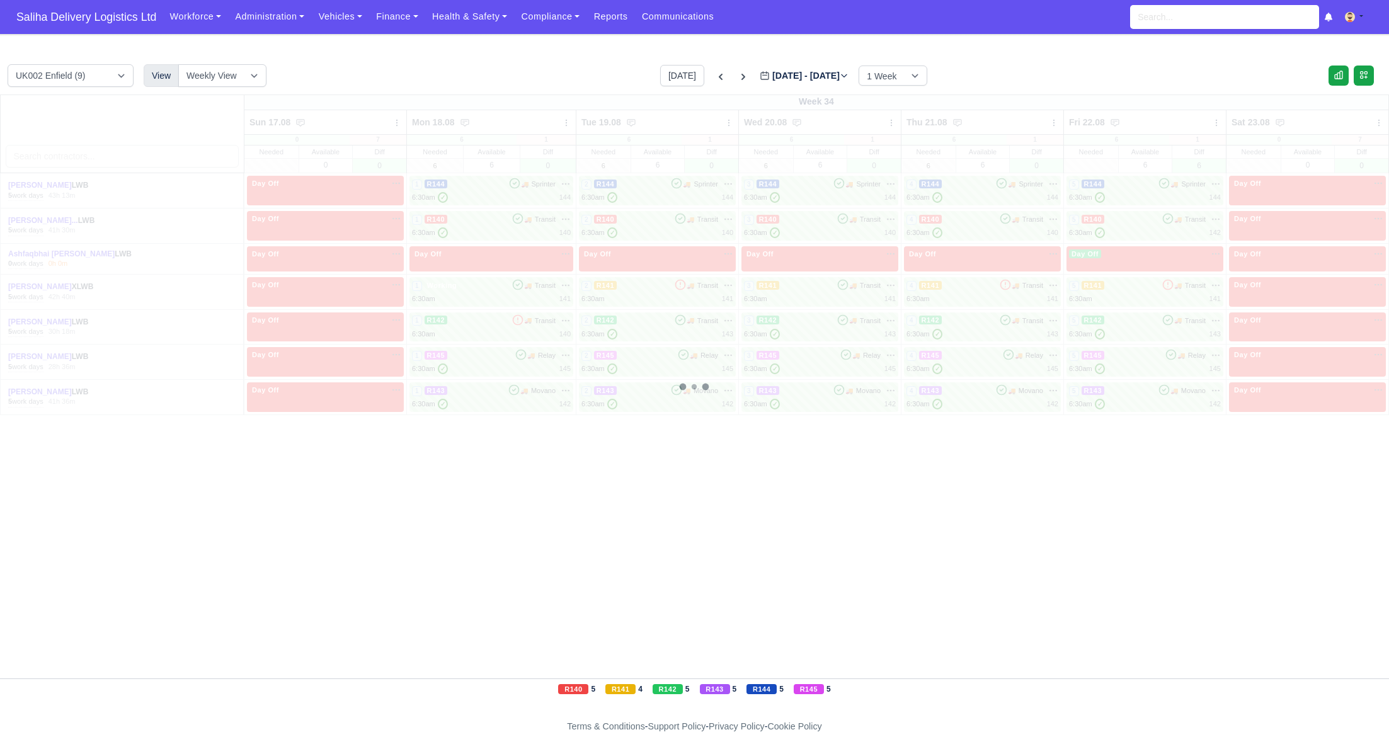
type input "2025-08-29"
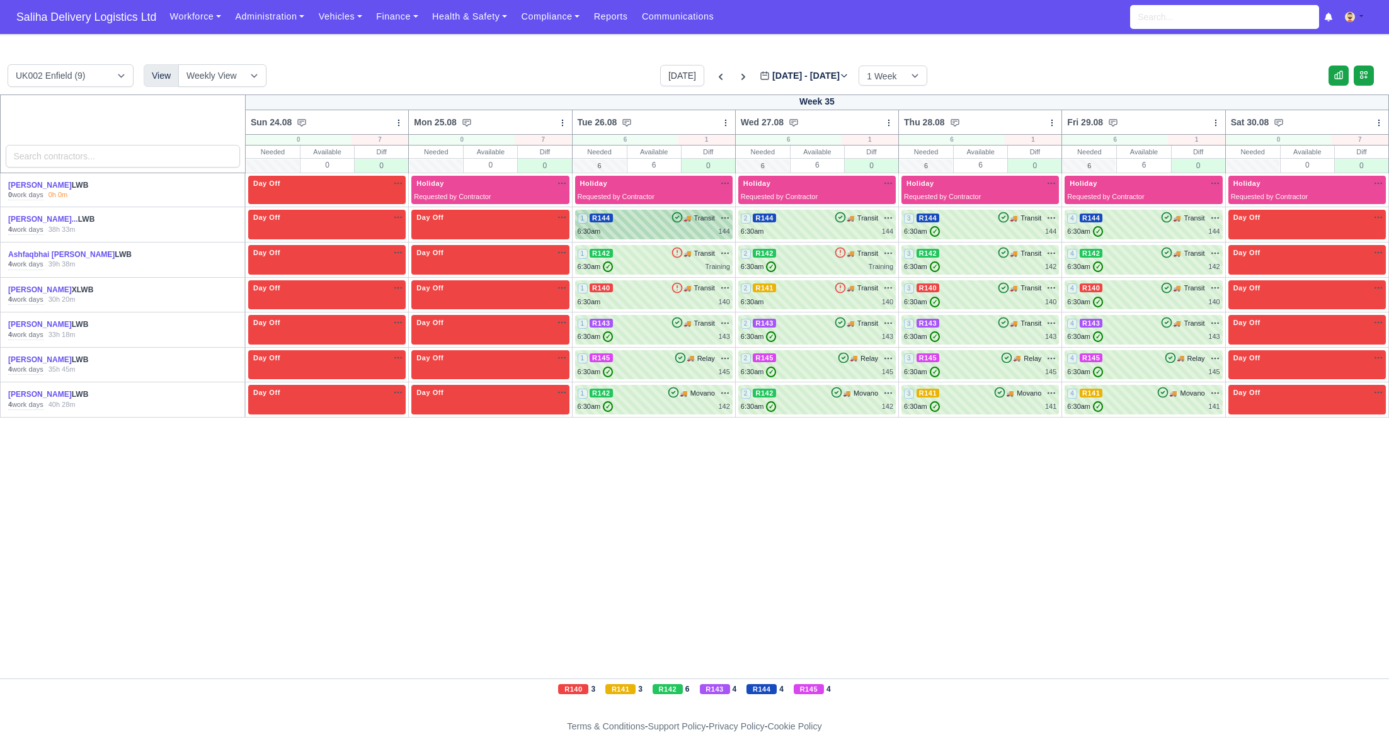
click at [693, 232] on div "6:30am 144" at bounding box center [653, 231] width 152 height 11
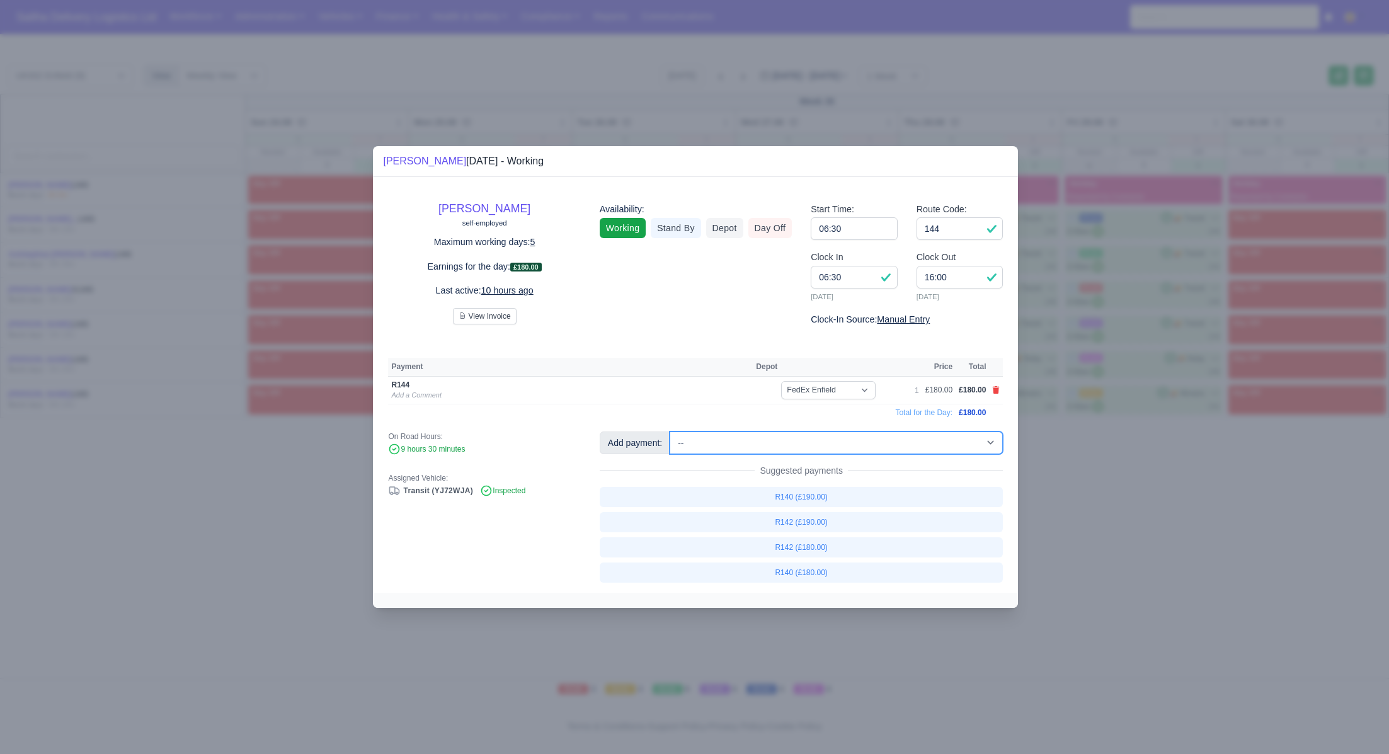
click at [807, 442] on select "-- Ad-Hoc 1 (AD-HO) Ad-Hoc 2 (AD-HO) Ad-Hoc 3 (AD-HO) Ad-Hoc 4 (AD-HO) Ad-Hoc 5…" at bounding box center [835, 442] width 333 height 23
click at [671, 431] on select "-- Ad-Hoc 1 (AD-HO) Ad-Hoc 2 (AD-HO) Ad-Hoc 3 (AD-HO) Ad-Hoc 4 (AD-HO) Ad-Hoc 5…" at bounding box center [835, 442] width 333 height 23
select select "1"
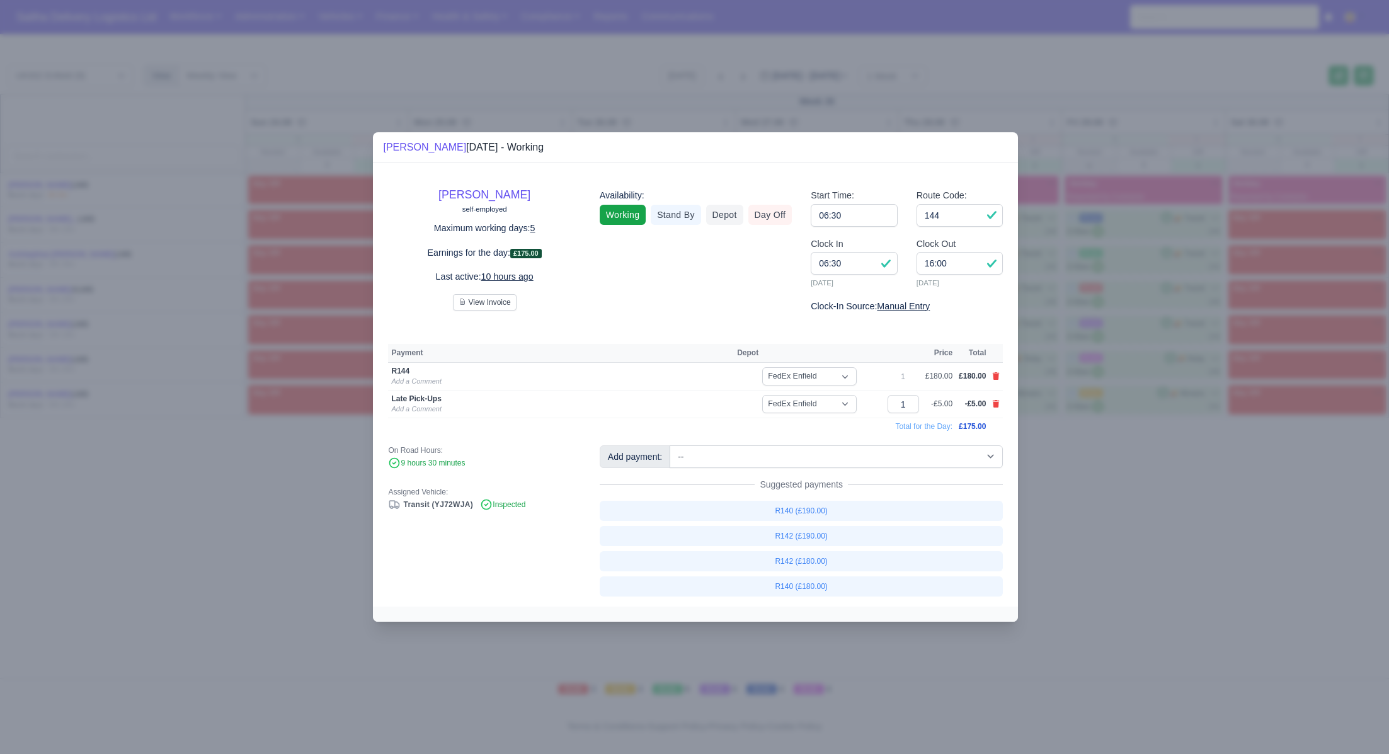
click at [998, 409] on link at bounding box center [996, 404] width 8 height 11
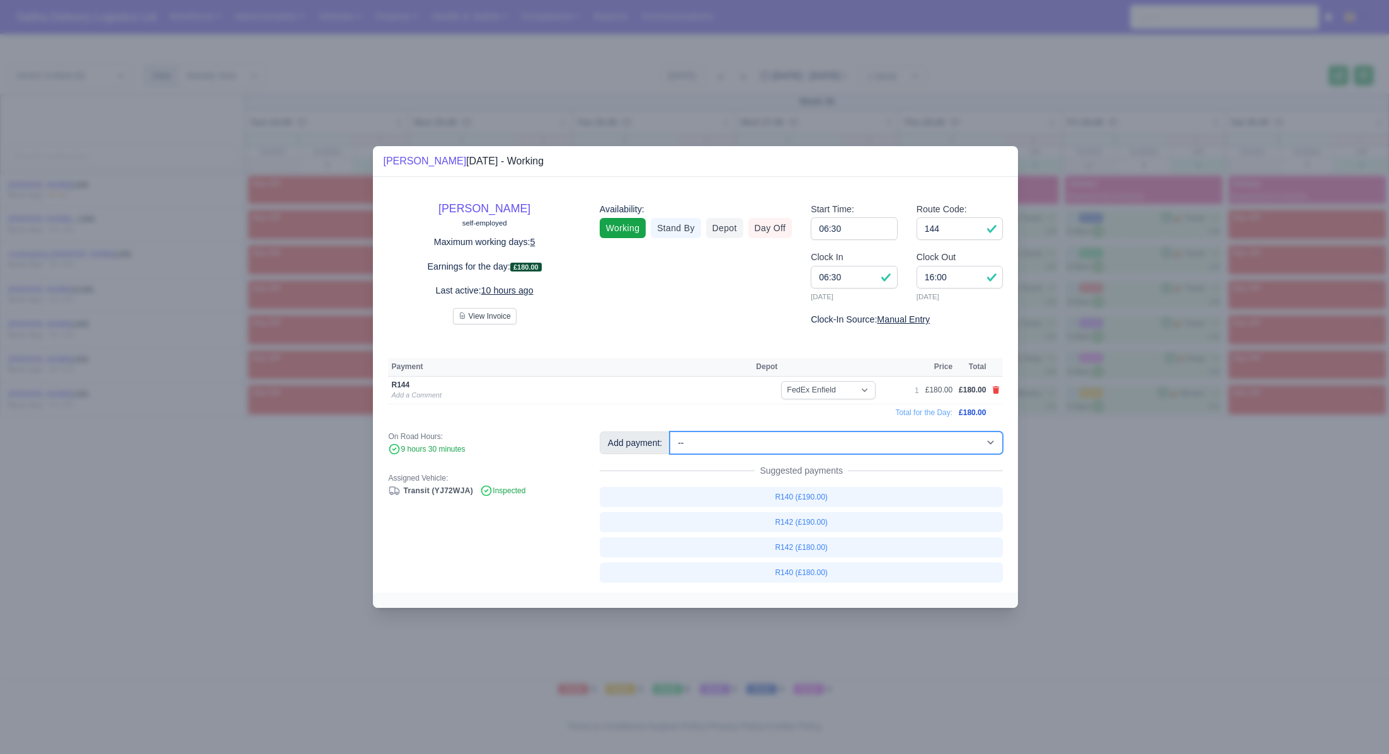
click at [749, 440] on select "-- Ad-Hoc 1 (AD-HO) Ad-Hoc 2 (AD-HO) Ad-Hoc 3 (AD-HO) Ad-Hoc 4 (AD-HO) Ad-Hoc 5…" at bounding box center [835, 442] width 333 height 23
click at [671, 431] on select "-- Ad-Hoc 1 (AD-HO) Ad-Hoc 2 (AD-HO) Ad-Hoc 3 (AD-HO) Ad-Hoc 4 (AD-HO) Ad-Hoc 5…" at bounding box center [835, 442] width 333 height 23
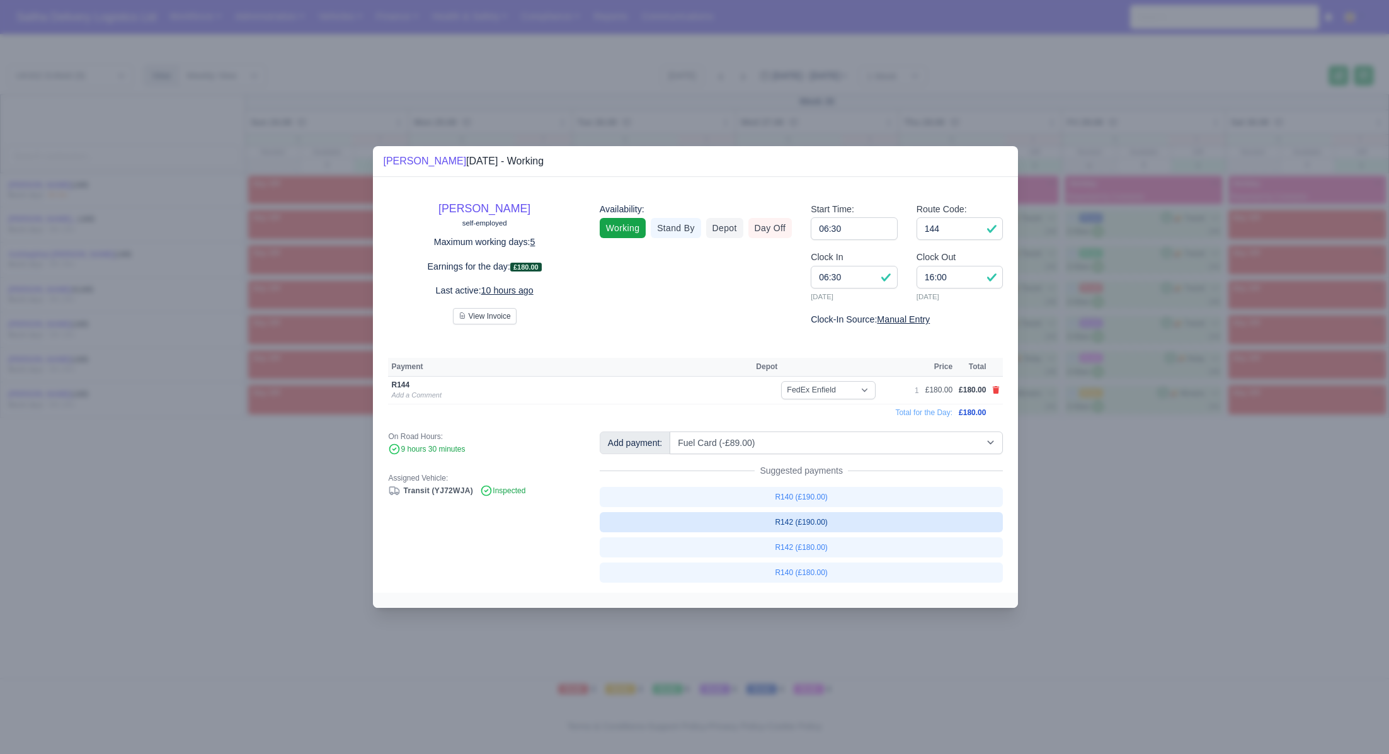
select select "1"
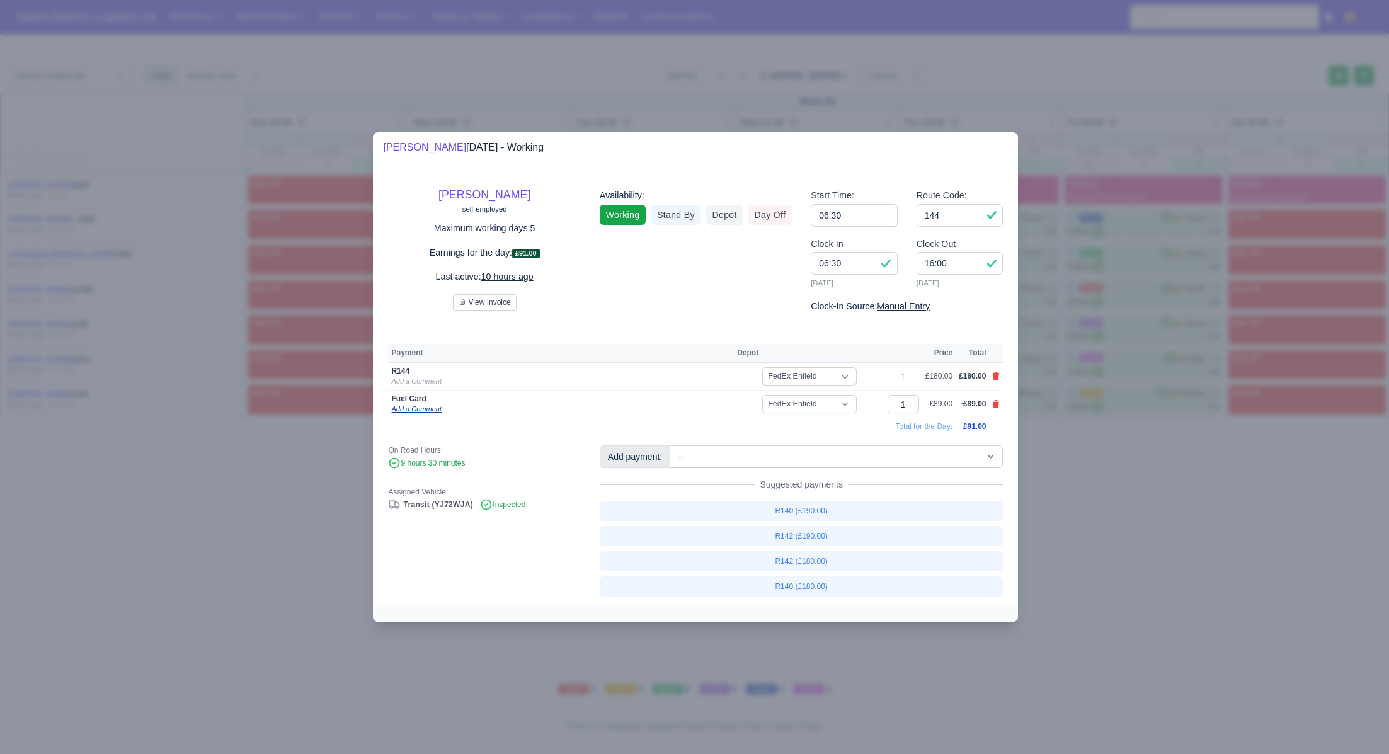
click at [427, 411] on link "Add a Comment" at bounding box center [416, 409] width 50 height 8
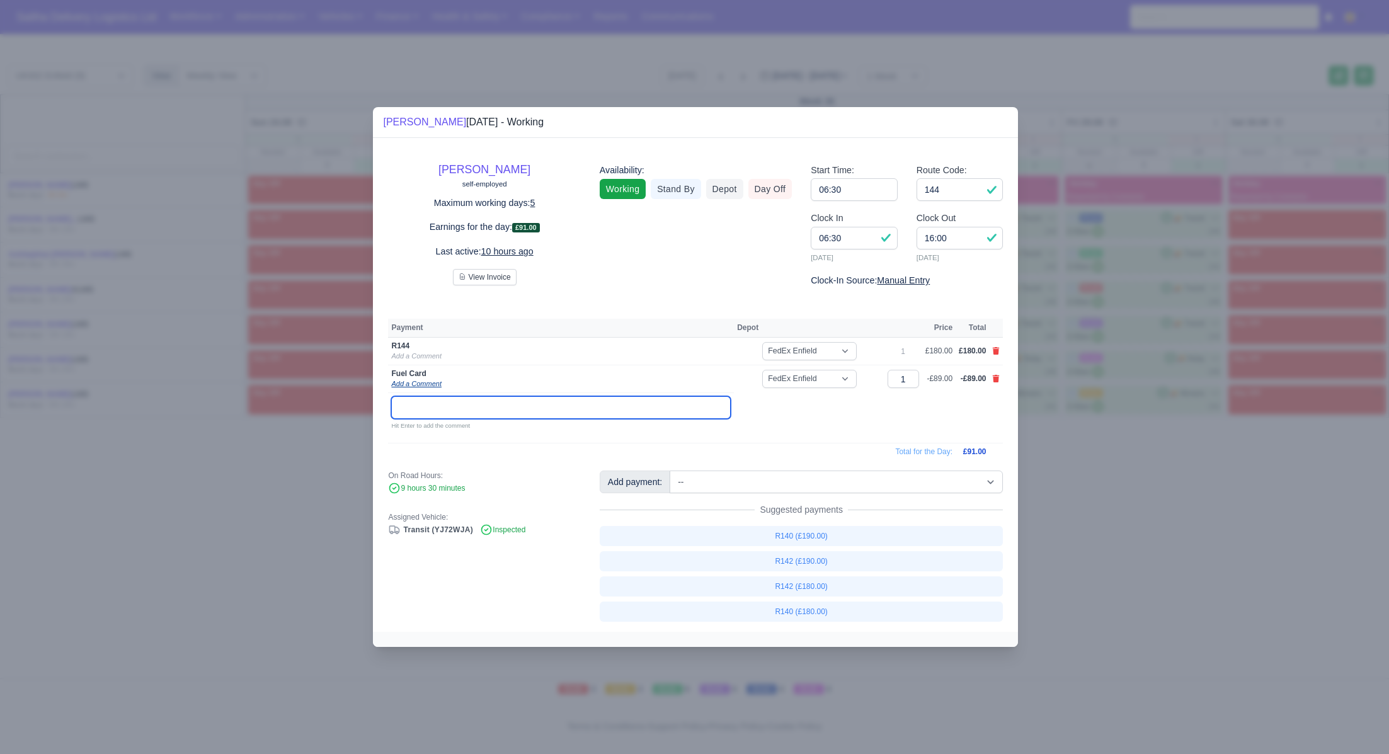
click at [427, 411] on input "text" at bounding box center [560, 407] width 339 height 23
type input "21/08/2025"
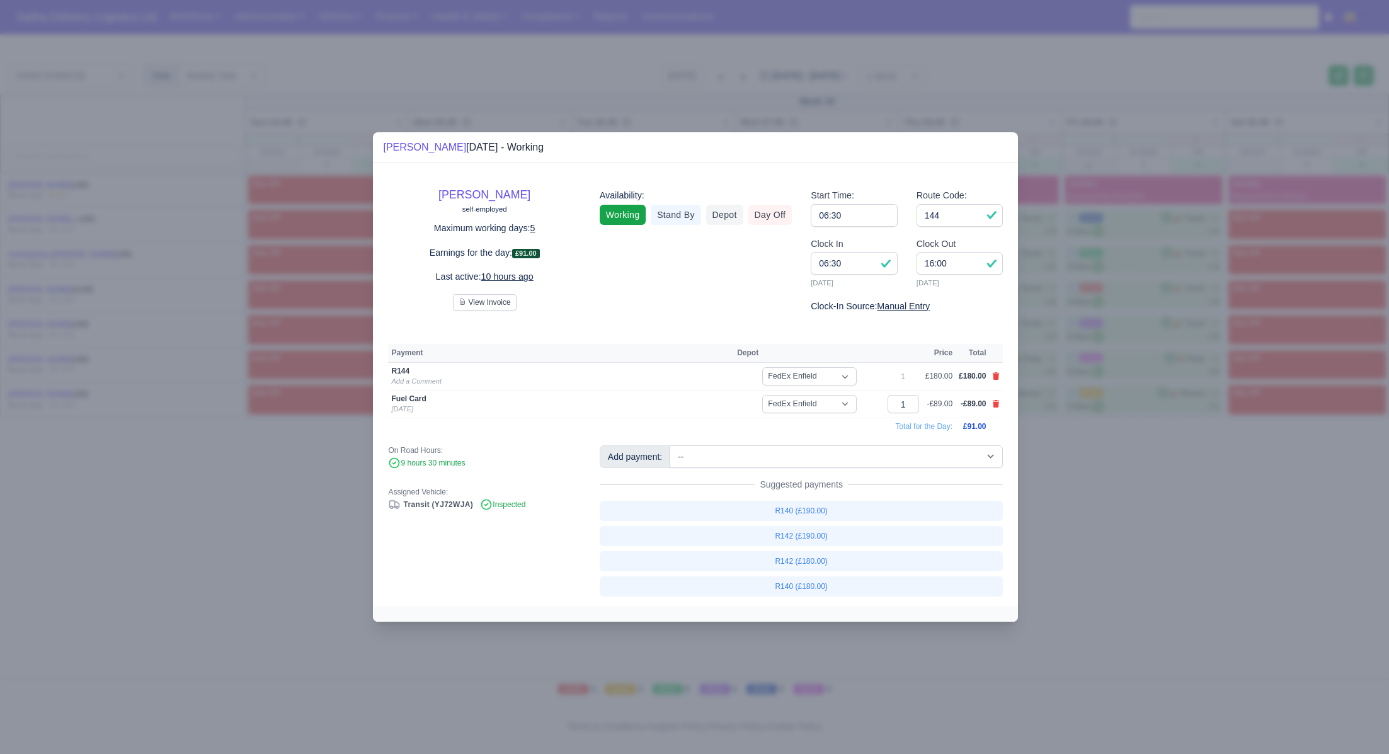
click at [1044, 520] on div at bounding box center [694, 377] width 1389 height 754
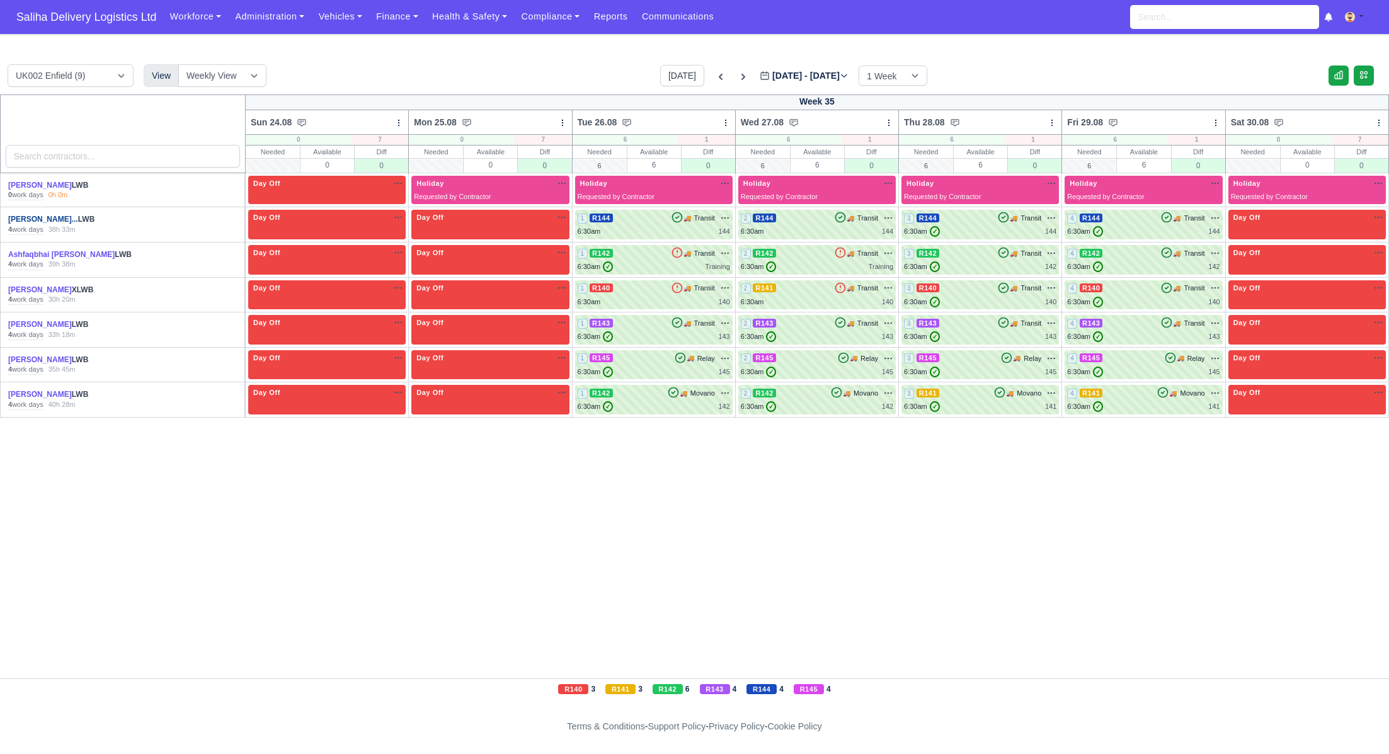
click at [78, 218] on link "[PERSON_NAME]..." at bounding box center [43, 219] width 70 height 9
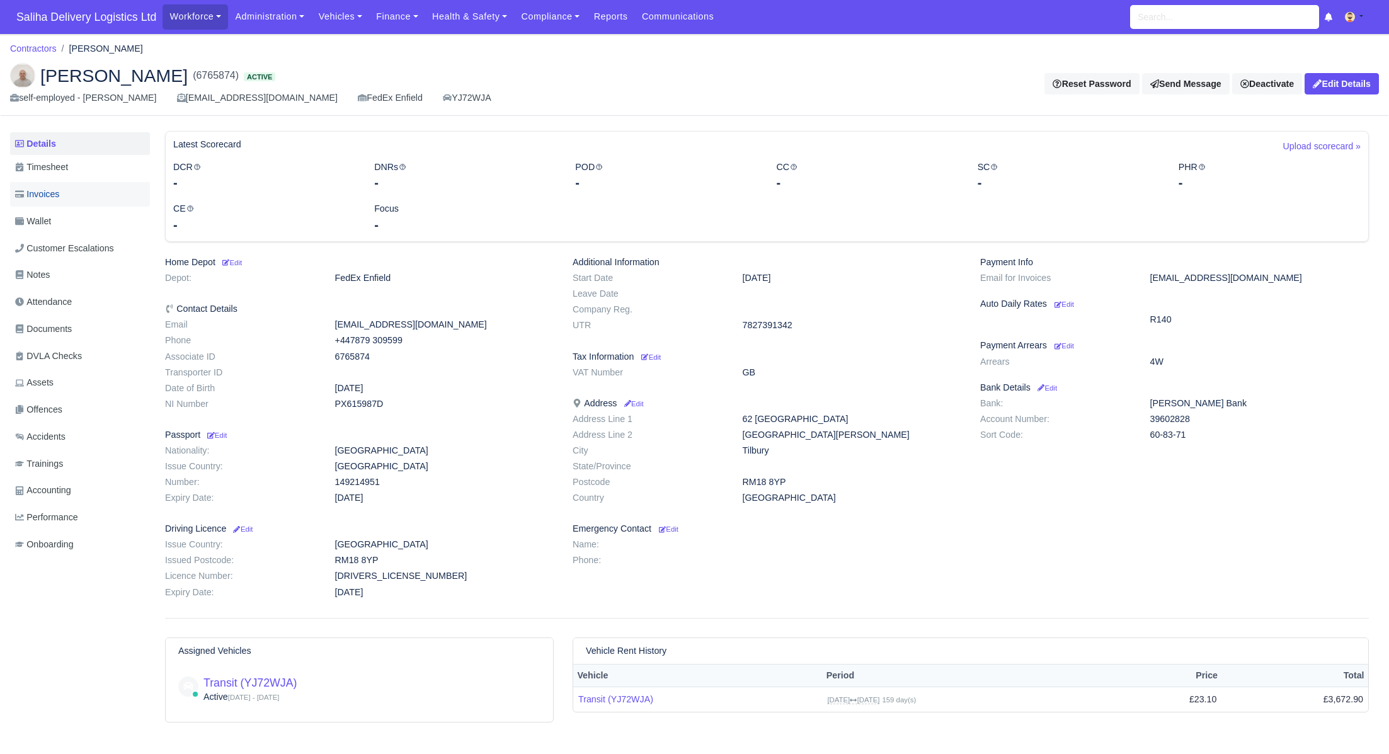
click at [77, 191] on link "Invoices" at bounding box center [80, 194] width 140 height 25
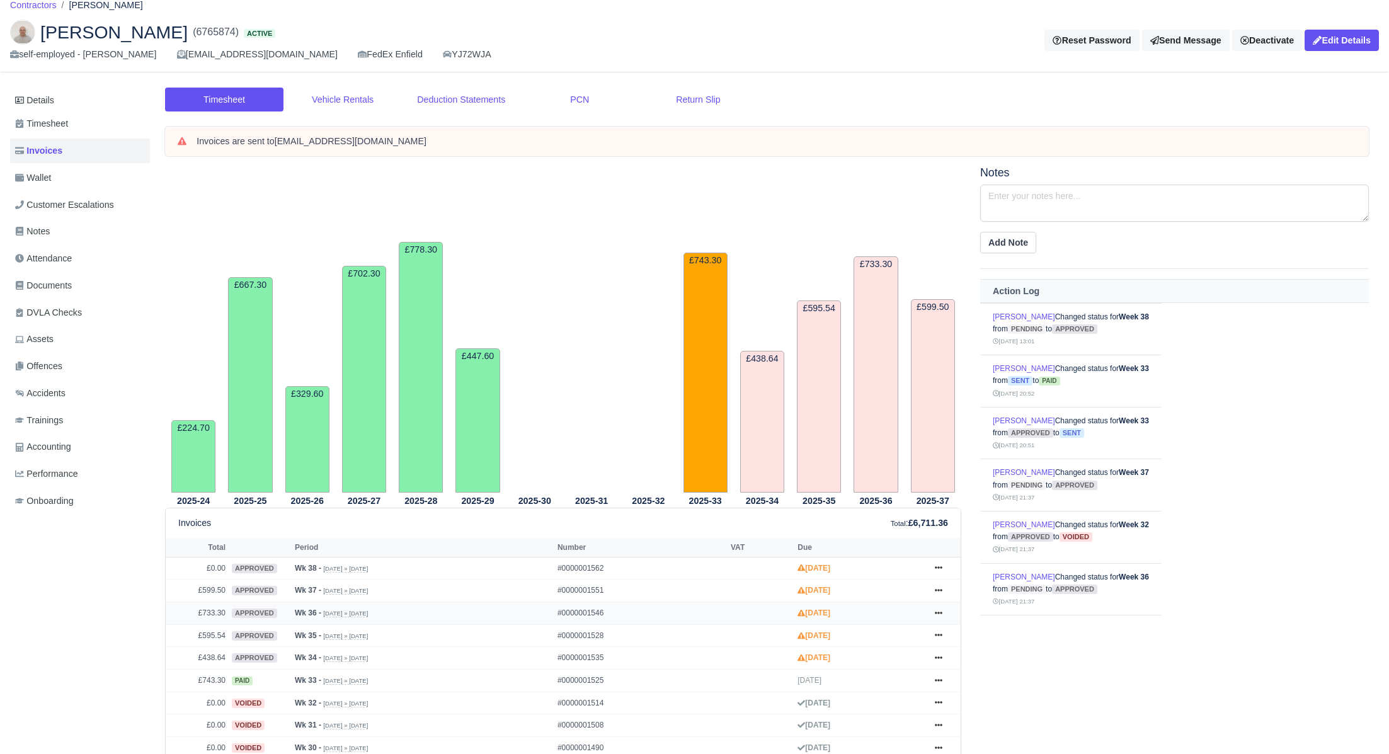
scroll to position [13, 0]
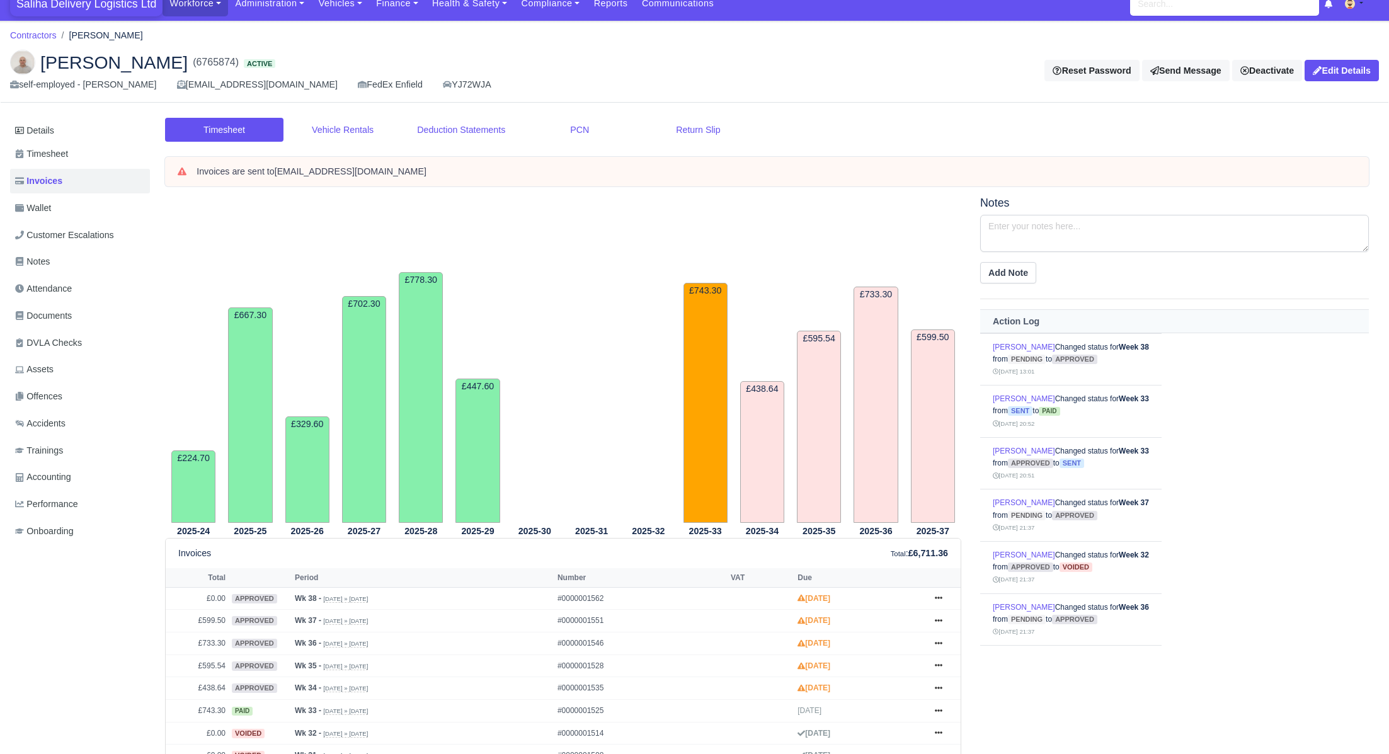
click at [135, 8] on span "Saliha Delivery Logistics Ltd" at bounding box center [86, 3] width 152 height 25
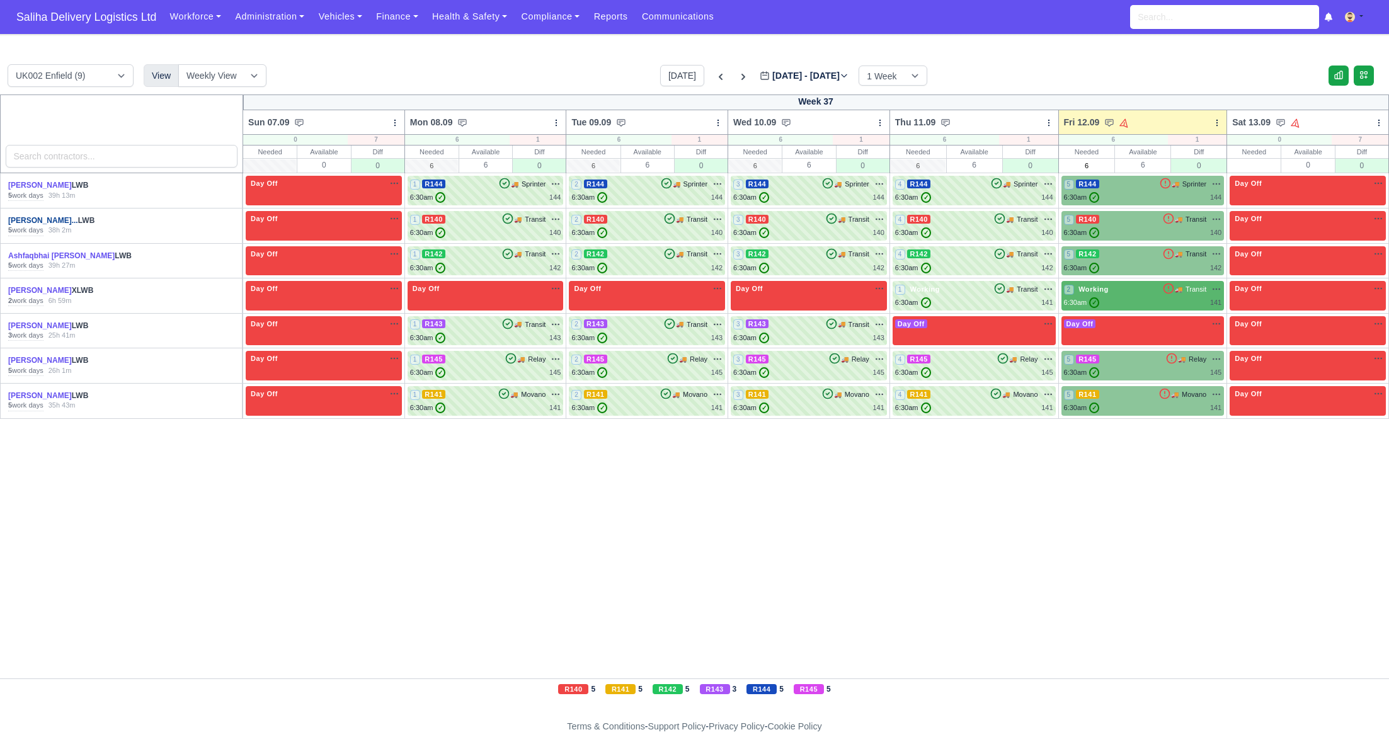
click at [39, 220] on link "[PERSON_NAME]..." at bounding box center [43, 220] width 70 height 9
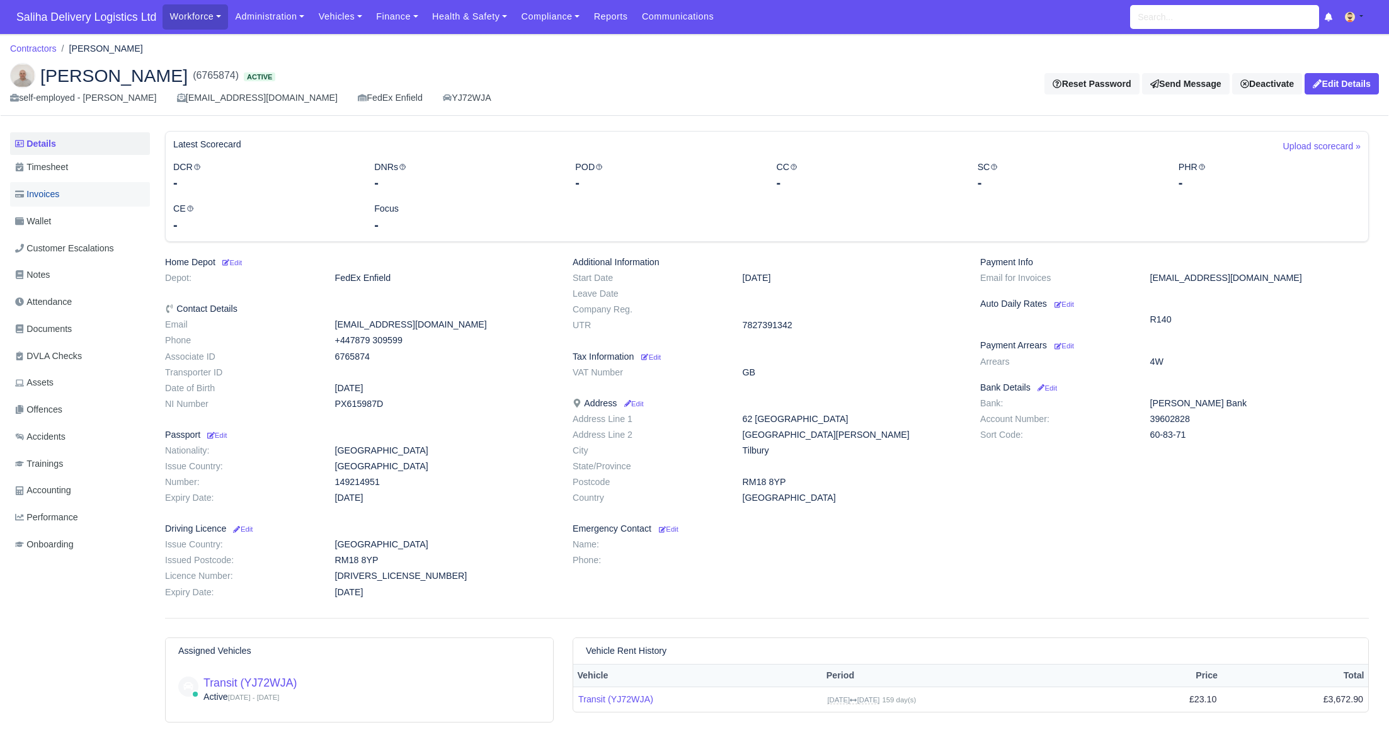
click at [54, 196] on span "Invoices" at bounding box center [37, 194] width 44 height 14
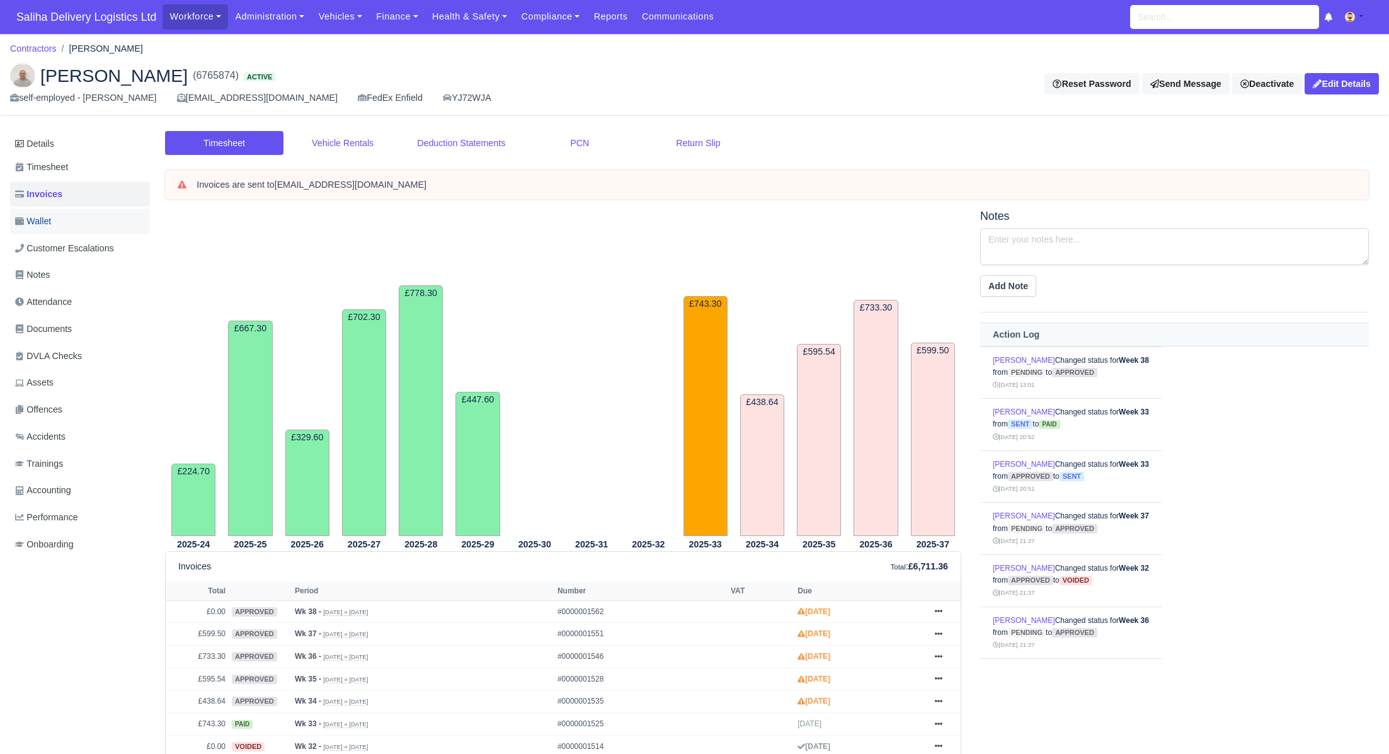
click at [62, 225] on link "Wallet" at bounding box center [80, 221] width 140 height 25
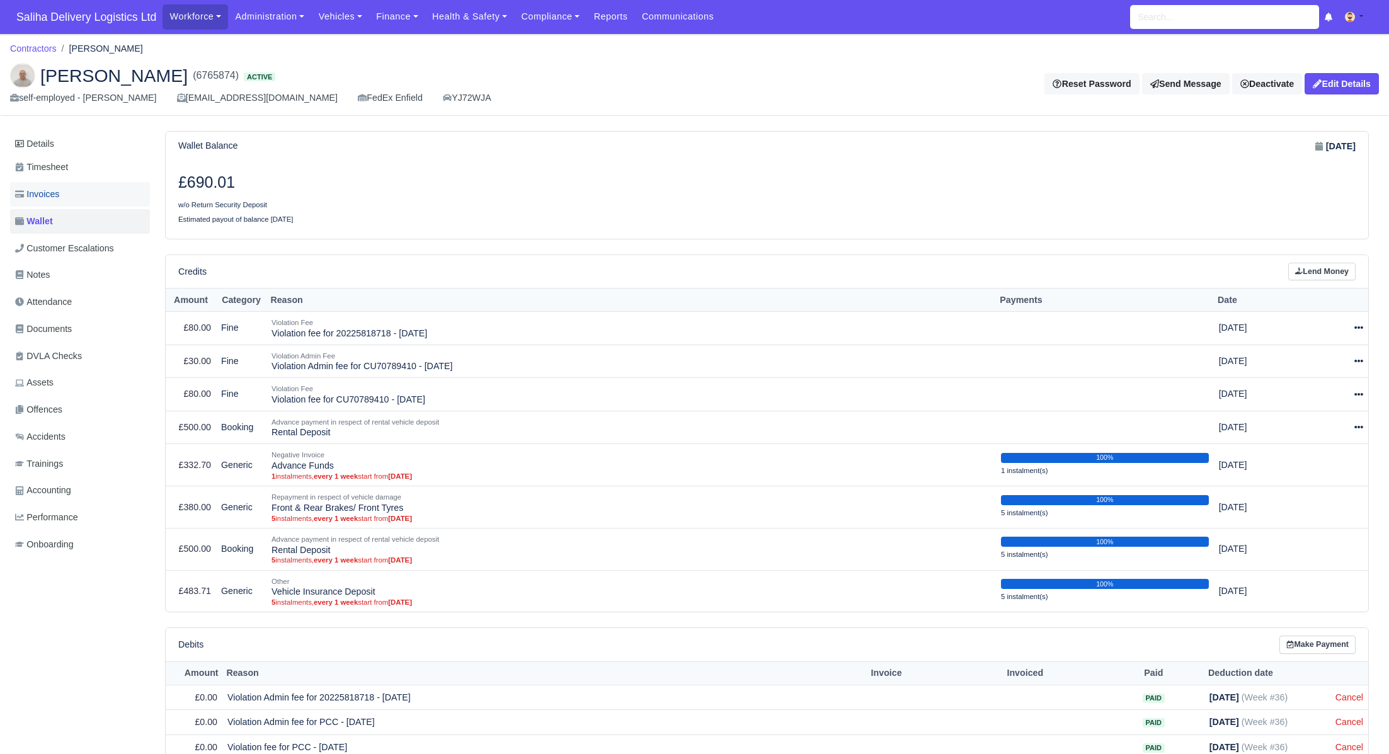
click at [59, 192] on span "Invoices" at bounding box center [37, 194] width 44 height 14
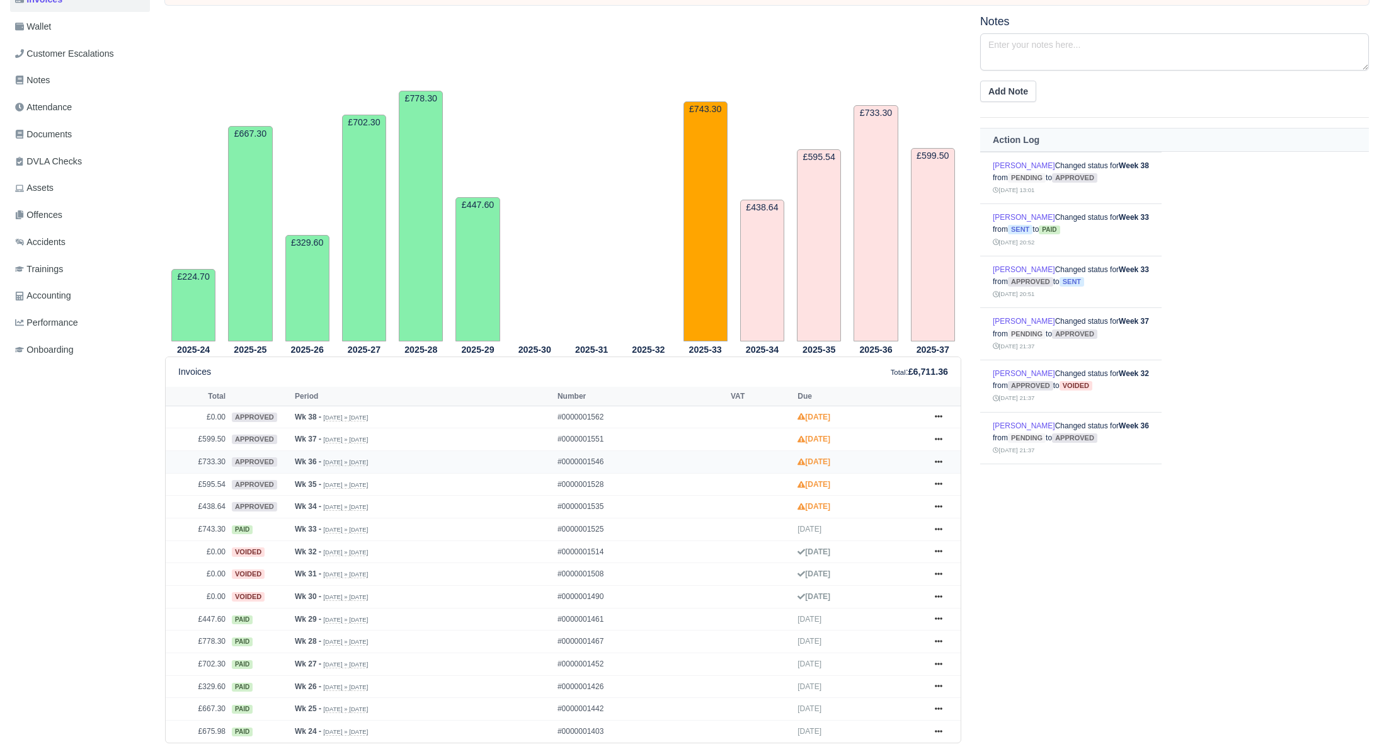
scroll to position [293, 0]
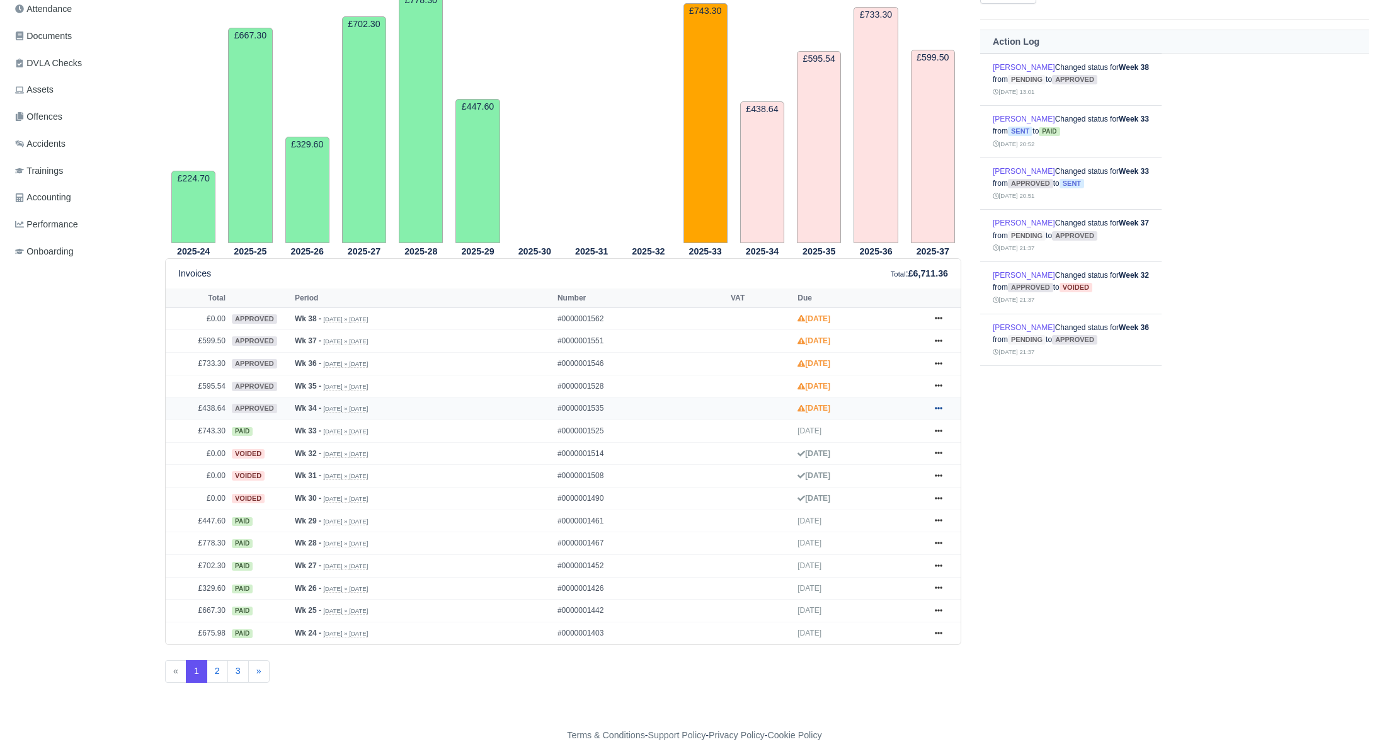
click at [941, 407] on icon at bounding box center [939, 408] width 8 height 8
click at [904, 428] on link "Show Invoice" at bounding box center [890, 431] width 112 height 26
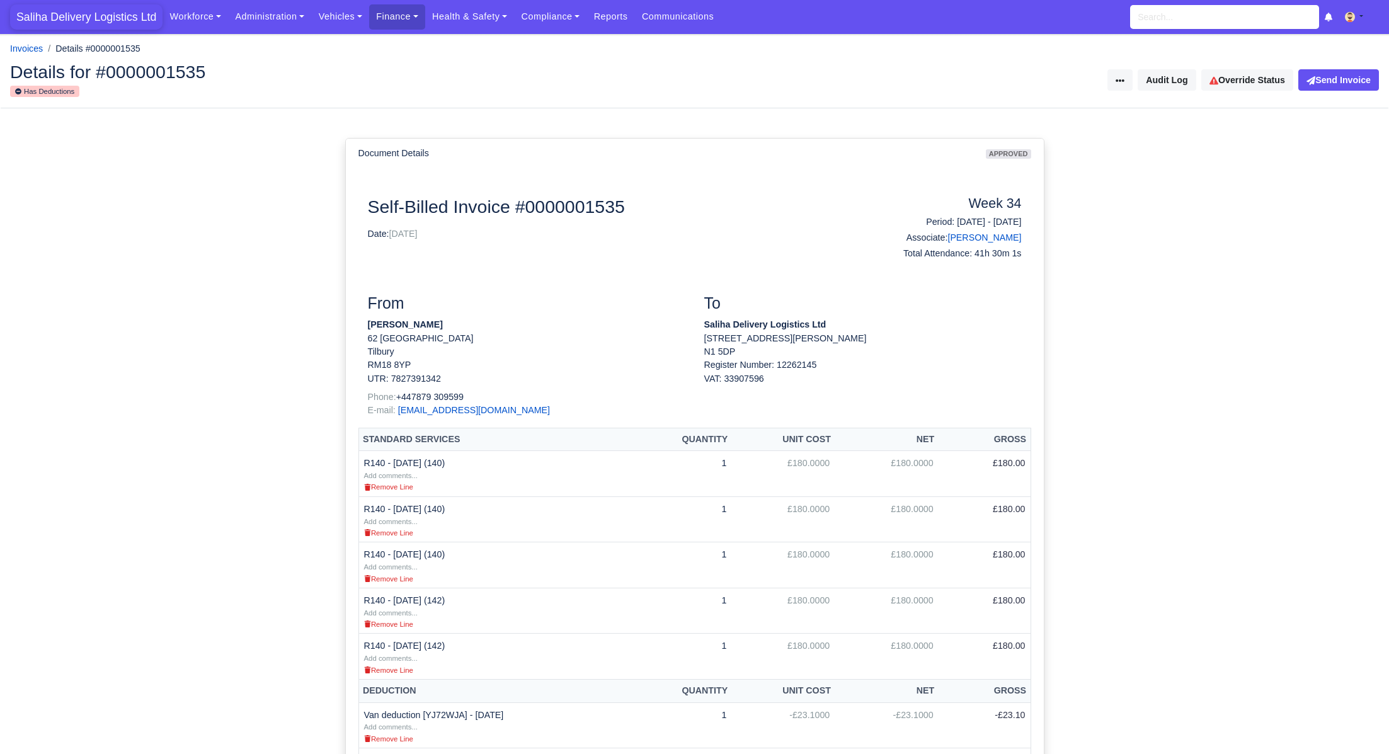
click at [88, 25] on span "Saliha Delivery Logistics Ltd" at bounding box center [86, 16] width 152 height 25
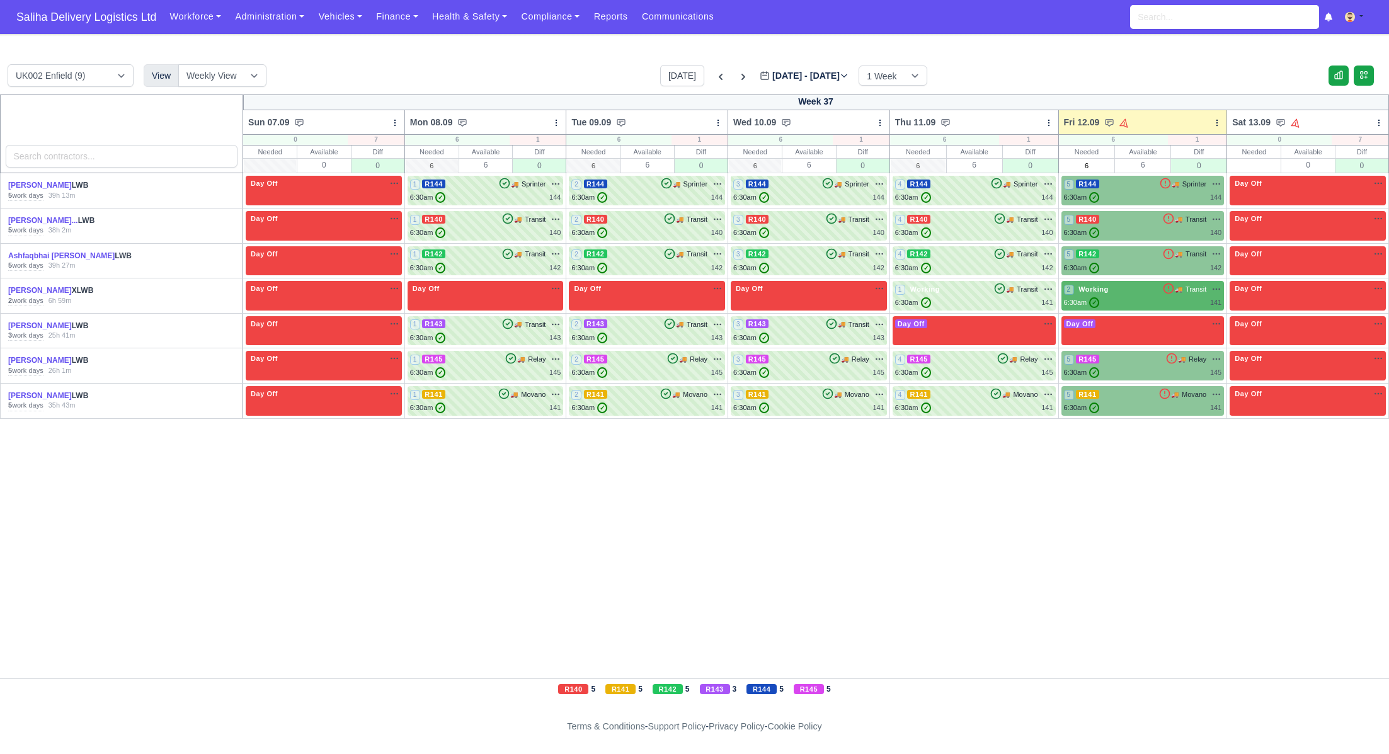
click at [42, 215] on div "[PERSON_NAME]... LWB" at bounding box center [73, 220] width 131 height 11
click at [41, 224] on link "[PERSON_NAME]..." at bounding box center [43, 220] width 70 height 9
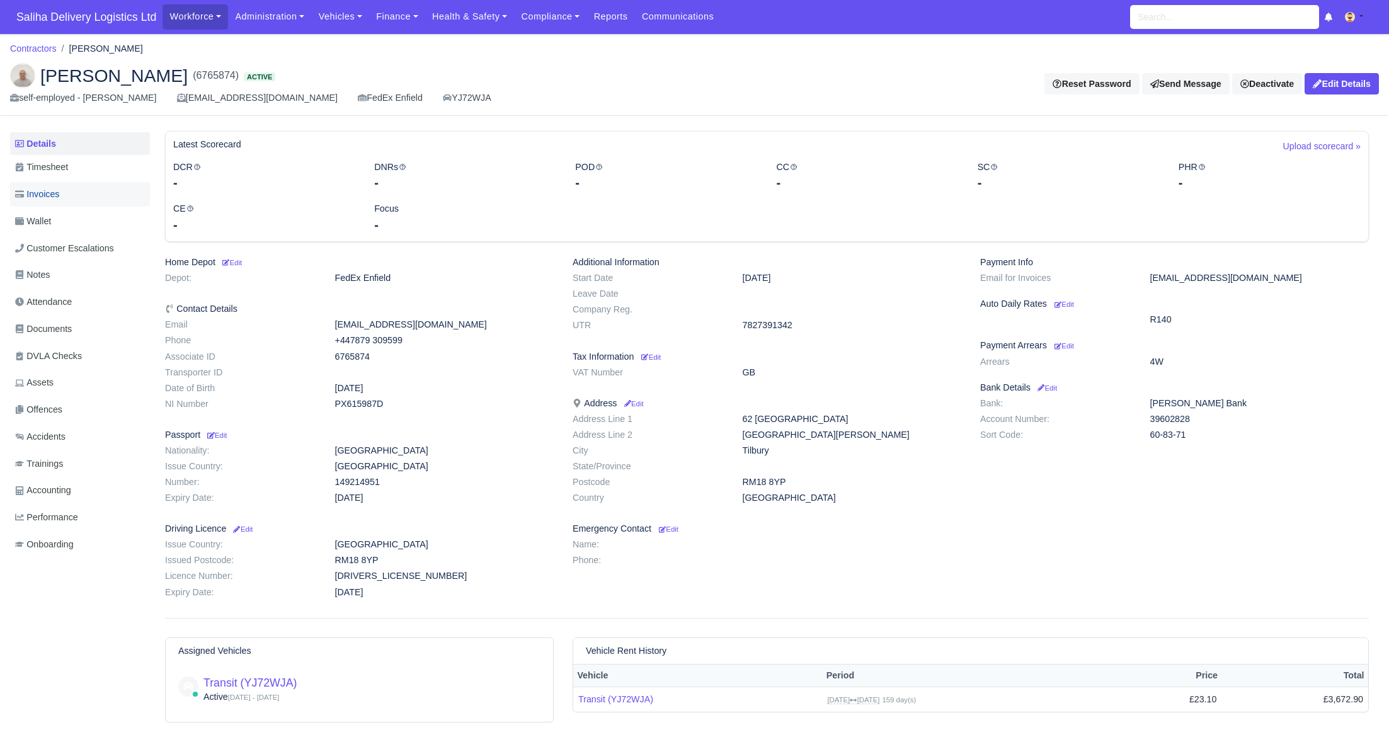
click at [56, 202] on link "Invoices" at bounding box center [80, 194] width 140 height 25
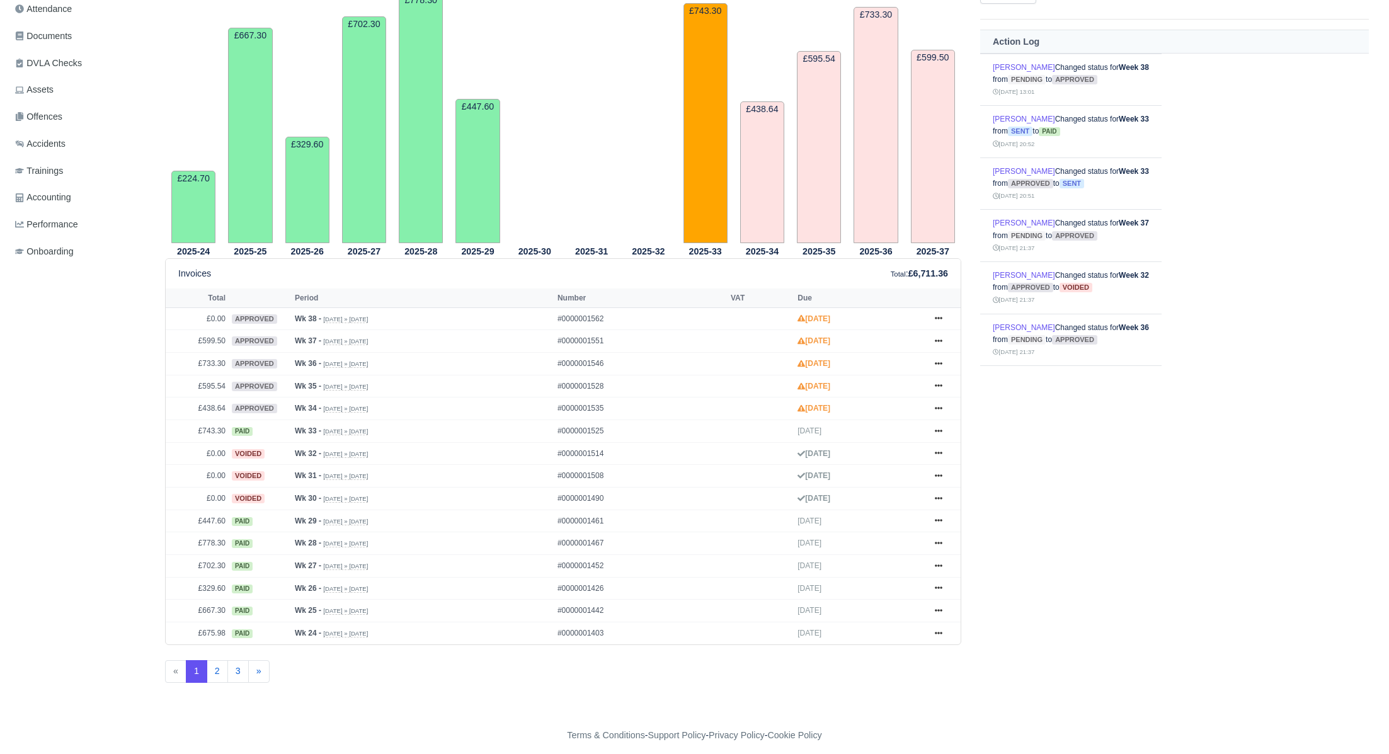
scroll to position [134, 0]
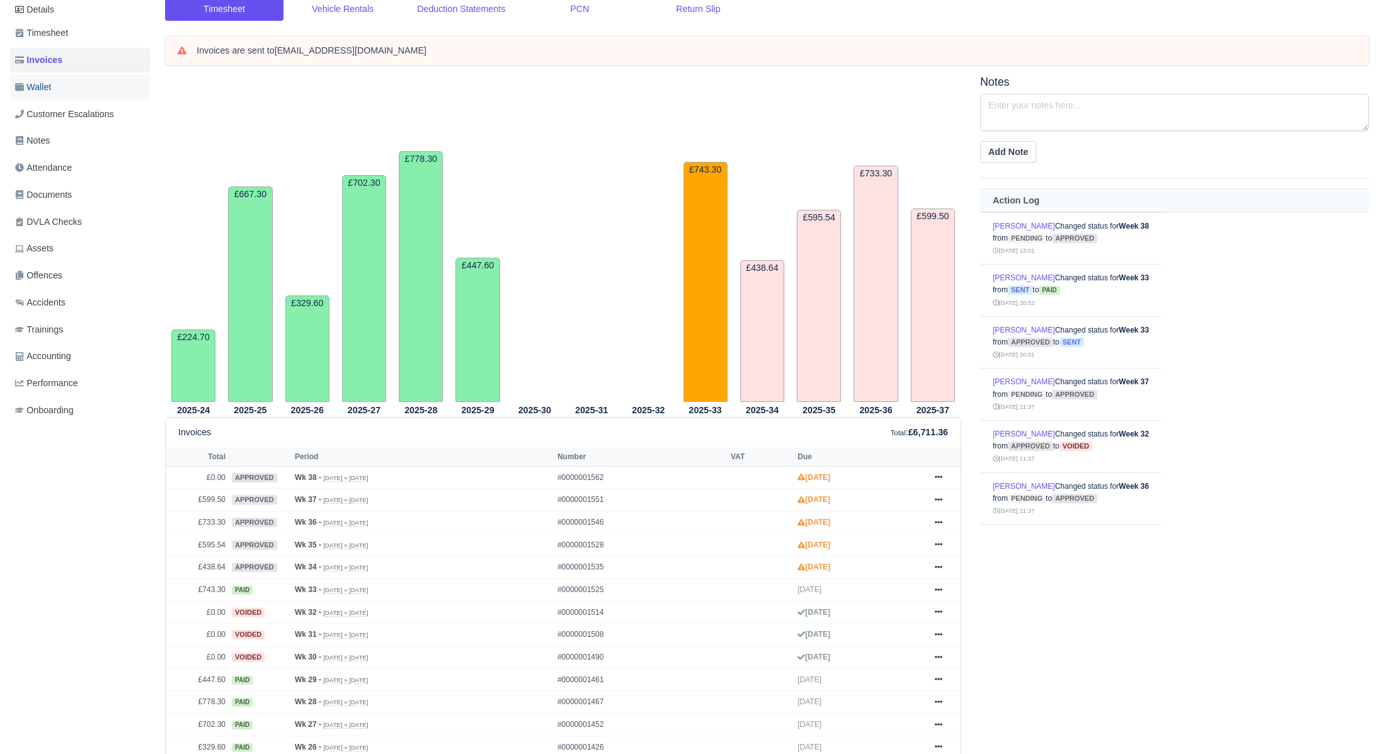
click at [68, 90] on link "Wallet" at bounding box center [80, 87] width 140 height 25
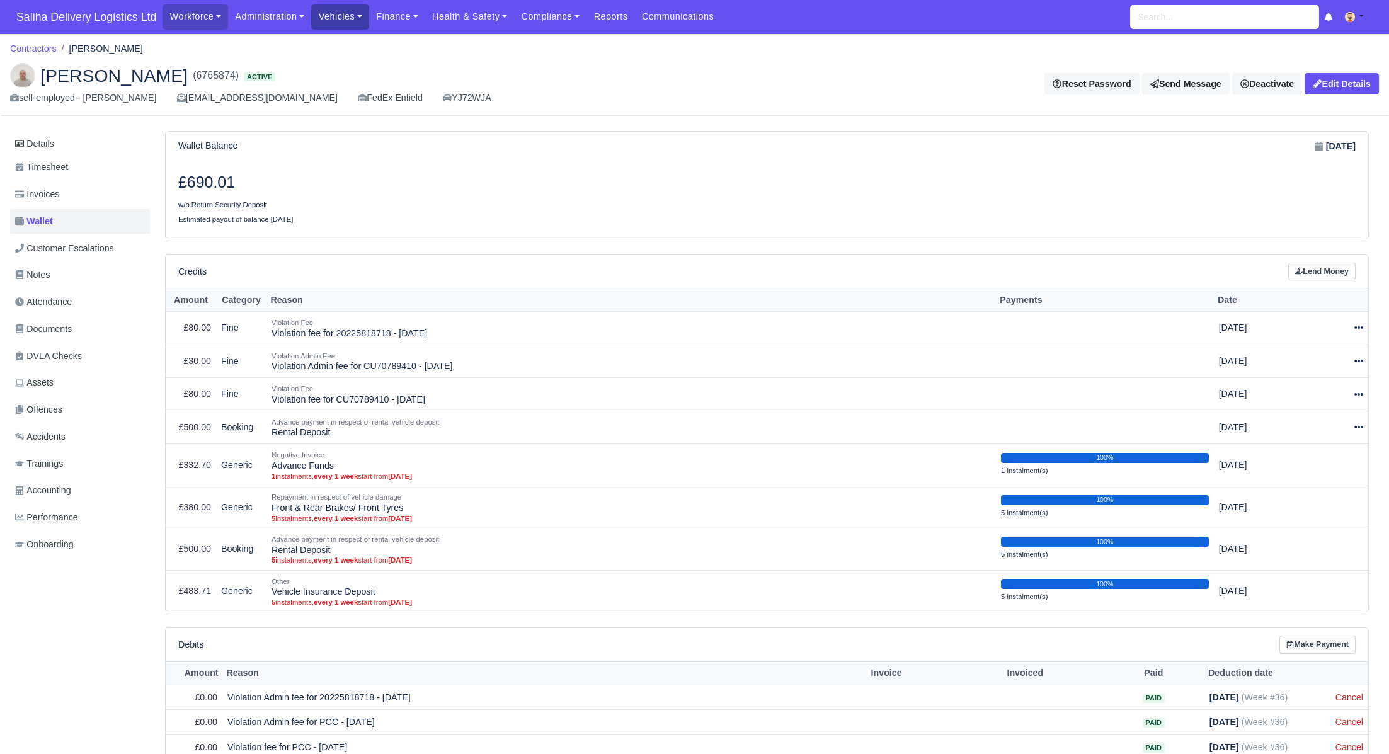
click at [333, 19] on link "Vehicles" at bounding box center [340, 16] width 58 height 25
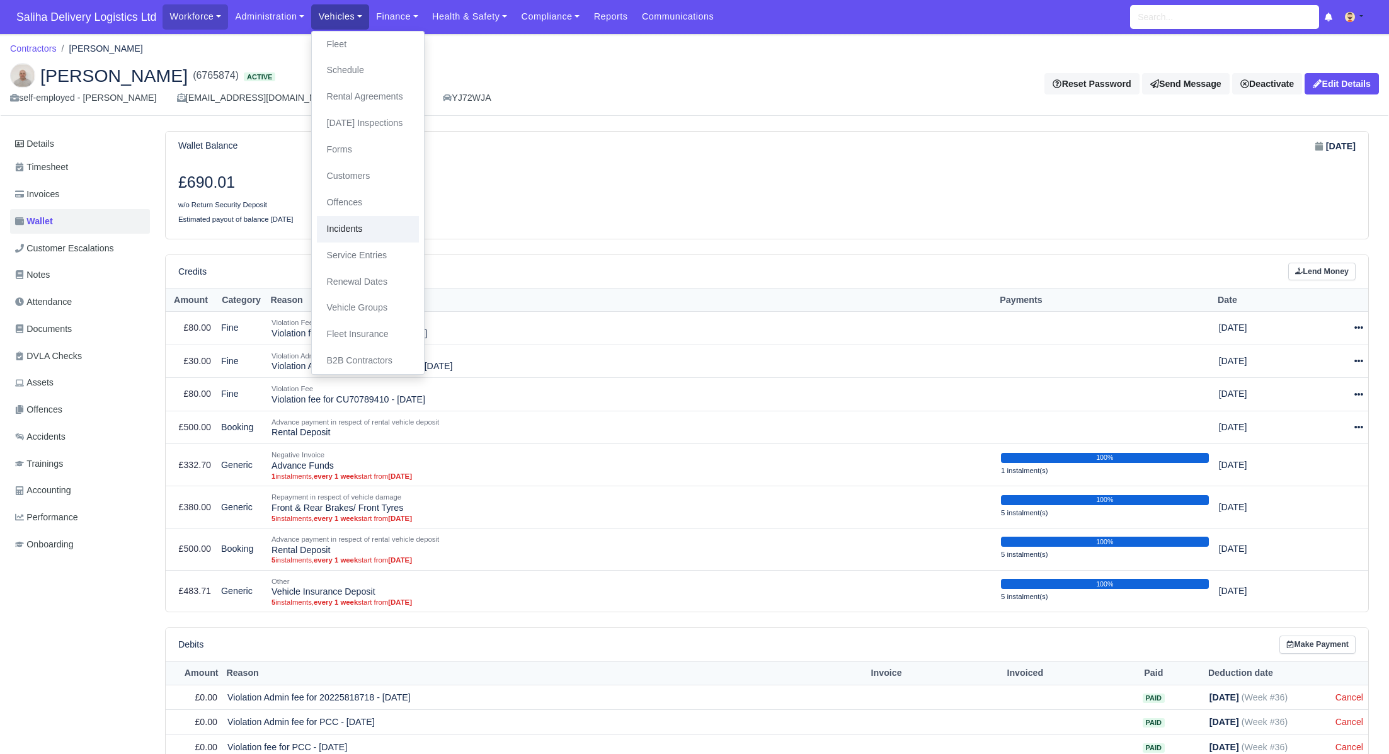
click at [351, 232] on link "Incidents" at bounding box center [368, 229] width 102 height 26
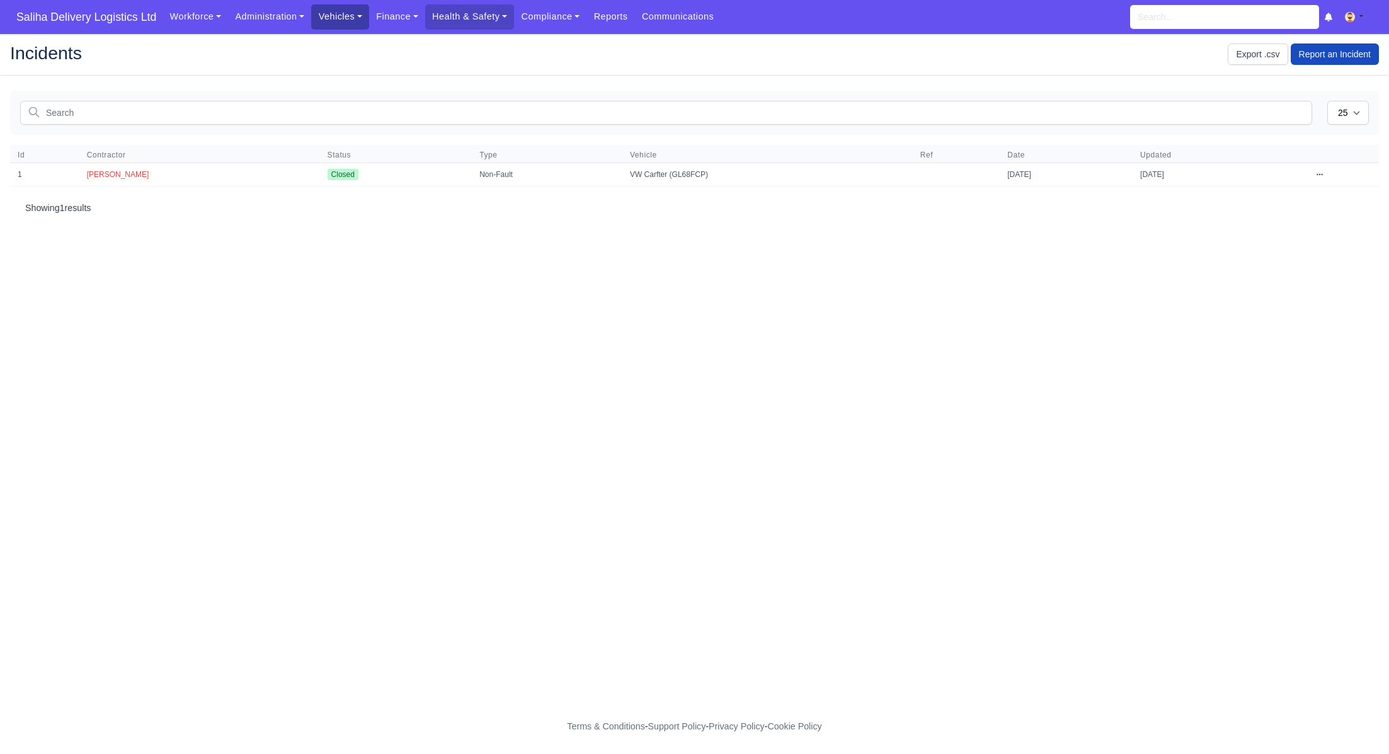
click at [341, 23] on link "Vehicles" at bounding box center [340, 16] width 58 height 25
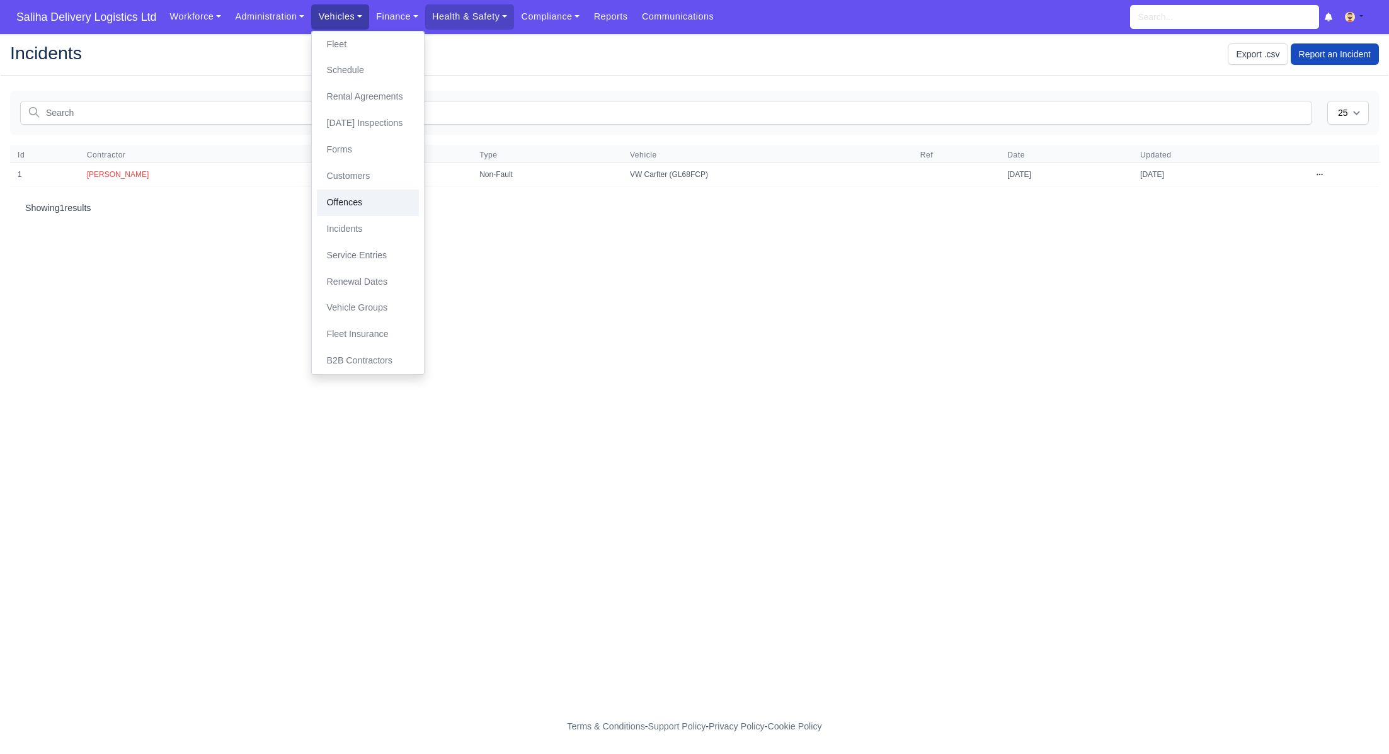
click at [347, 204] on link "Offences" at bounding box center [368, 203] width 102 height 26
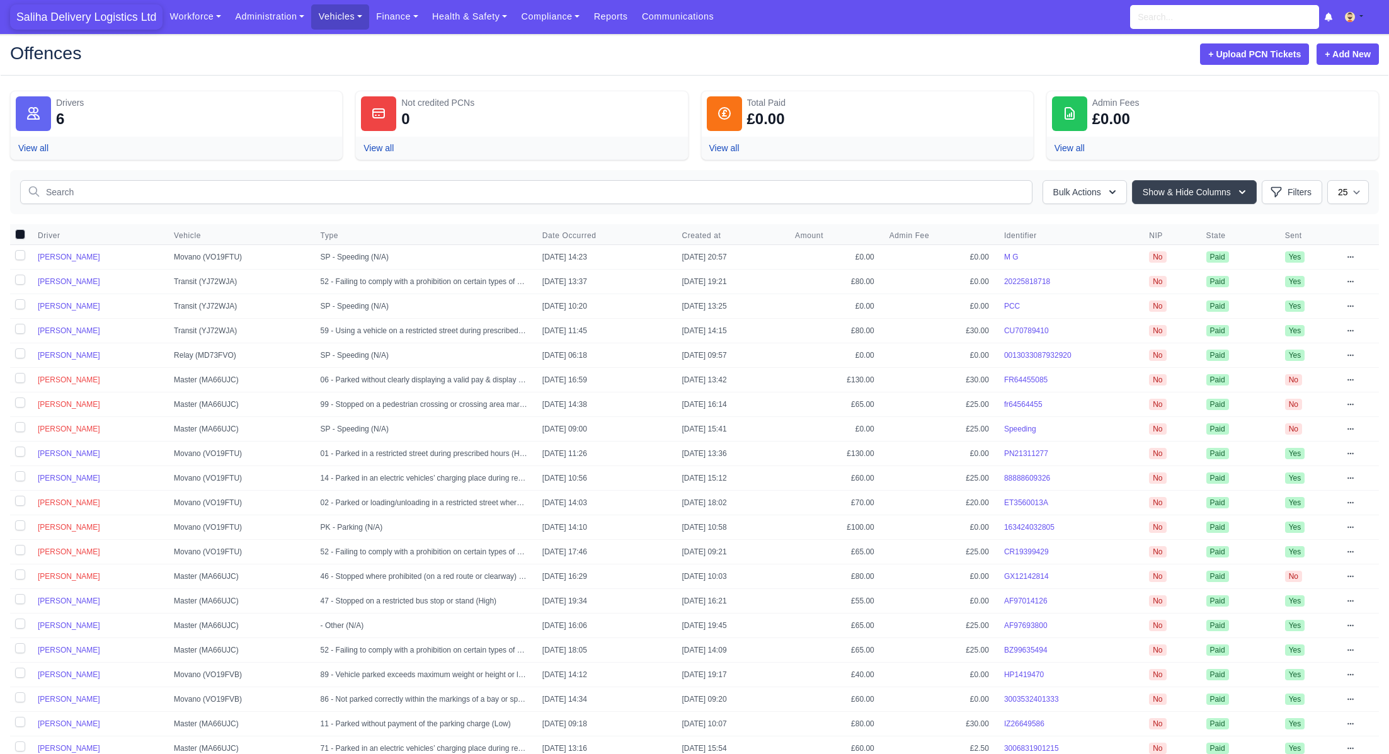
click at [33, 23] on span "Saliha Delivery Logistics Ltd" at bounding box center [86, 16] width 152 height 25
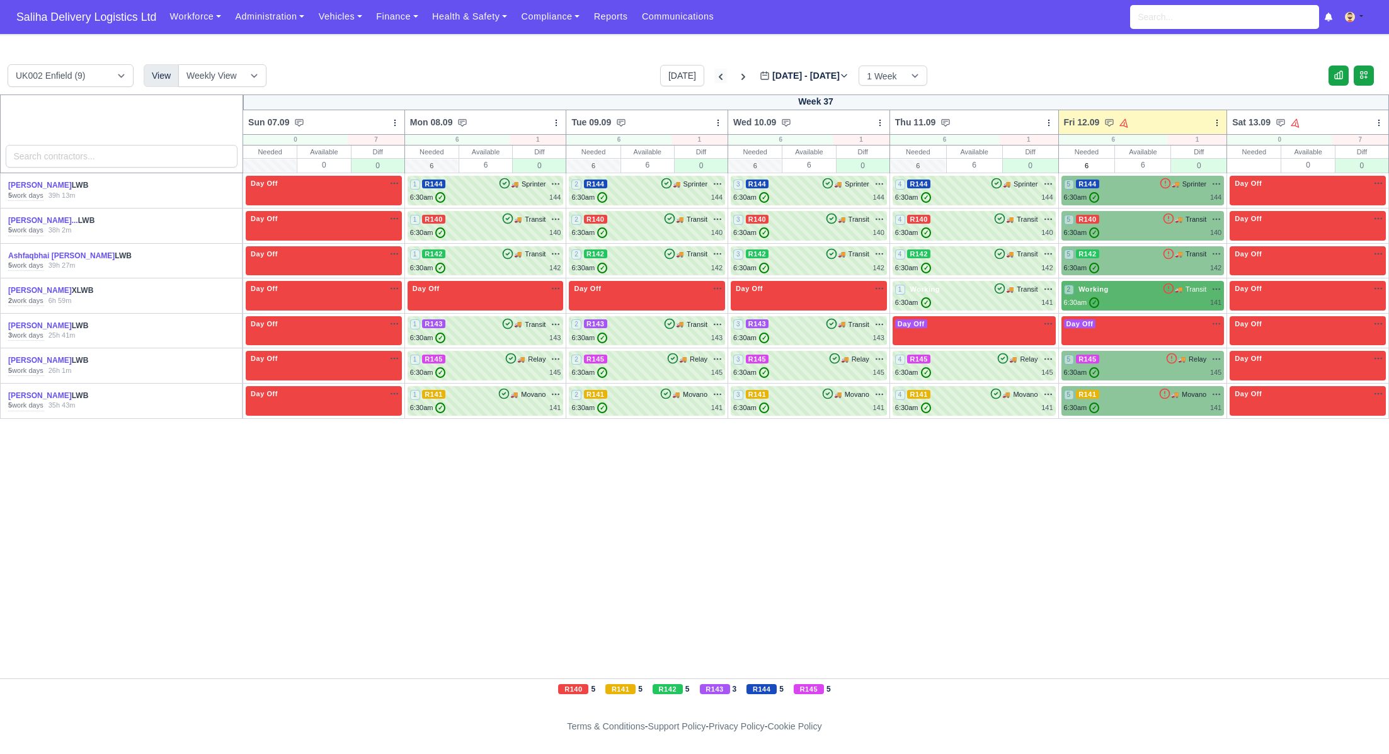
click at [714, 78] on icon at bounding box center [720, 77] width 13 height 13
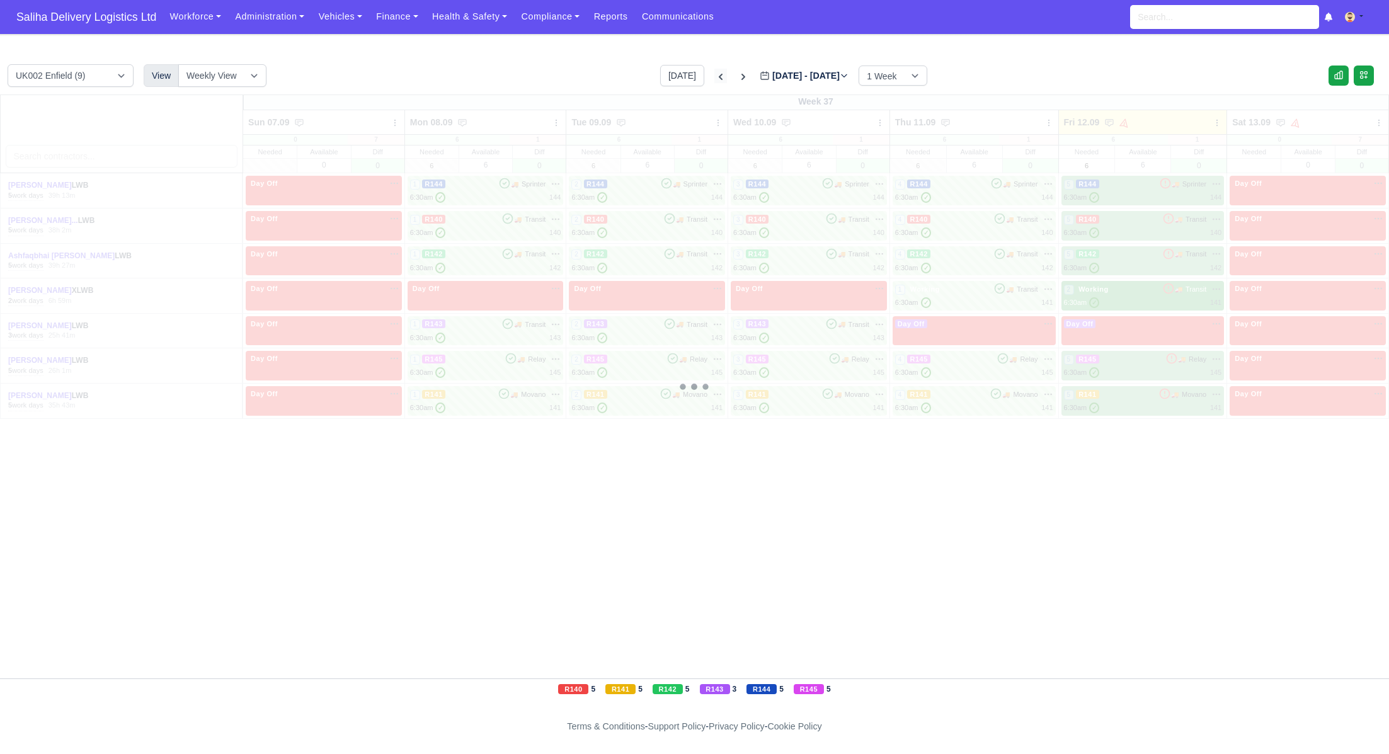
type input "2025-09-05"
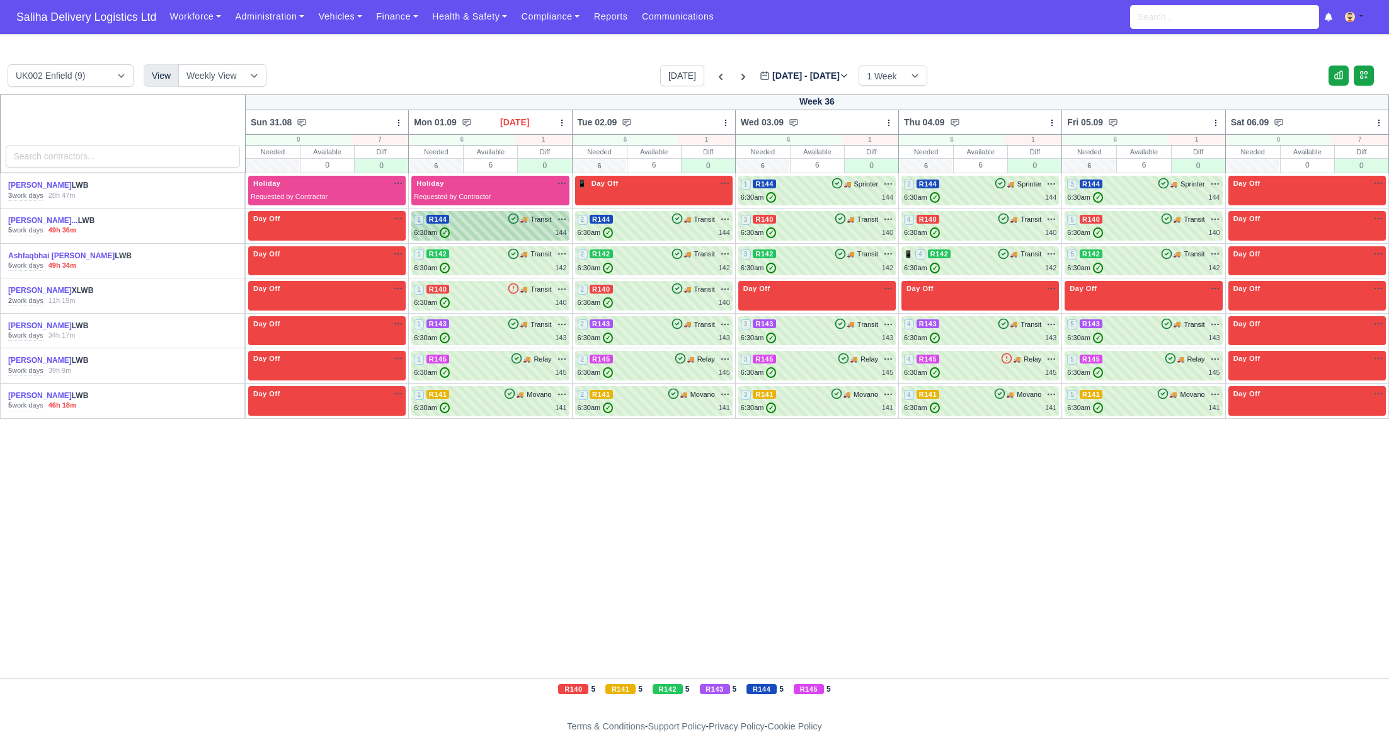
click at [482, 228] on div "6:30am ✓ 144" at bounding box center [490, 232] width 152 height 11
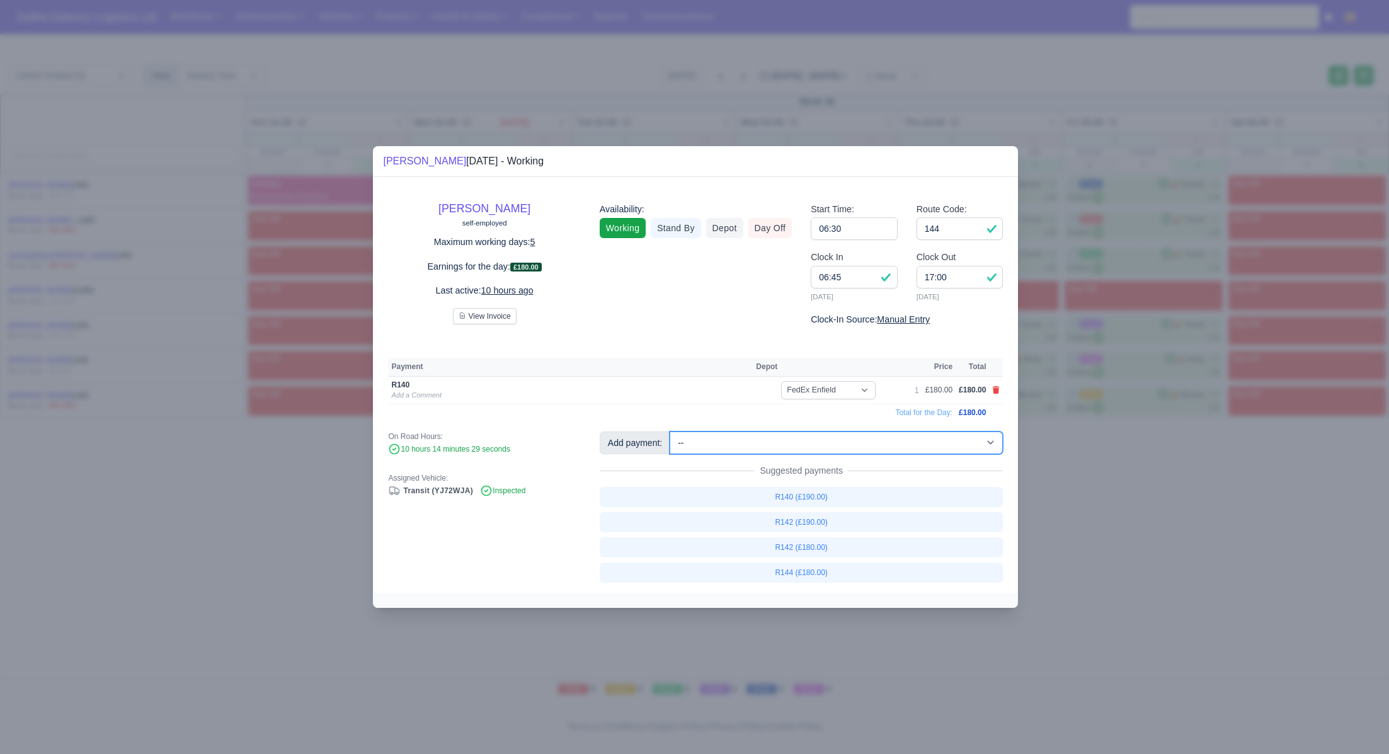
click at [729, 442] on select "-- Ad-Hoc 1 (AD-HO) Ad-Hoc 2 (AD-HO) Ad-Hoc 3 (AD-HO) Ad-Hoc 4 (AD-HO) Ad-Hoc 5…" at bounding box center [835, 442] width 333 height 23
click at [107, 539] on div at bounding box center [694, 377] width 1389 height 754
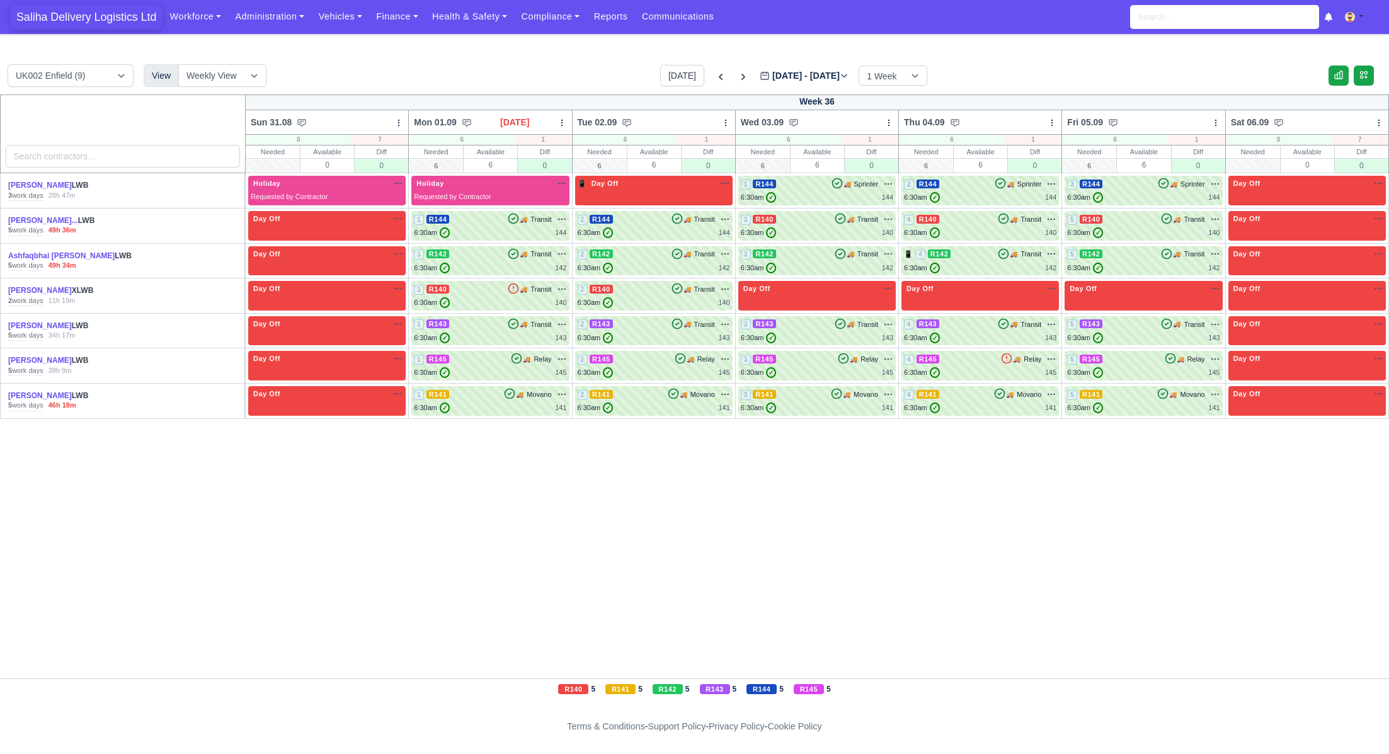
click at [120, 18] on span "Saliha Delivery Logistics Ltd" at bounding box center [86, 16] width 152 height 25
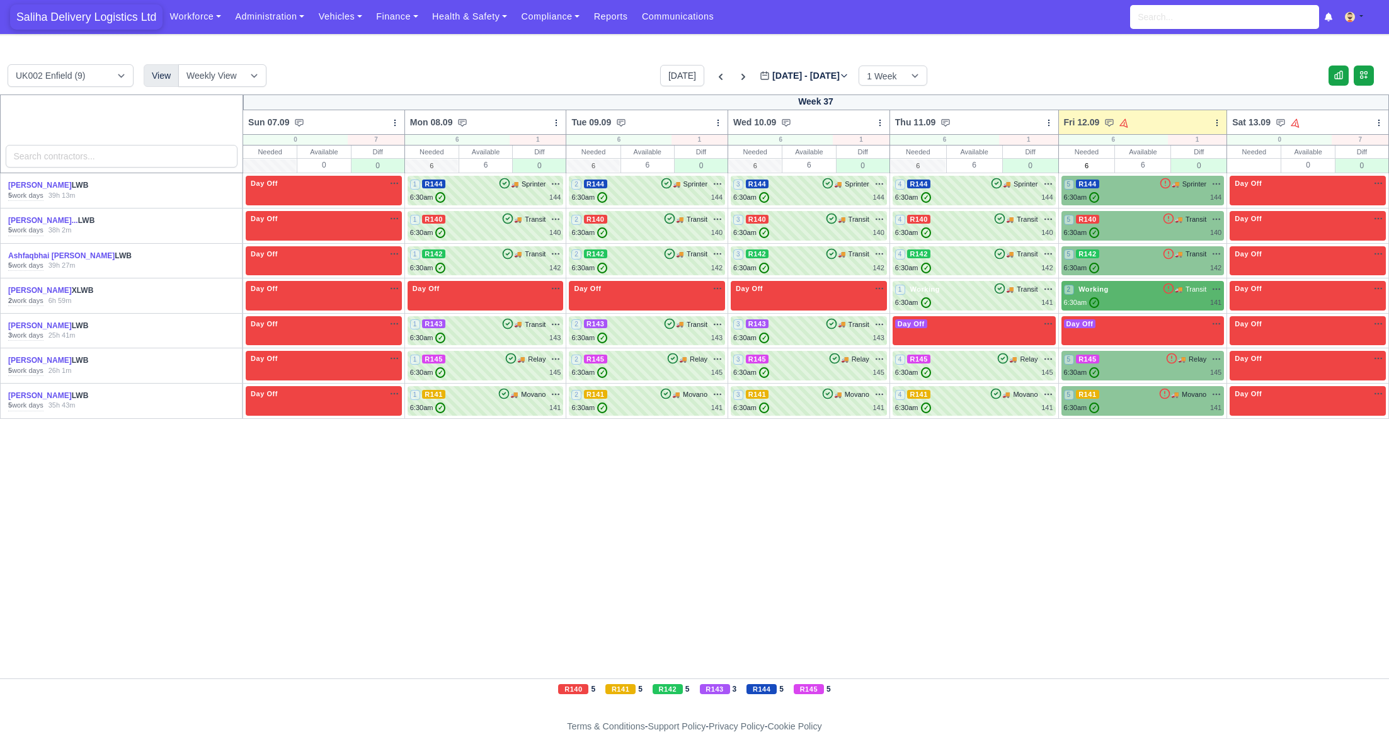
click at [110, 16] on span "Saliha Delivery Logistics Ltd" at bounding box center [86, 16] width 152 height 25
click at [109, 21] on span "Saliha Delivery Logistics Ltd" at bounding box center [86, 16] width 152 height 25
